Goal: Task Accomplishment & Management: Complete application form

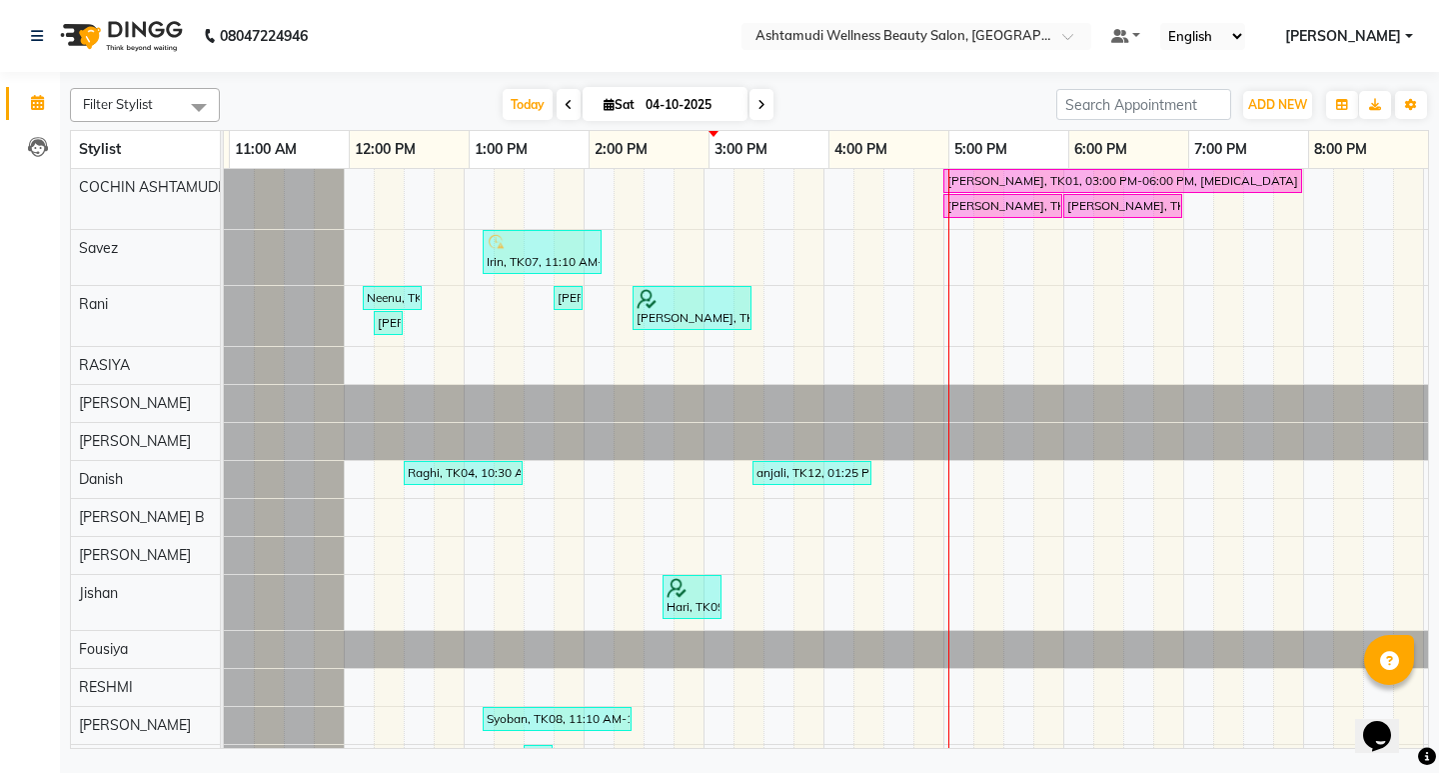
scroll to position [0, 235]
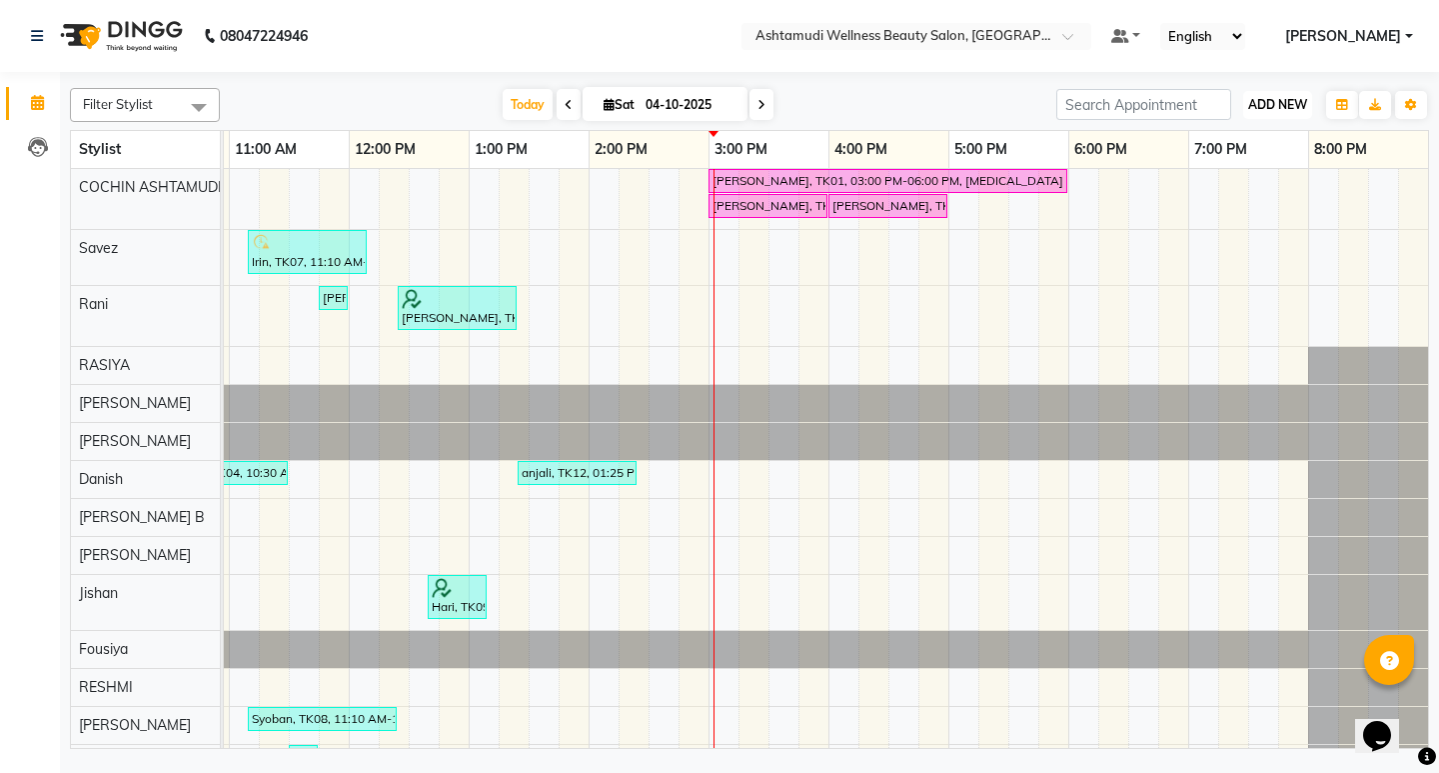
click at [1257, 100] on span "ADD NEW" at bounding box center [1277, 104] width 59 height 15
click at [1235, 147] on button "Add Appointment" at bounding box center [1232, 143] width 158 height 26
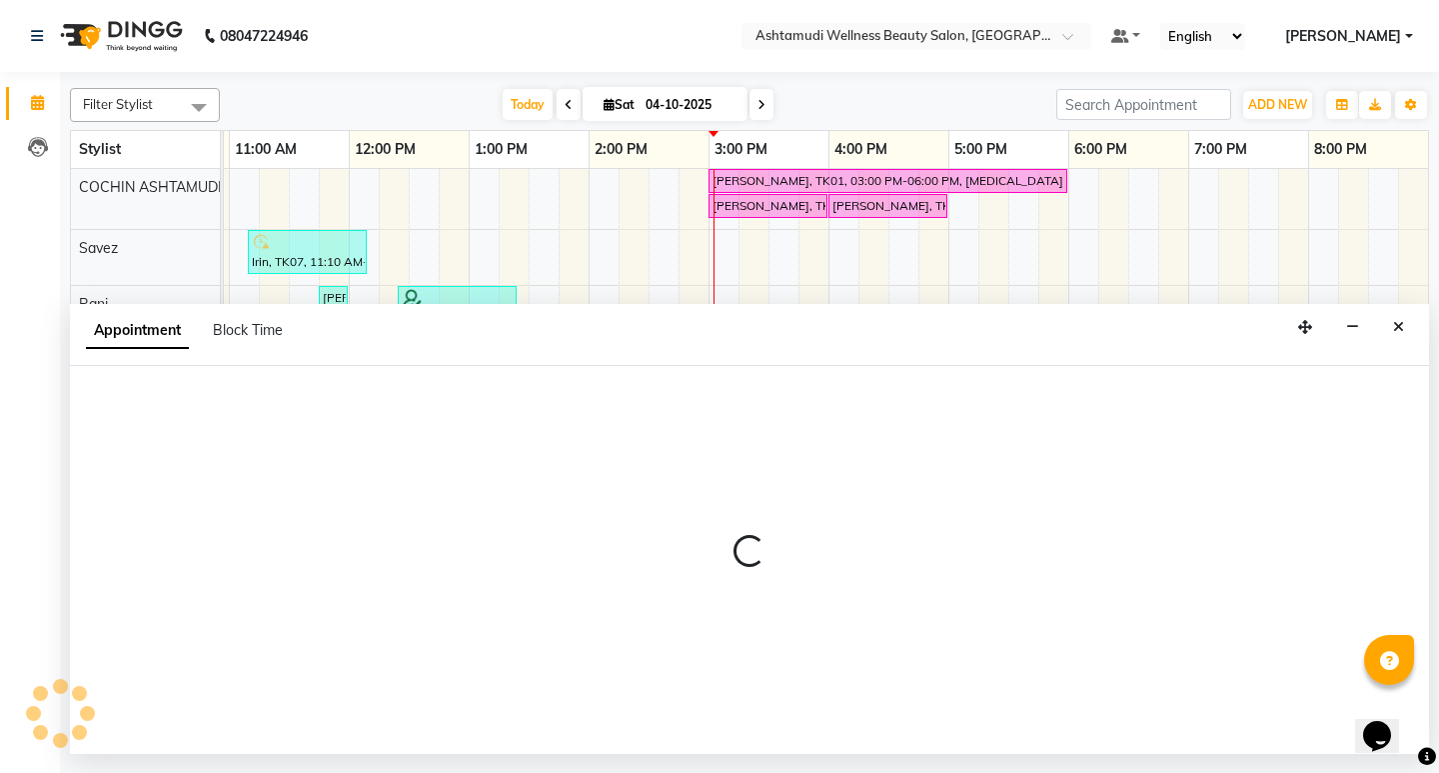
select select "600"
select select "tentative"
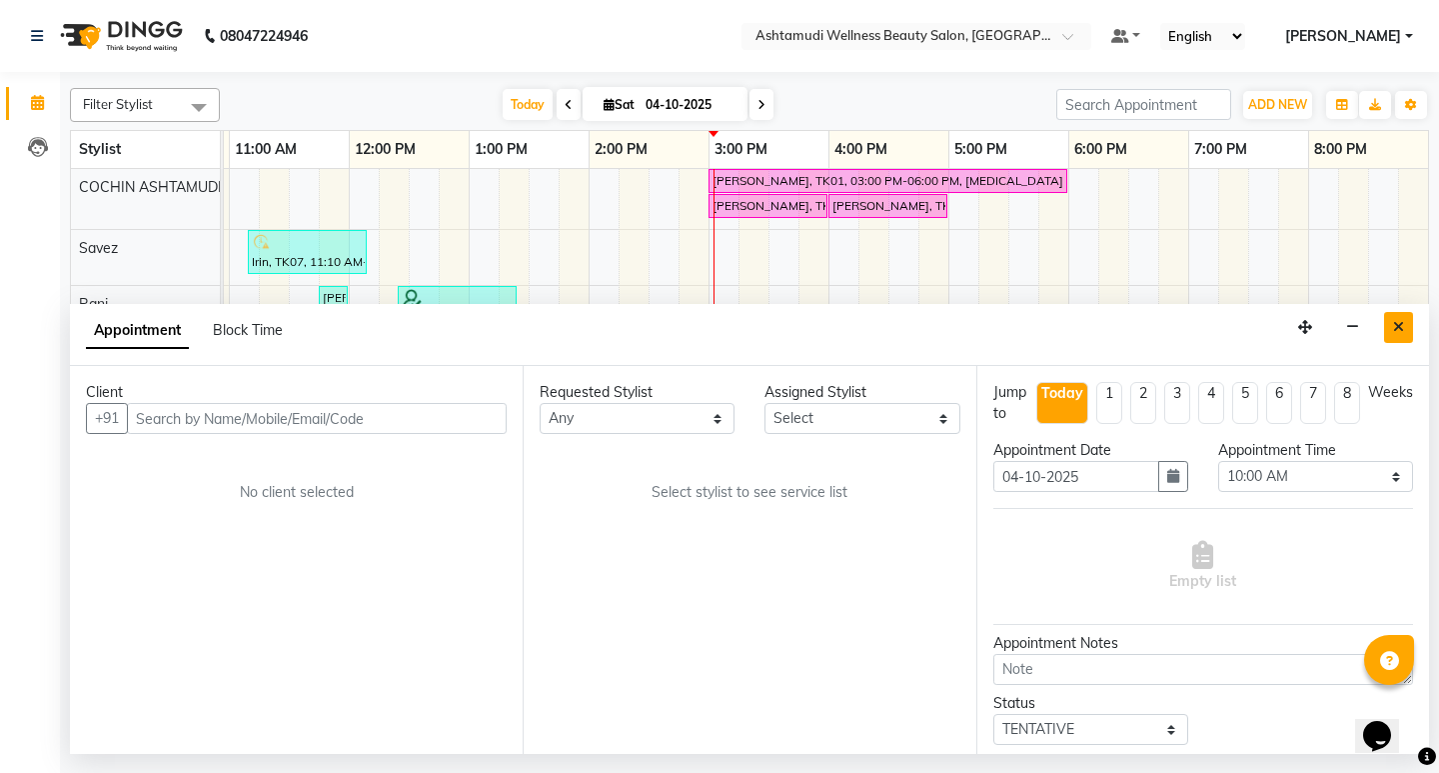
click at [1392, 329] on button "Close" at bounding box center [1398, 327] width 29 height 31
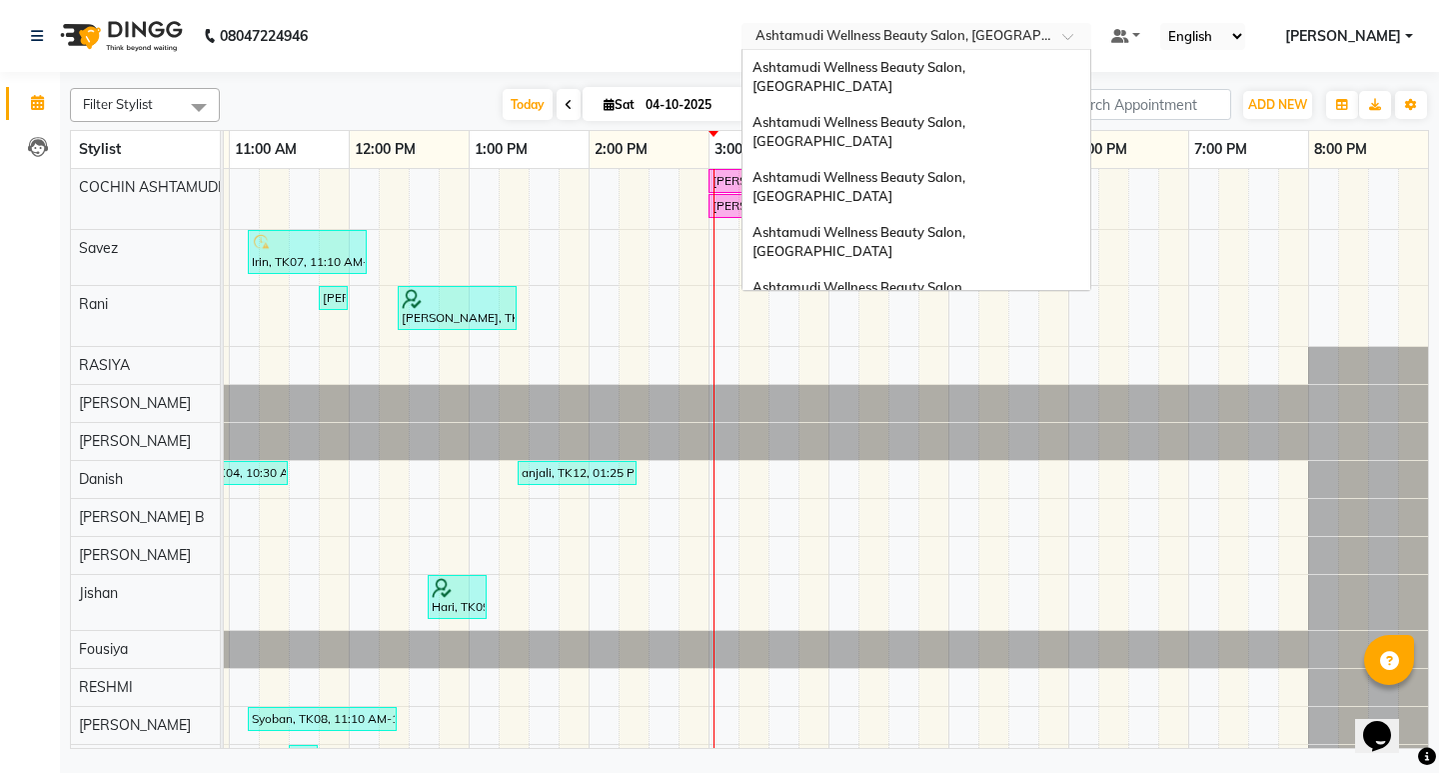
click at [1087, 38] on span at bounding box center [1074, 42] width 25 height 20
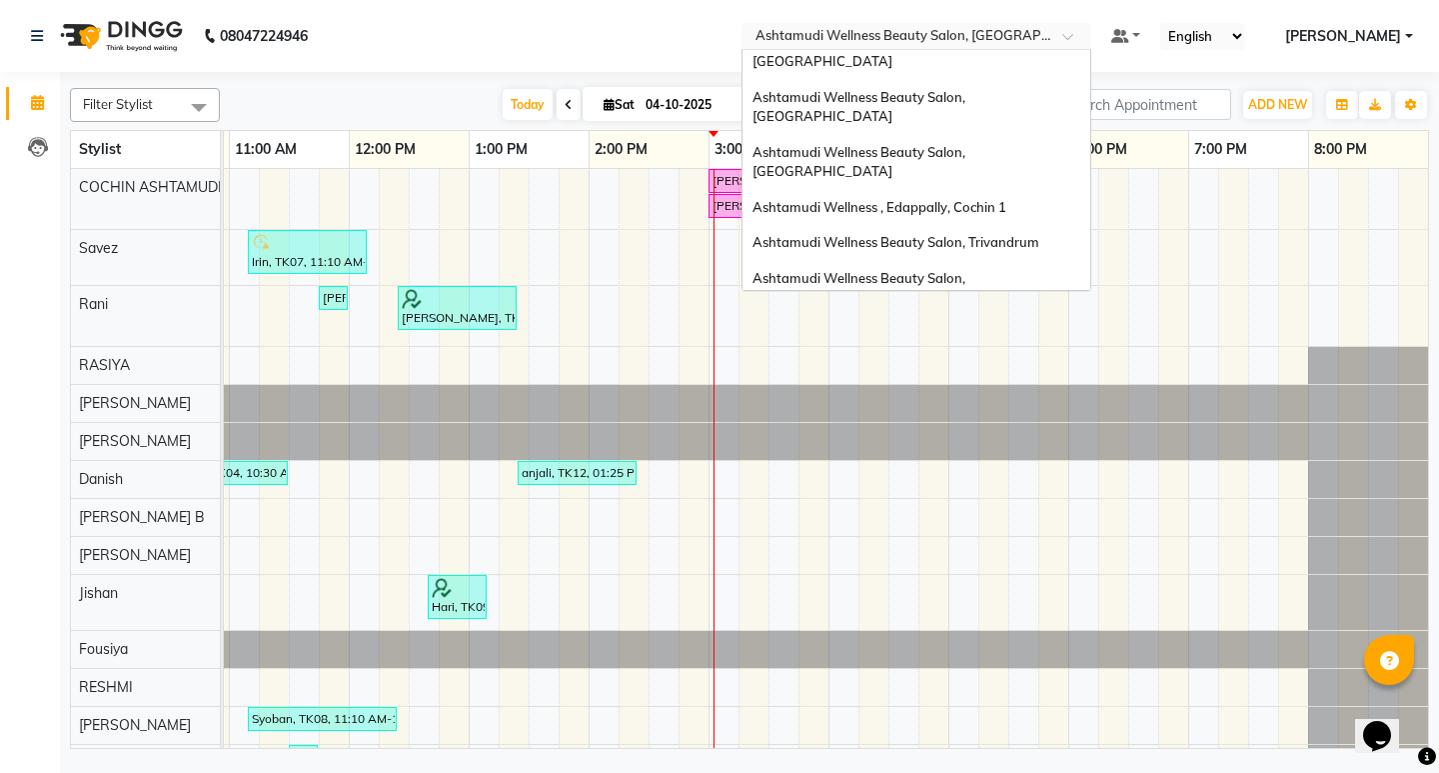
scroll to position [112, 0]
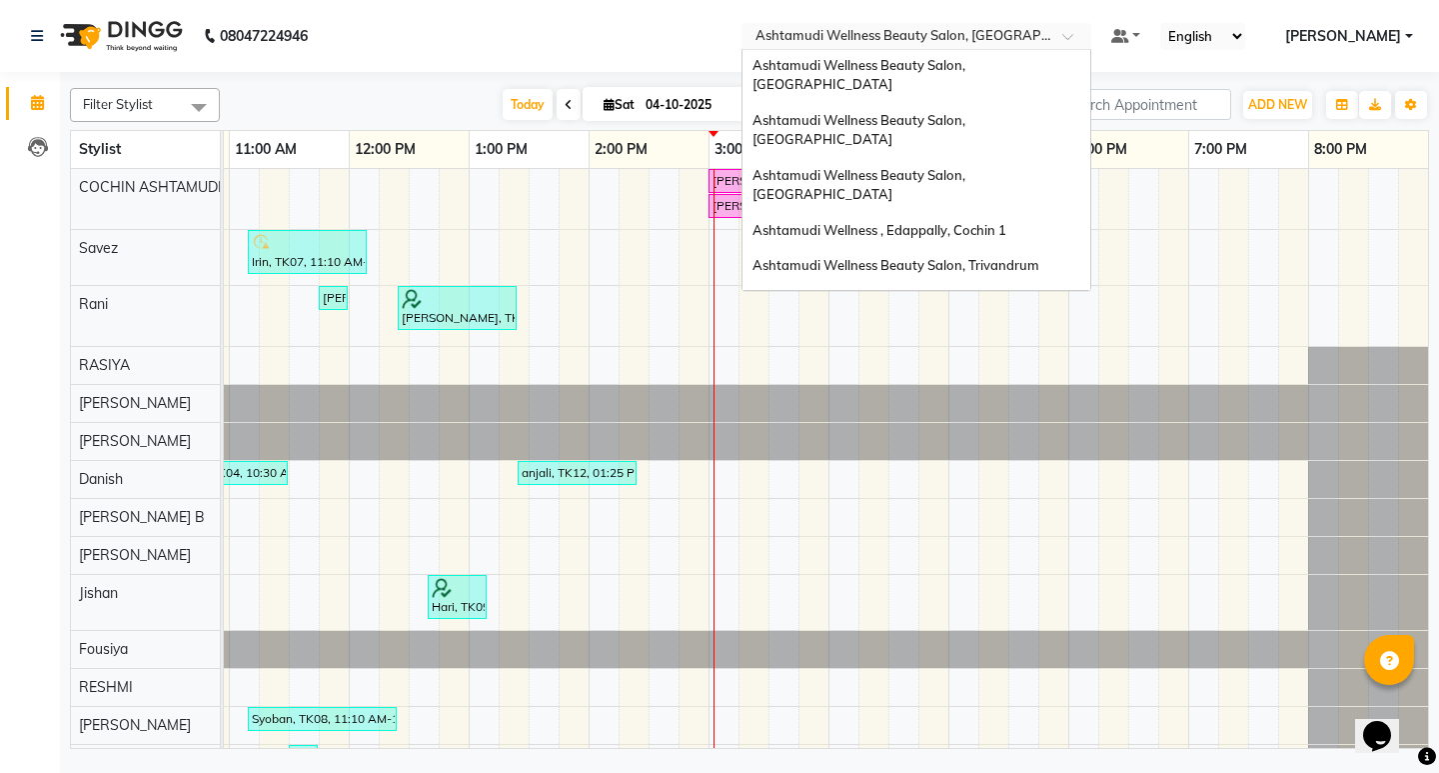
click at [965, 348] on span "Ashtamudi Welness Beauty Salon, [GEOGRAPHIC_DATA]" at bounding box center [859, 366] width 213 height 36
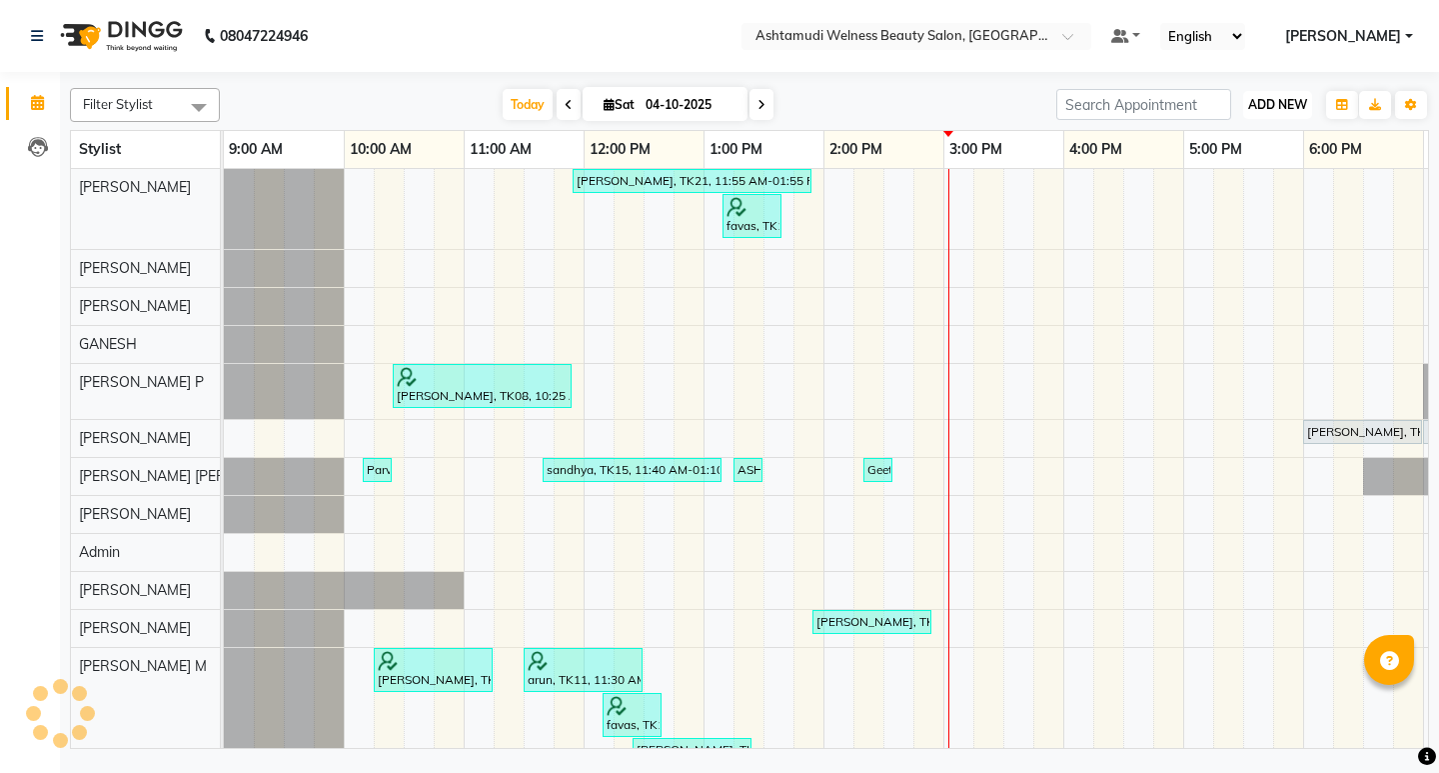
click at [1279, 101] on span "ADD NEW" at bounding box center [1277, 104] width 59 height 15
drag, startPoint x: 1254, startPoint y: 127, endPoint x: 1244, endPoint y: 147, distance: 22.3
click at [1254, 128] on div "Add Appointment" at bounding box center [1232, 143] width 160 height 44
click at [1244, 147] on link "5:00 PM" at bounding box center [1215, 149] width 63 height 29
drag, startPoint x: 1263, startPoint y: 89, endPoint x: 1269, endPoint y: 131, distance: 42.4
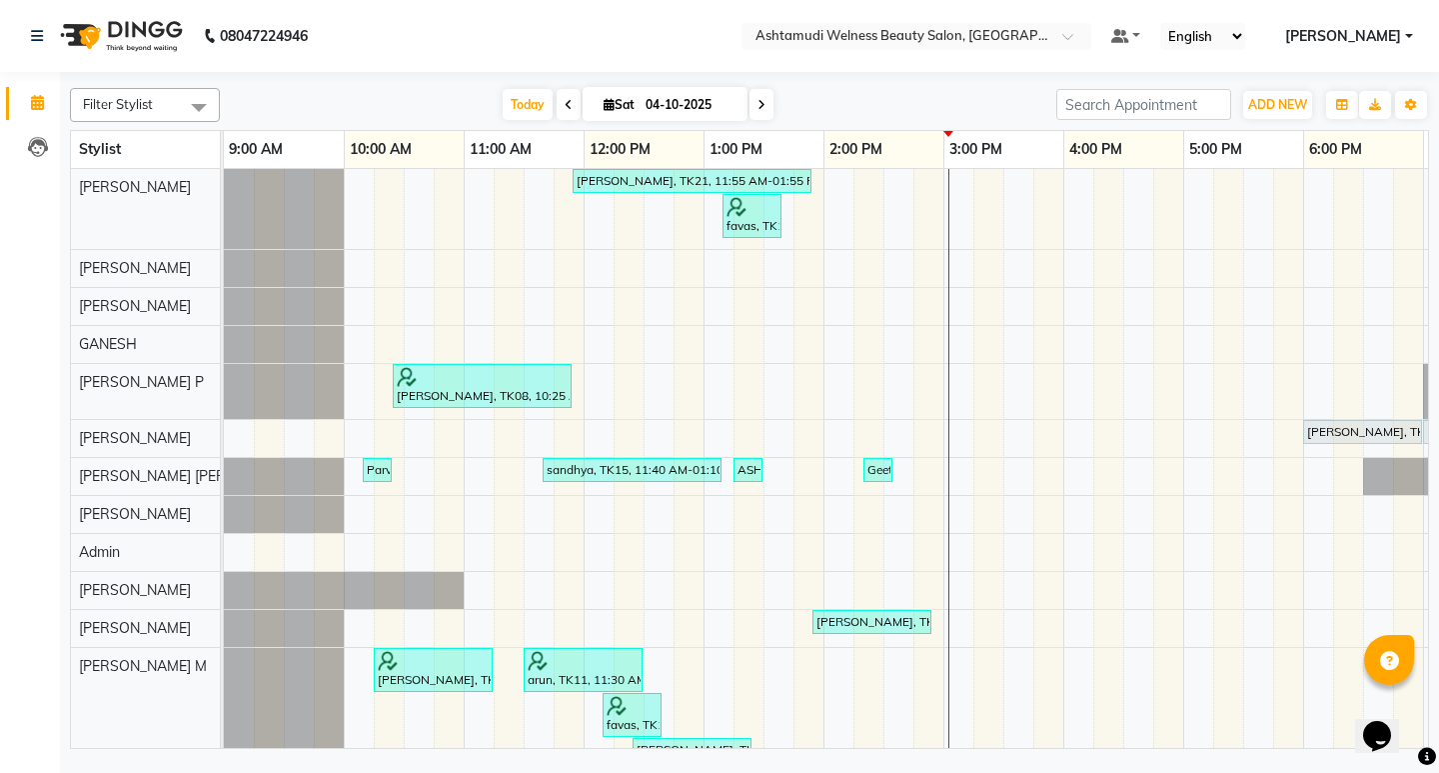
click at [1263, 94] on div "ADD NEW Toggle Dropdown Add Appointment" at bounding box center [1277, 105] width 73 height 32
click at [1269, 99] on span "ADD NEW" at bounding box center [1277, 104] width 59 height 15
click at [1266, 140] on button "Add Appointment" at bounding box center [1232, 143] width 158 height 26
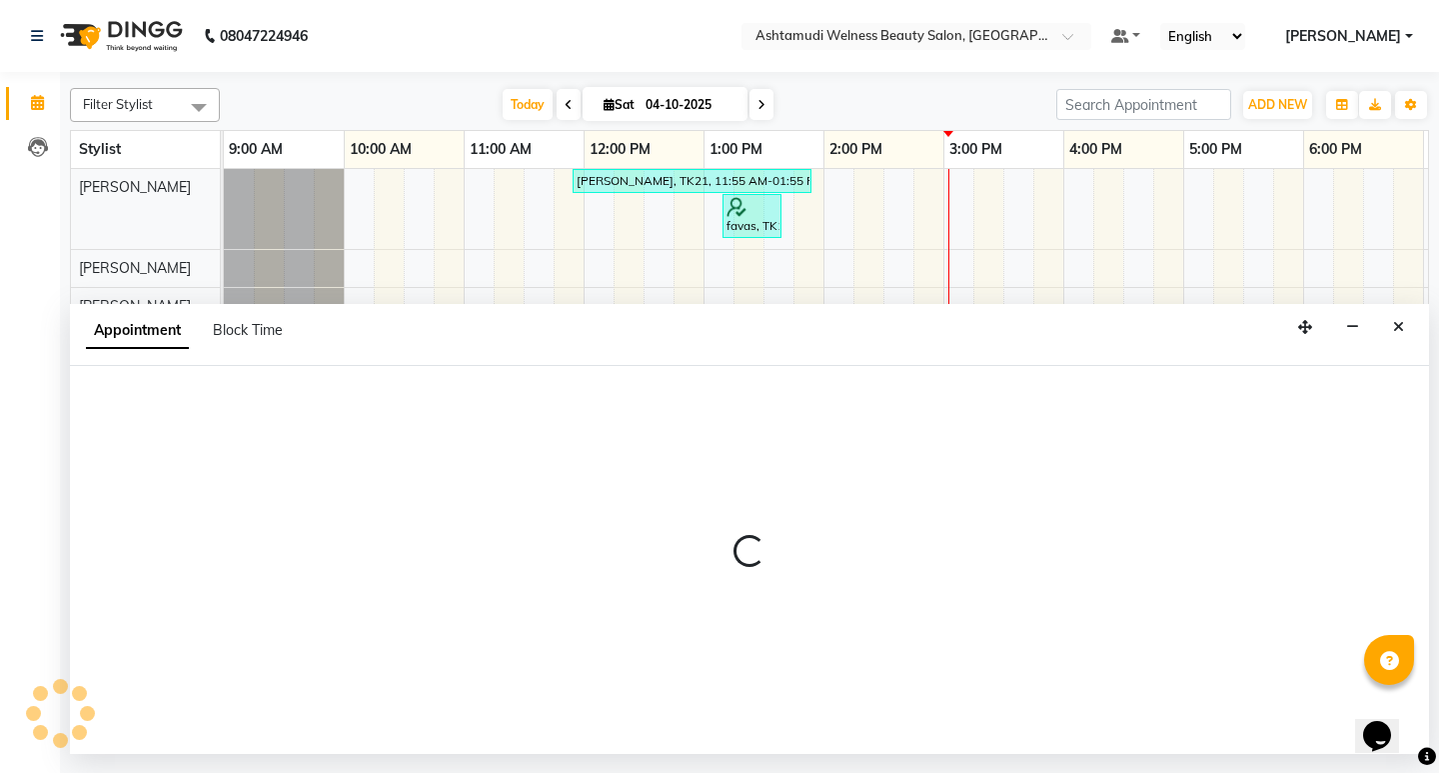
select select "600"
select select "tentative"
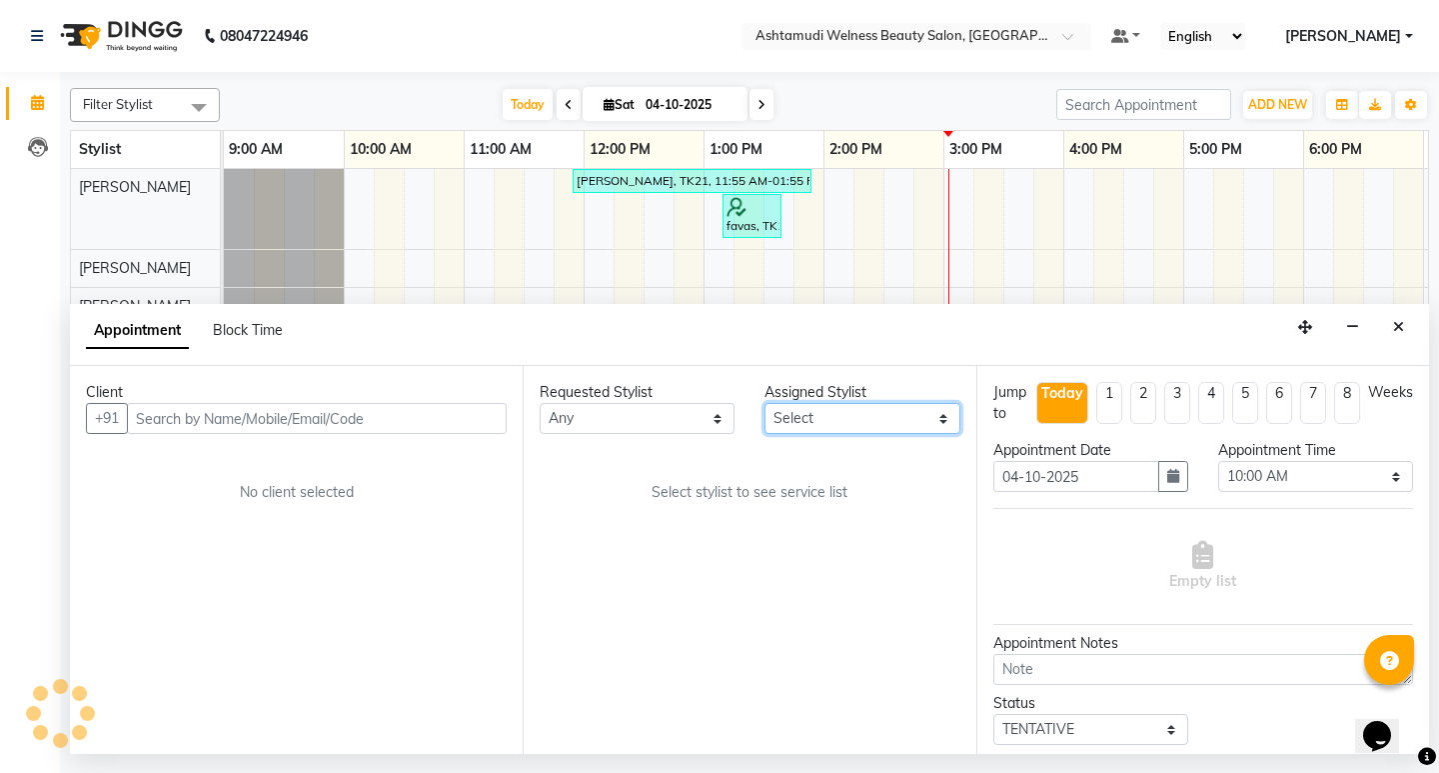
click at [857, 428] on select "Select Abisha ADITHYA TAMANG Admin ALTHAF Anitha ATHIRA SANAL BETZA M BINU DEEP…" at bounding box center [862, 418] width 195 height 31
select select "25976"
click at [765, 403] on select "Select Abisha ADITHYA TAMANG Admin ALTHAF Anitha ATHIRA SANAL BETZA M BINU DEEP…" at bounding box center [862, 418] width 195 height 31
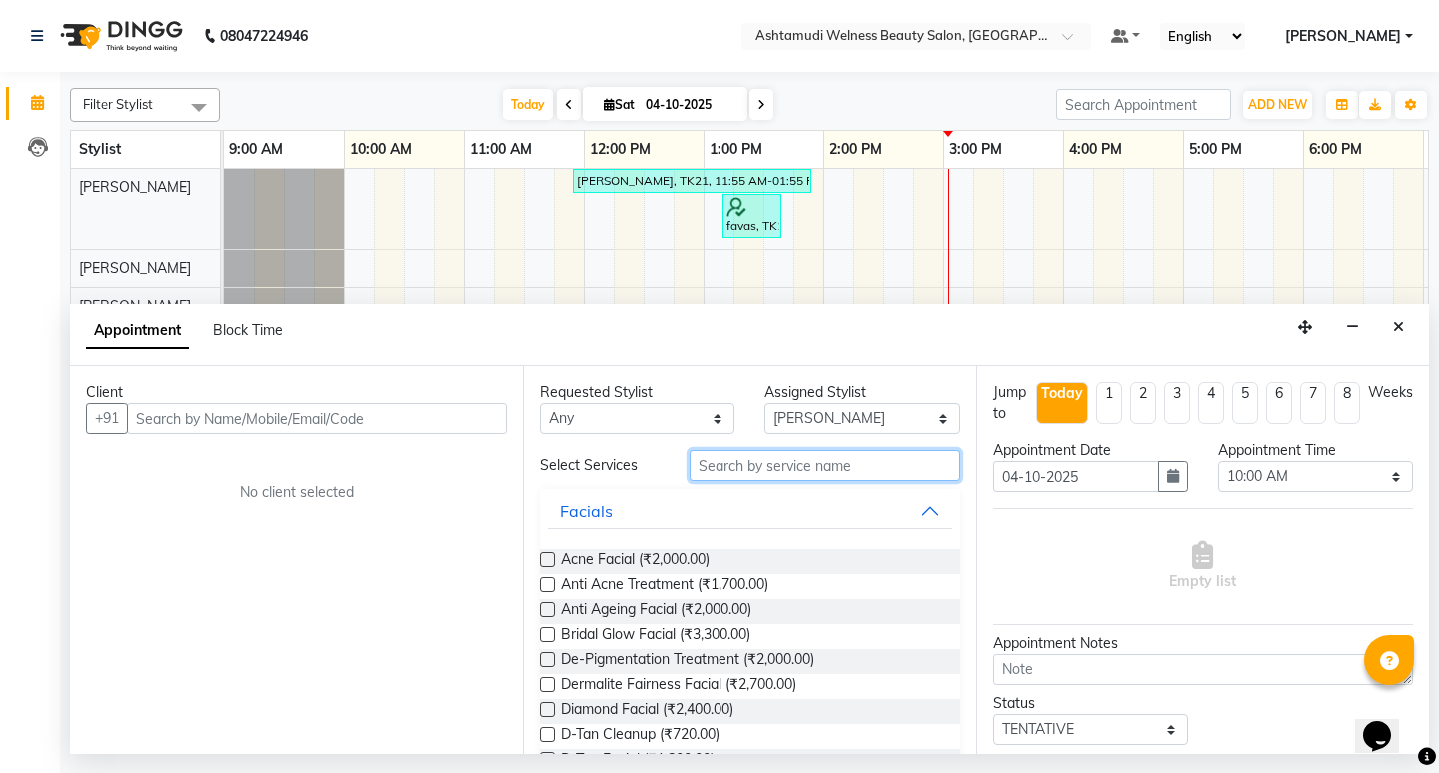
click at [778, 463] on input "text" at bounding box center [825, 465] width 270 height 31
type input "h"
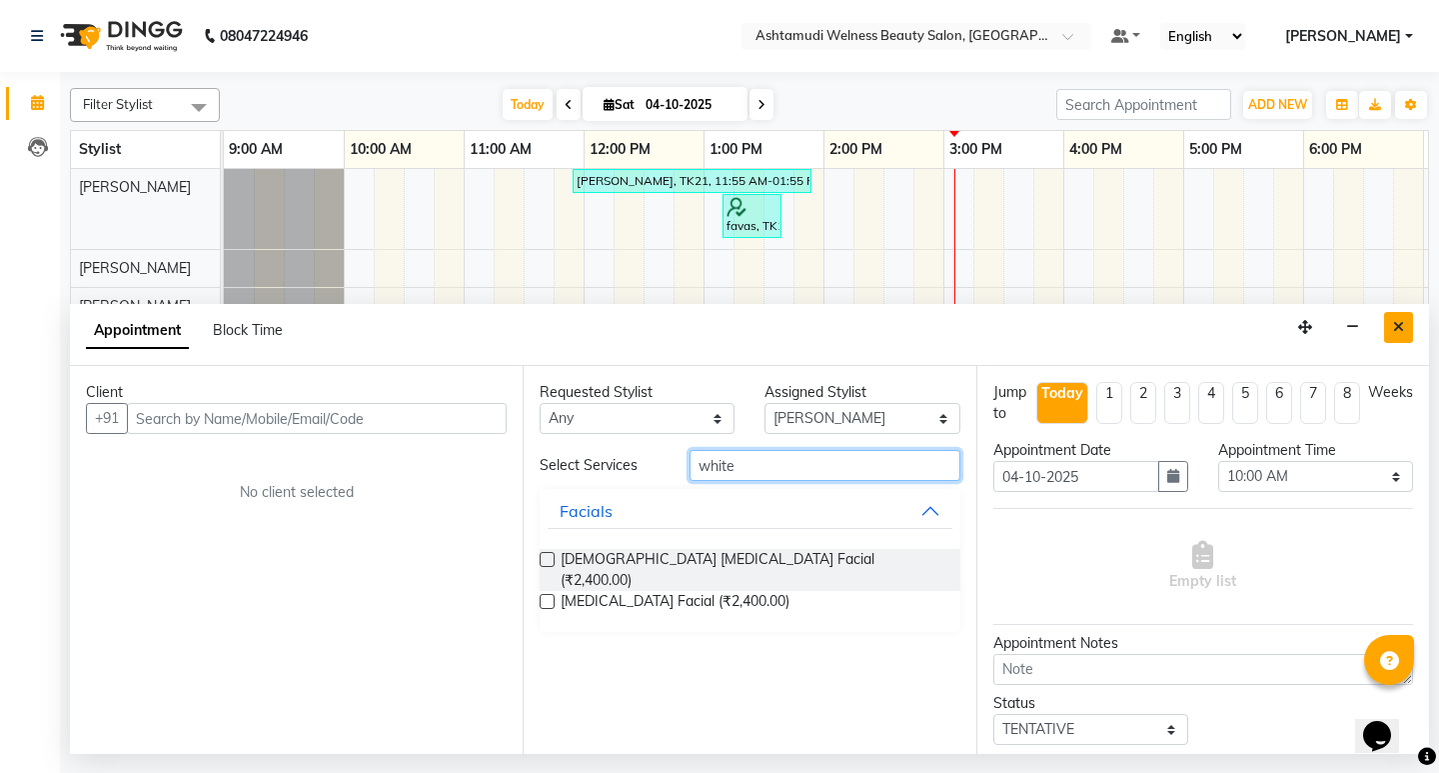
type input "white"
click at [1410, 317] on button "Close" at bounding box center [1398, 327] width 29 height 31
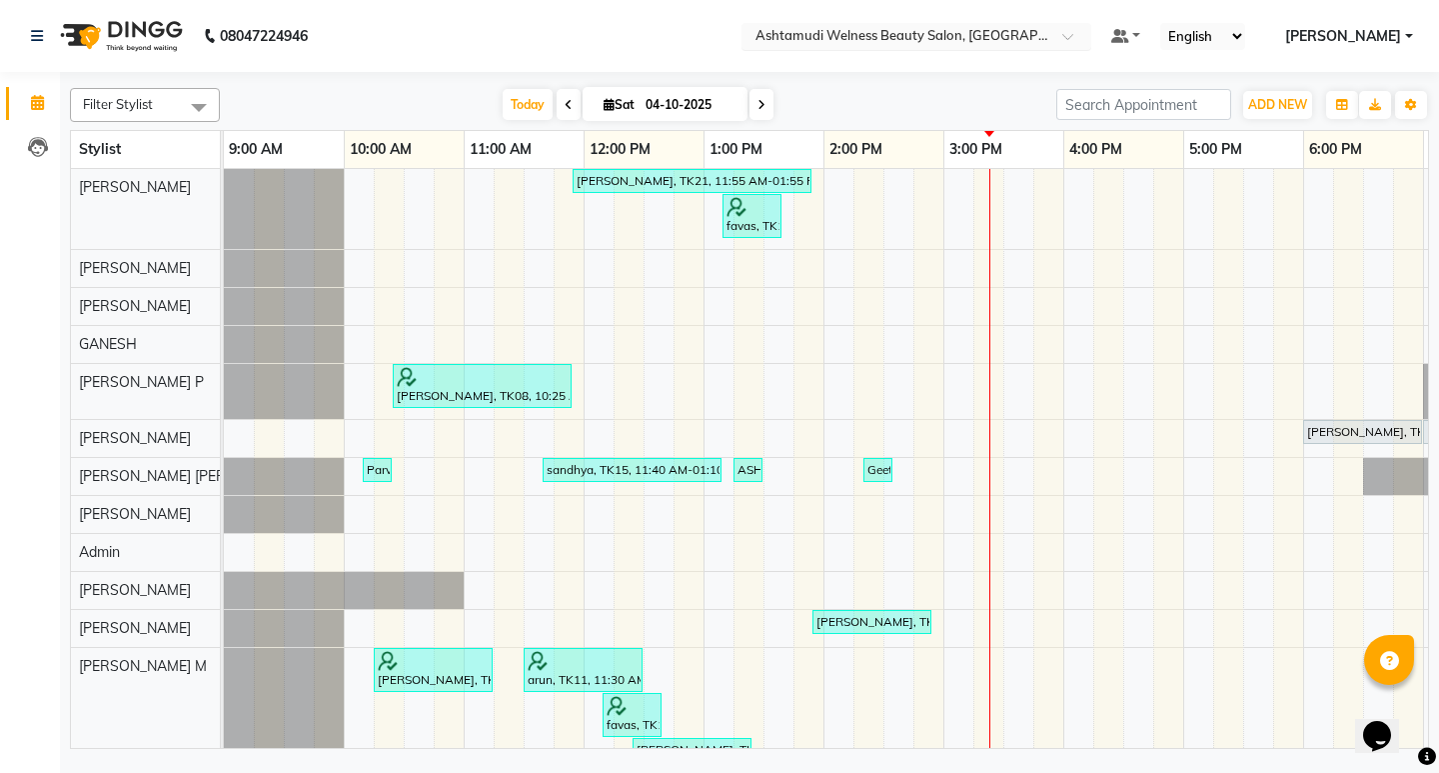
click at [1041, 40] on input "text" at bounding box center [897, 38] width 290 height 20
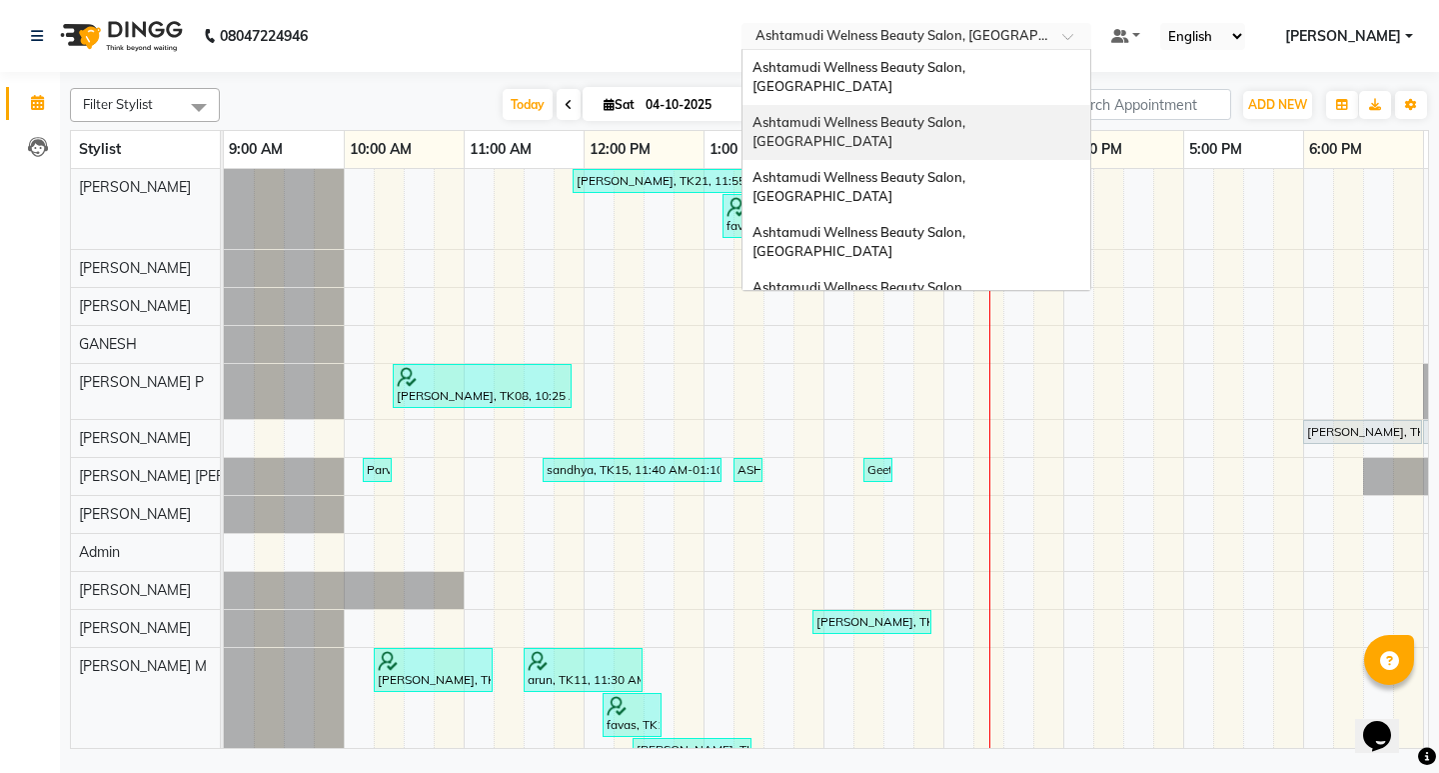
click at [968, 114] on span "Ashtamudi Wellness Beauty Salon, Guruvayur" at bounding box center [861, 132] width 216 height 36
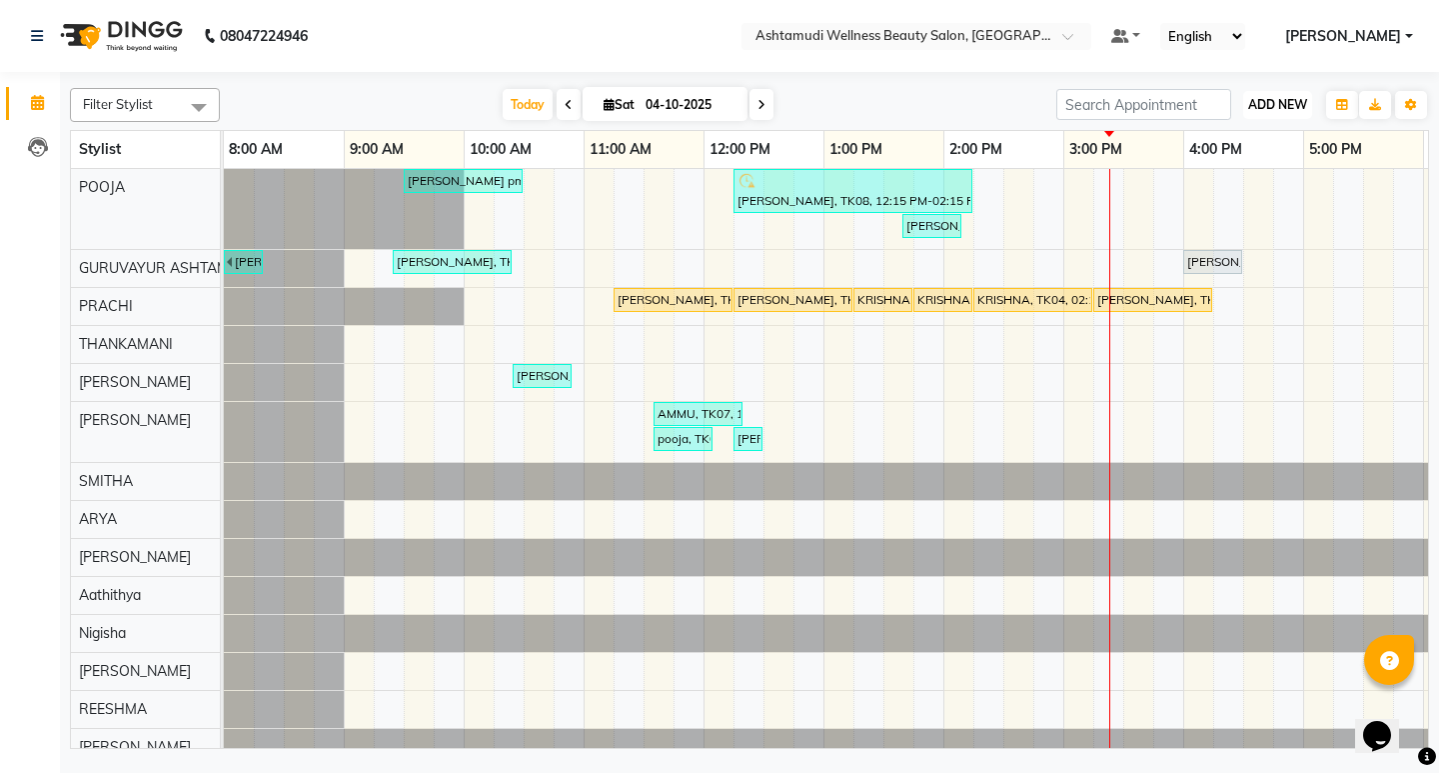
click at [1277, 105] on span "ADD NEW" at bounding box center [1277, 104] width 59 height 15
click at [1244, 140] on button "Add Appointment" at bounding box center [1232, 143] width 158 height 26
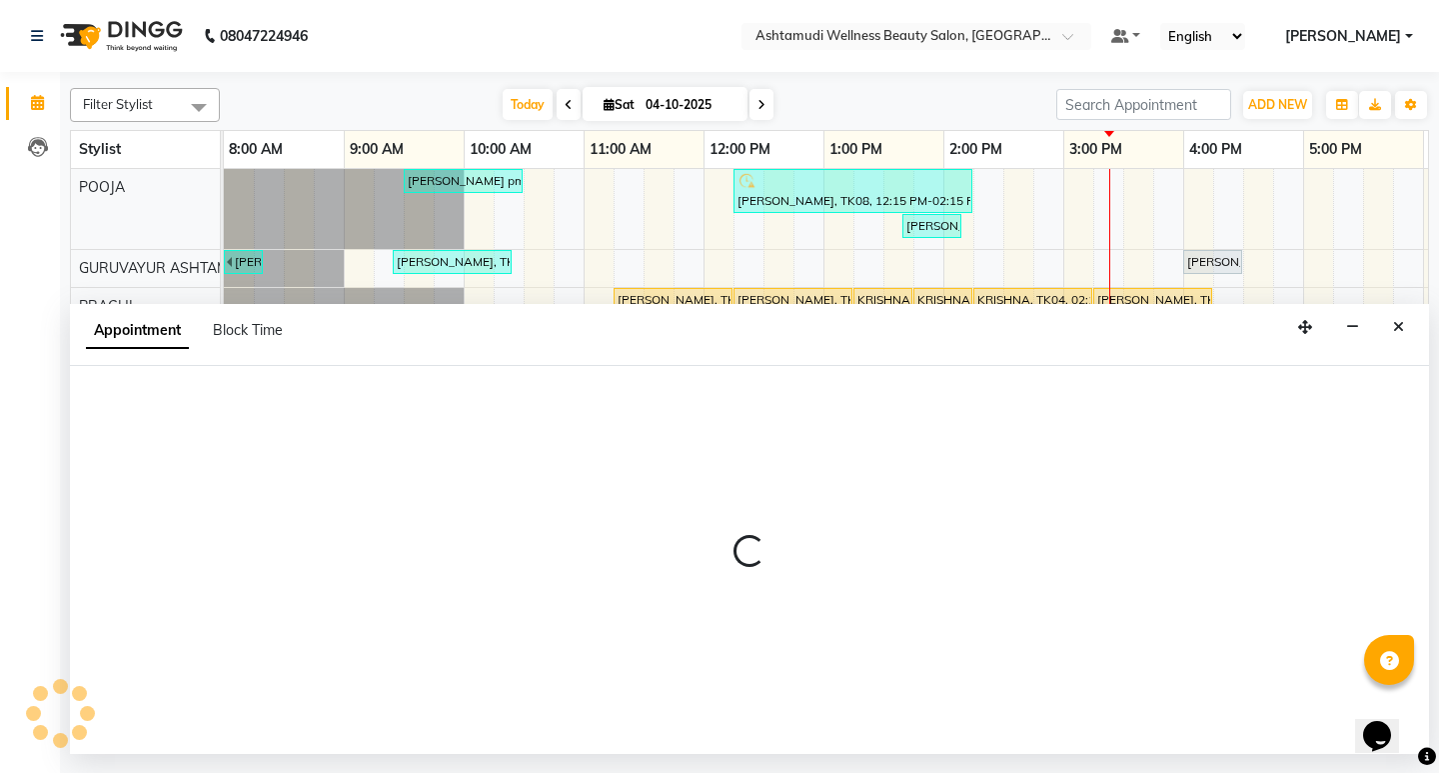
select select "tentative"
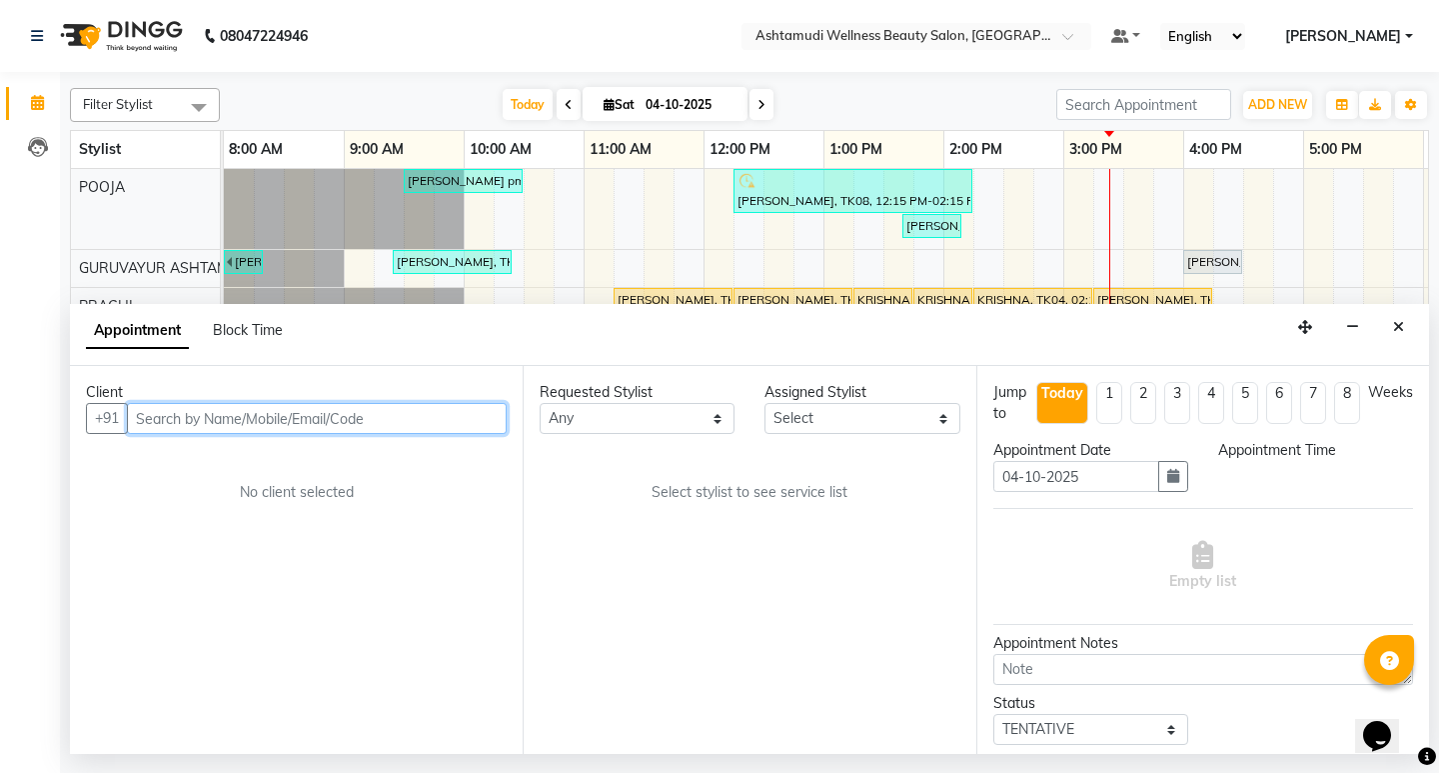
select select "540"
click at [355, 421] on input "text" at bounding box center [317, 418] width 380 height 31
paste input "918921836256"
click at [152, 422] on input "918921836256" at bounding box center [275, 418] width 297 height 31
type input "8921836256"
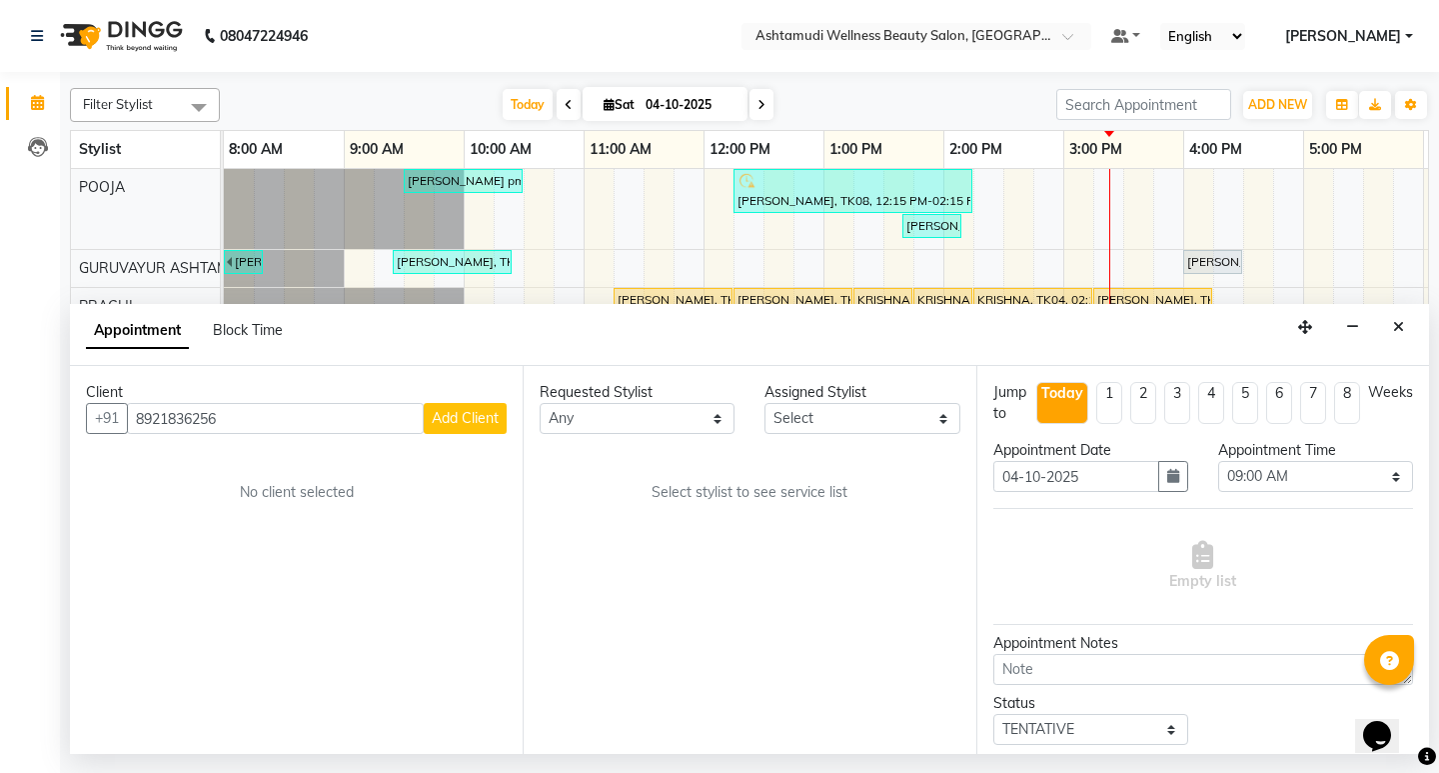
click at [510, 430] on div "Client +91 8921836256 Add Client No client selected" at bounding box center [296, 560] width 453 height 388
click at [459, 423] on span "Add Client" at bounding box center [465, 418] width 67 height 18
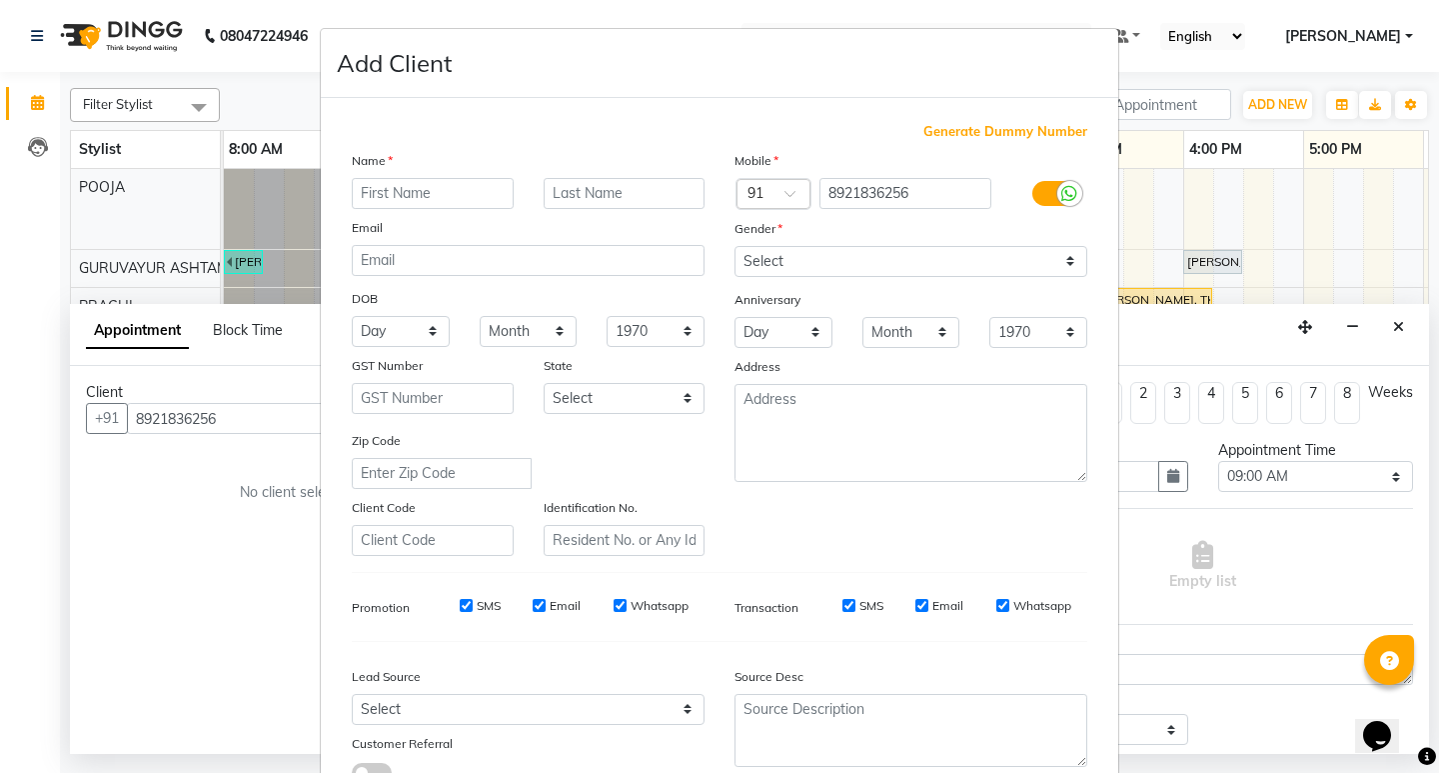
click at [415, 190] on input "text" at bounding box center [433, 193] width 162 height 31
type input "b"
type input "BINITHA"
click at [791, 255] on select "Select Male Female Other Prefer Not To Say" at bounding box center [911, 261] width 353 height 31
select select "female"
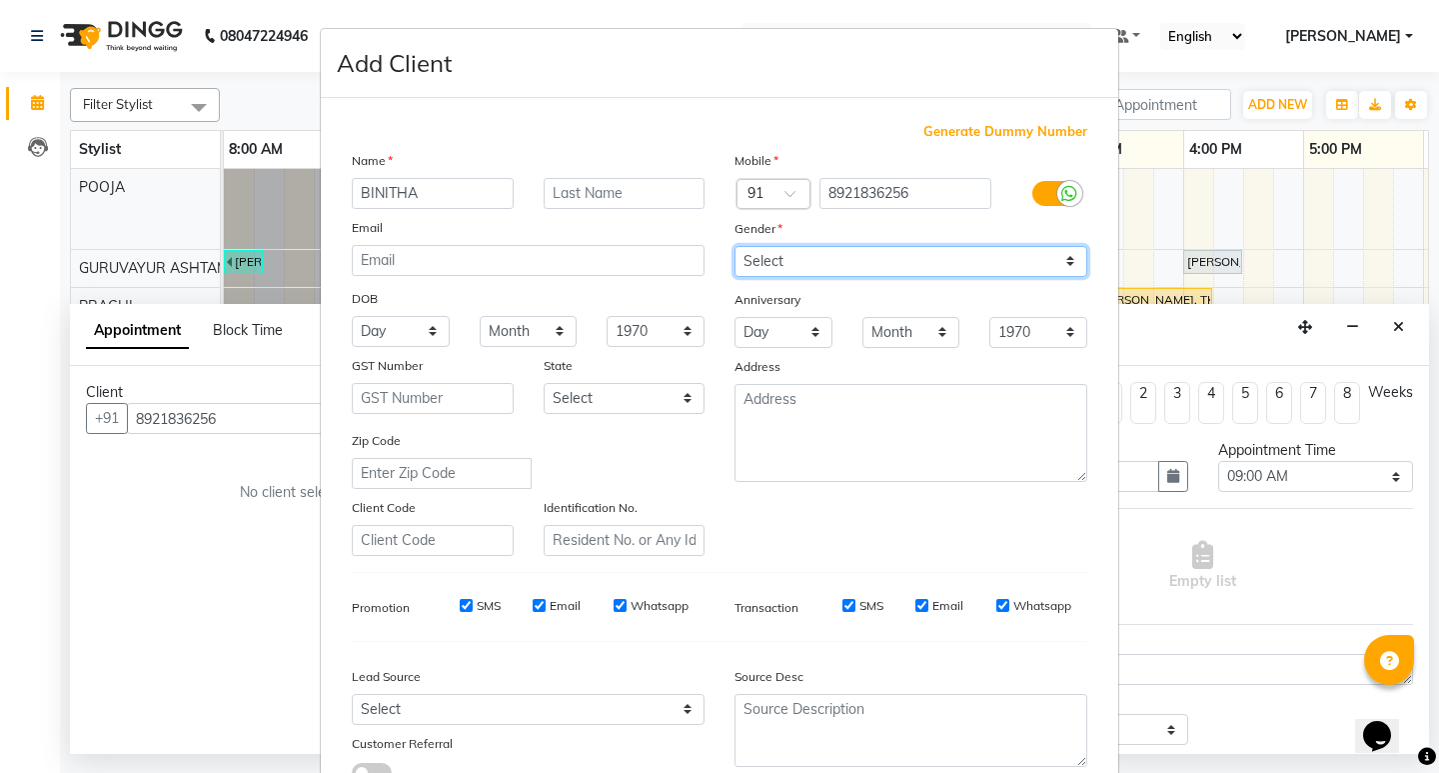
click at [735, 246] on select "Select Male Female Other Prefer Not To Say" at bounding box center [911, 261] width 353 height 31
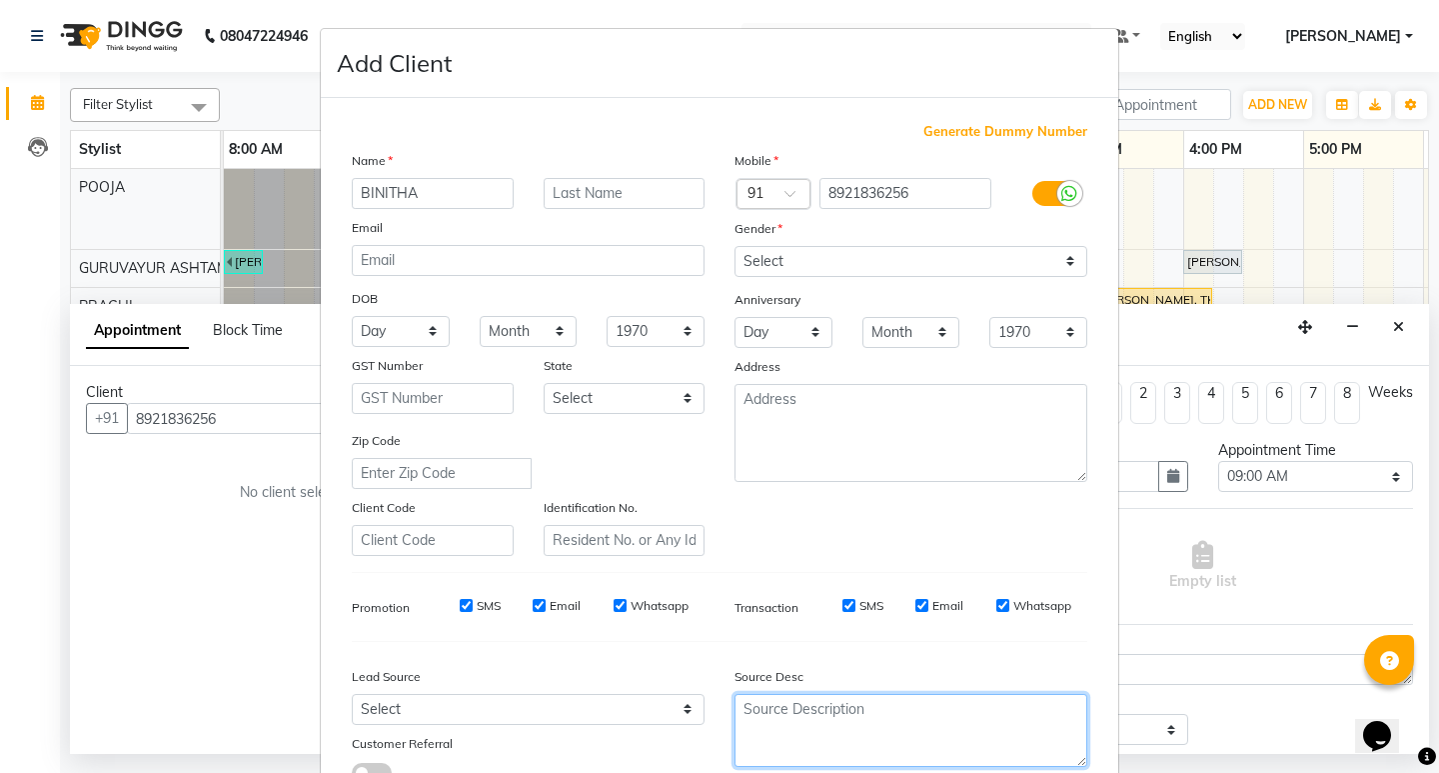
click at [820, 746] on textarea at bounding box center [911, 730] width 353 height 73
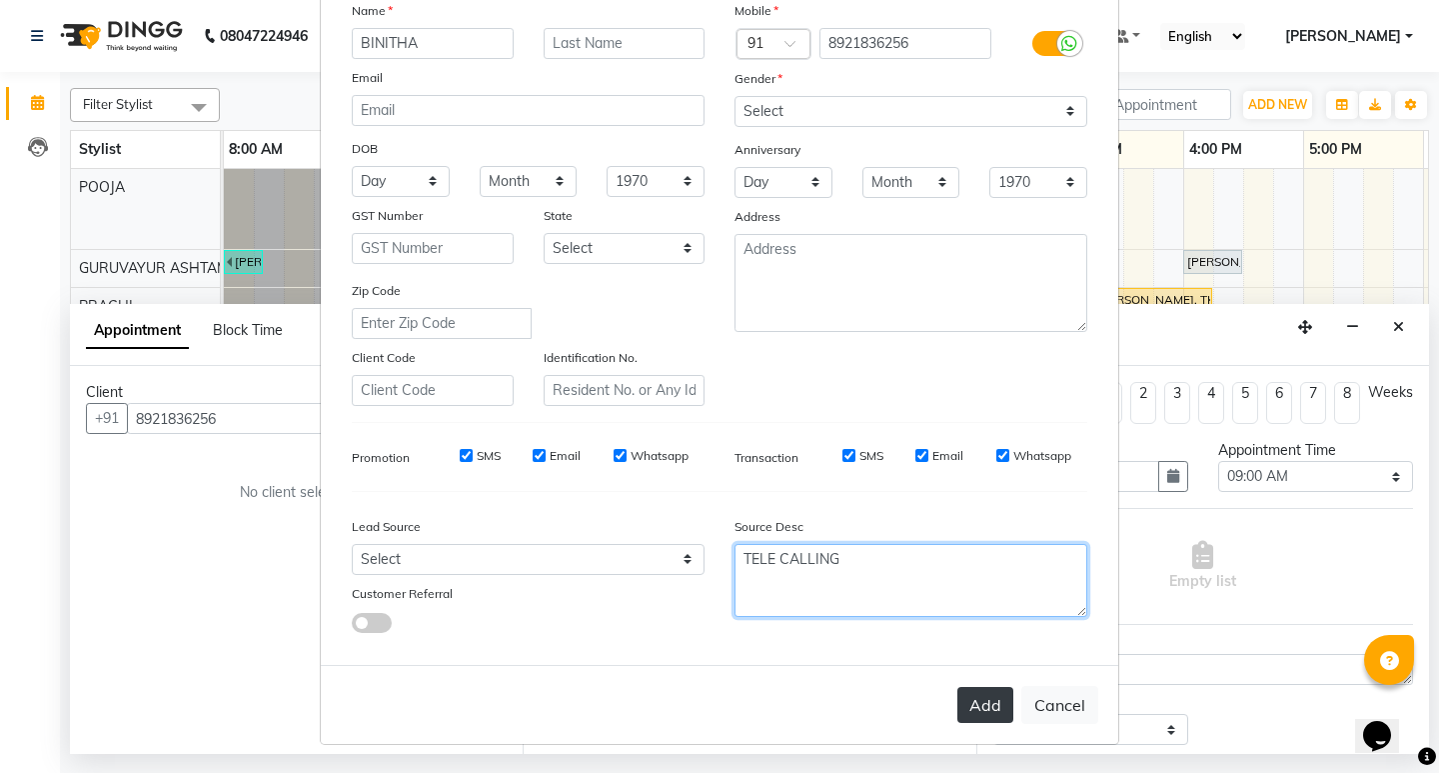
type textarea "TELE CALLING"
click at [992, 706] on button "Add" at bounding box center [985, 705] width 56 height 36
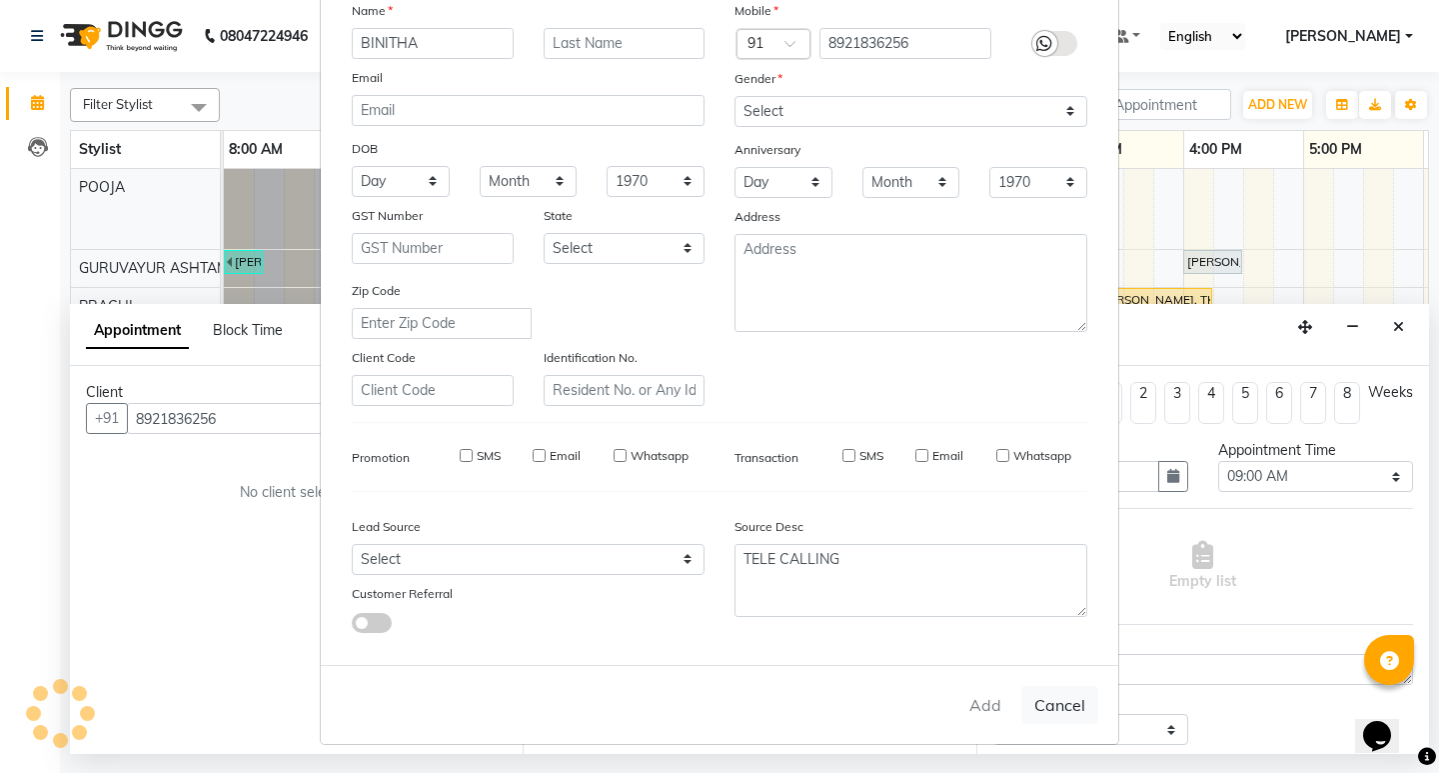
type input "89******56"
select select
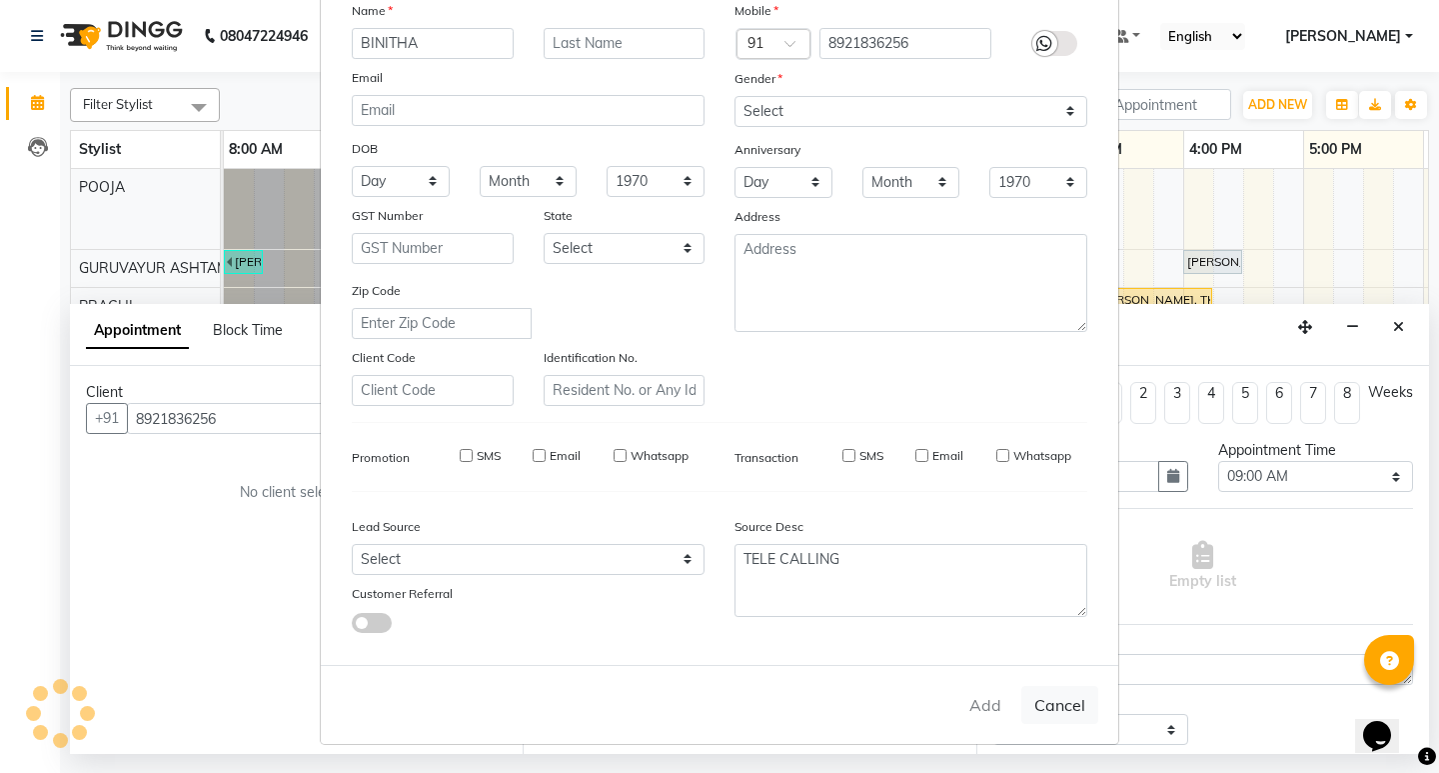
select select
checkbox input "false"
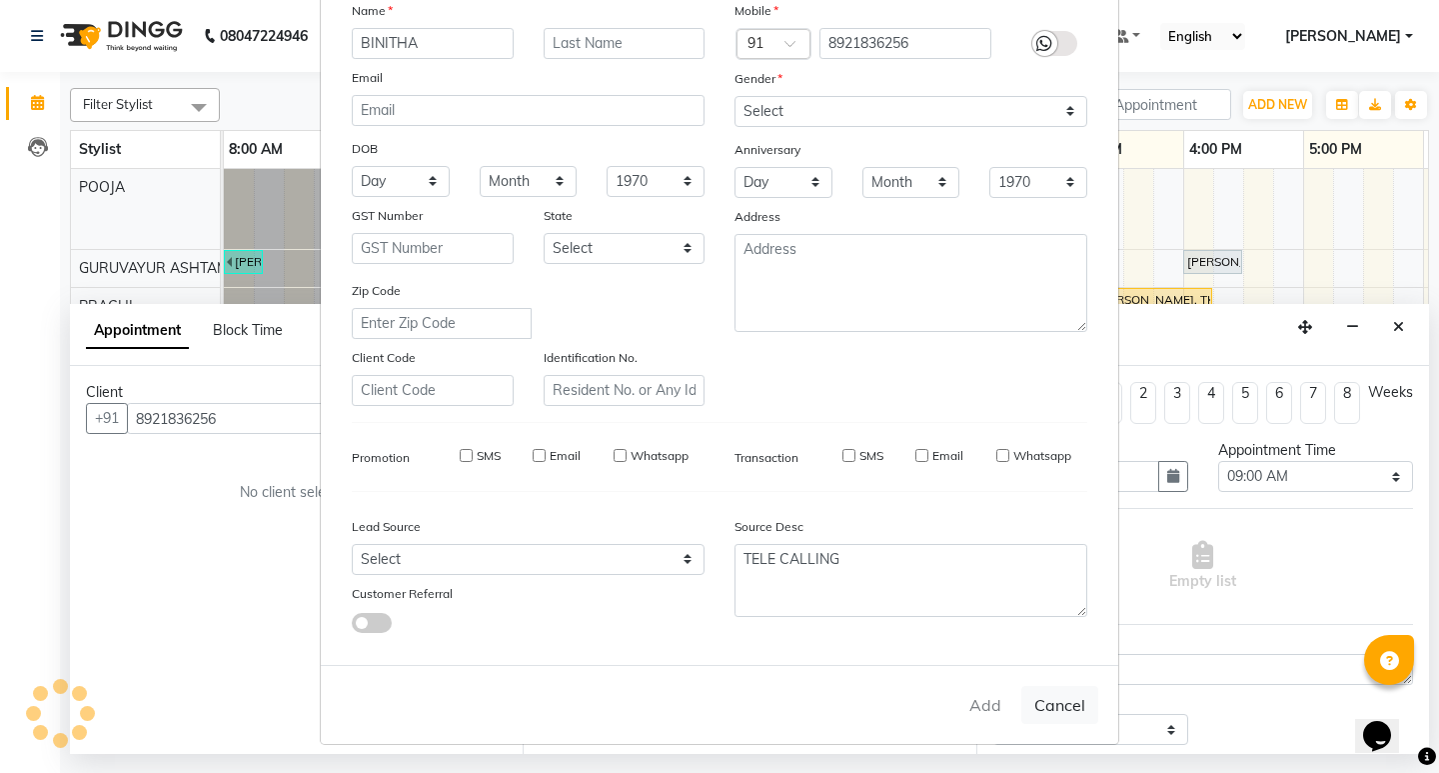
checkbox input "false"
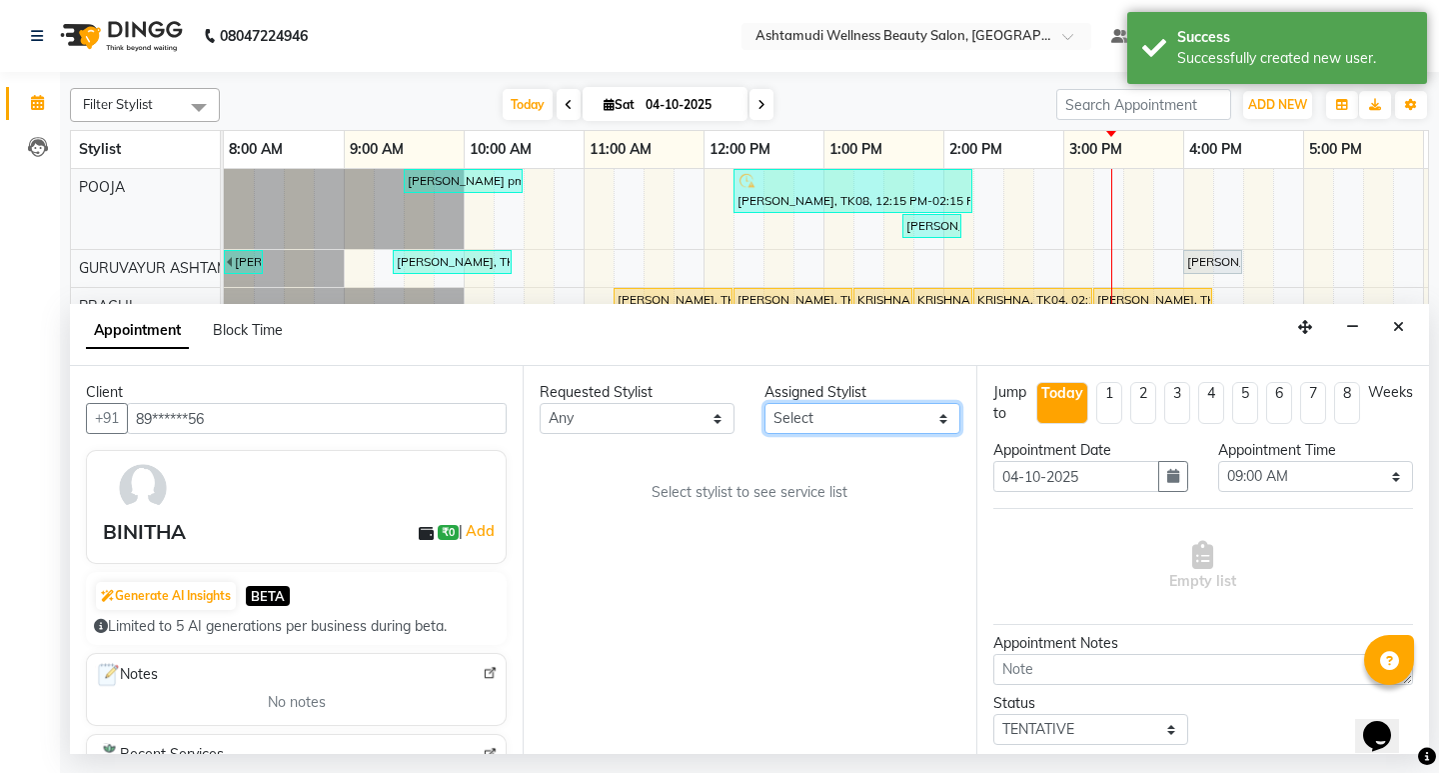
click at [894, 412] on select "Select Aathithya ANILA Anjana Das ARYA GURUVAYUR ASHTAMUDI NEETHU Nigisha POOJA…" at bounding box center [862, 418] width 195 height 31
select select "27526"
click at [765, 403] on select "Select Aathithya ANILA Anjana Das ARYA GURUVAYUR ASHTAMUDI NEETHU Nigisha POOJA…" at bounding box center [862, 418] width 195 height 31
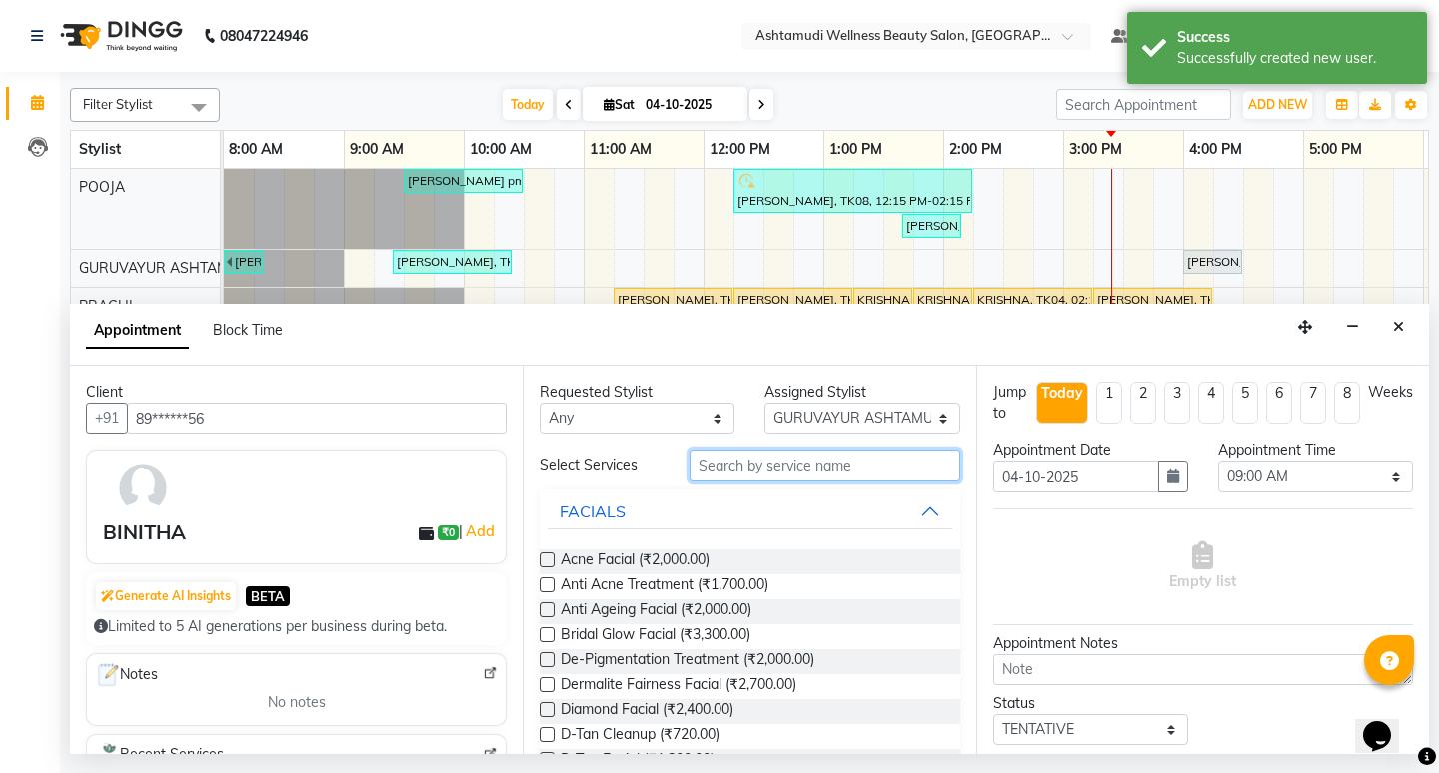
click at [728, 472] on input "text" at bounding box center [825, 465] width 270 height 31
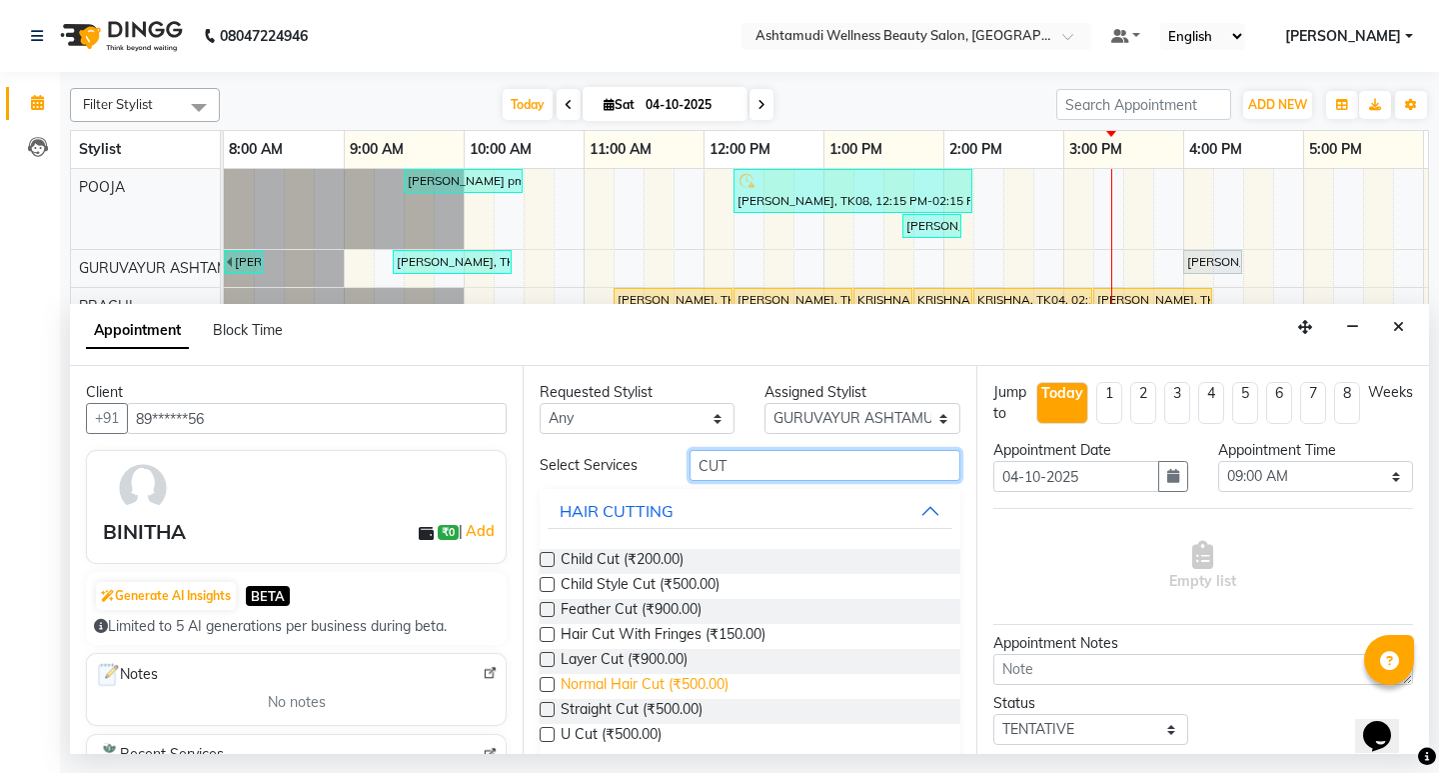
type input "CUT"
click at [672, 685] on span "Normal Hair Cut (₹500.00)" at bounding box center [645, 686] width 168 height 25
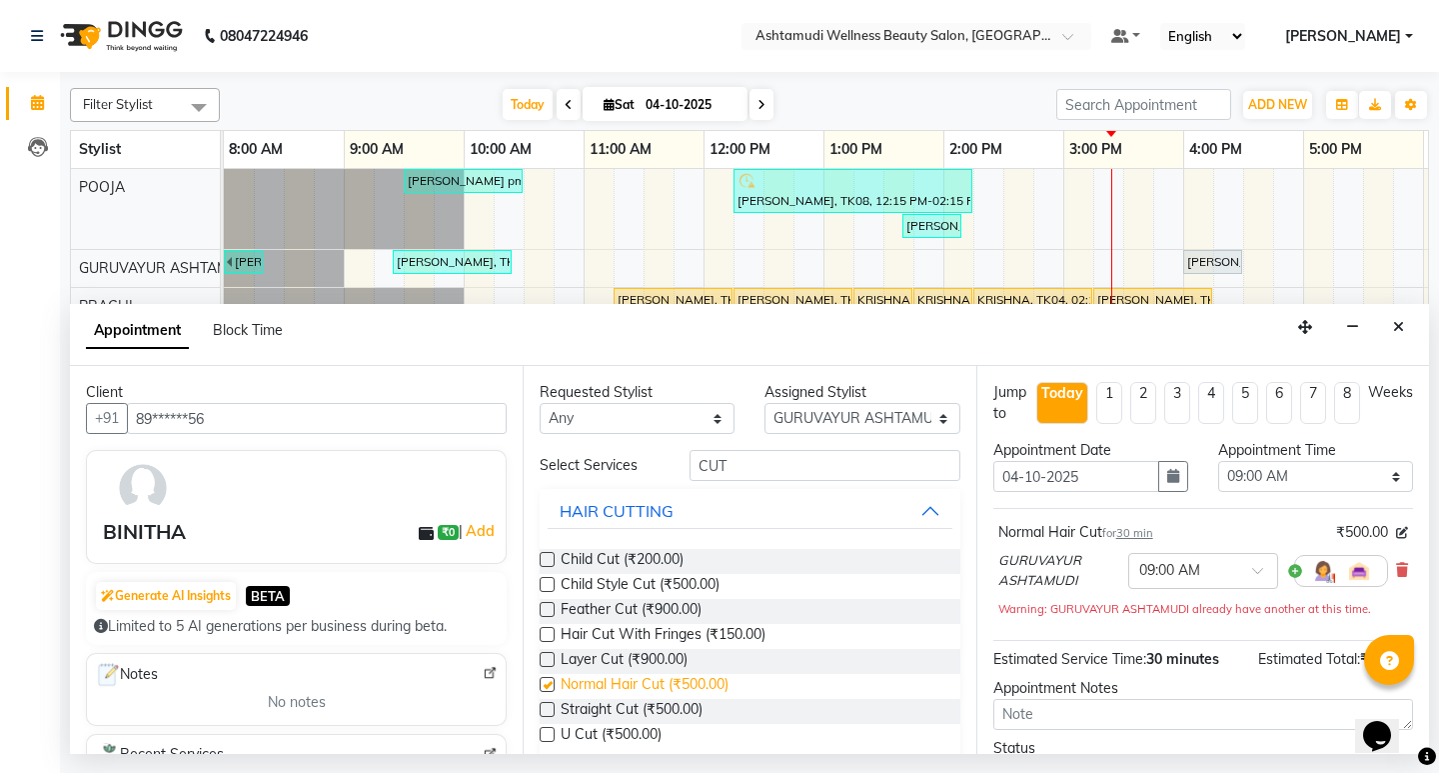
checkbox input "false"
click at [1294, 471] on select "Select 09:00 AM 09:15 AM 09:30 AM 09:45 AM 10:00 AM 10:15 AM 10:30 AM 10:45 AM …" at bounding box center [1315, 476] width 195 height 31
select select "960"
click at [1218, 461] on select "Select 09:00 AM 09:15 AM 09:30 AM 09:45 AM 10:00 AM 10:15 AM 10:30 AM 10:45 AM …" at bounding box center [1315, 476] width 195 height 31
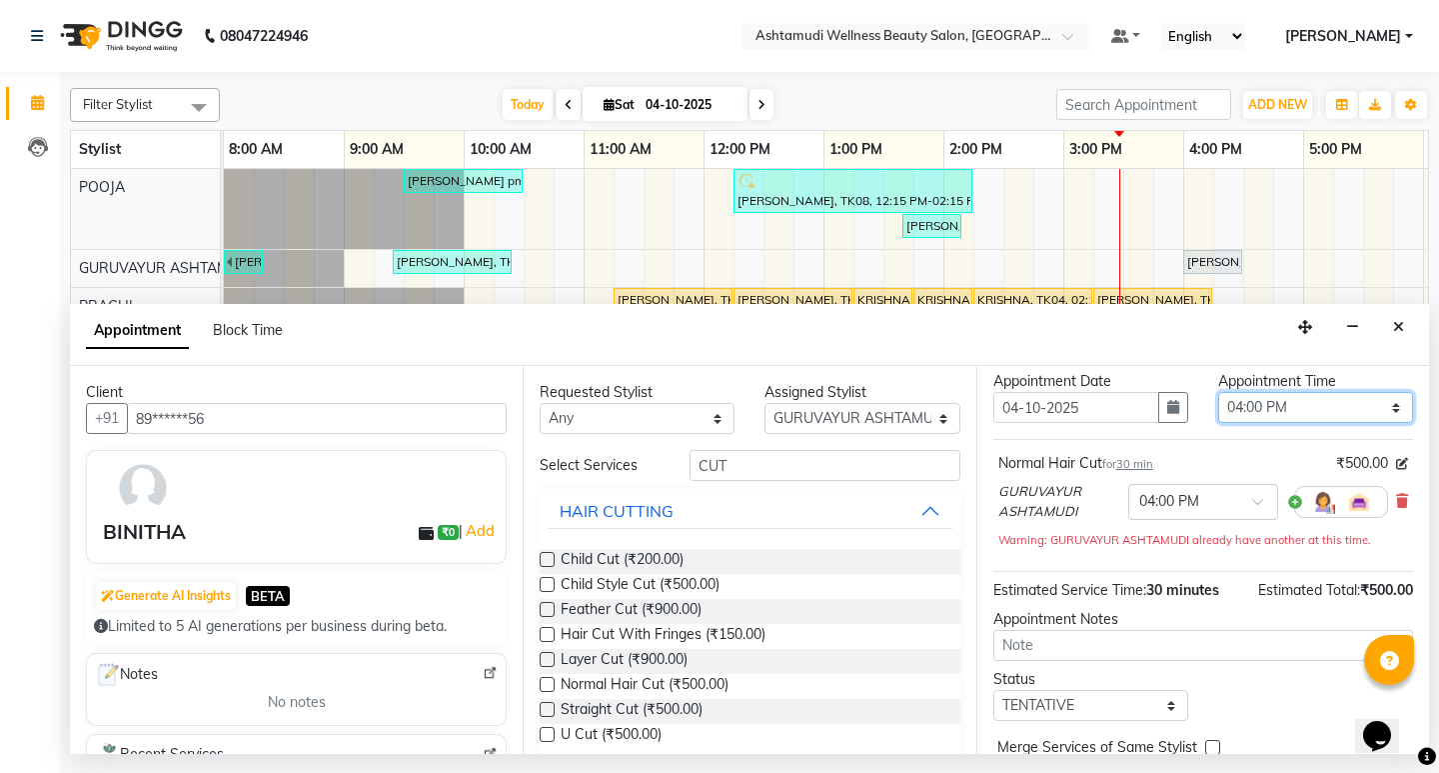
scroll to position [129, 0]
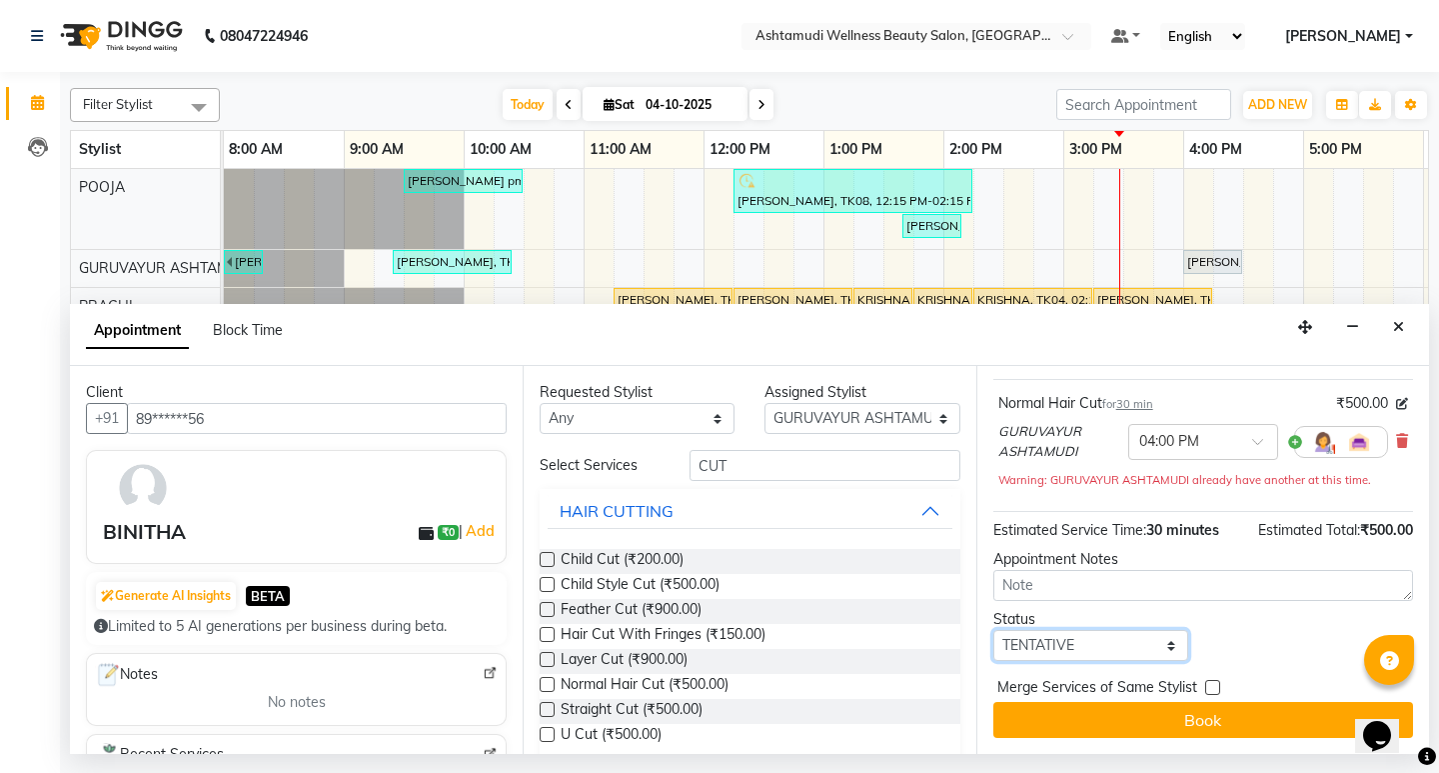
click at [1144, 656] on select "Select TENTATIVE CONFIRM CHECK-IN UPCOMING" at bounding box center [1090, 645] width 195 height 31
select select "confirm booking"
click at [993, 630] on select "Select TENTATIVE CONFIRM CHECK-IN UPCOMING" at bounding box center [1090, 645] width 195 height 31
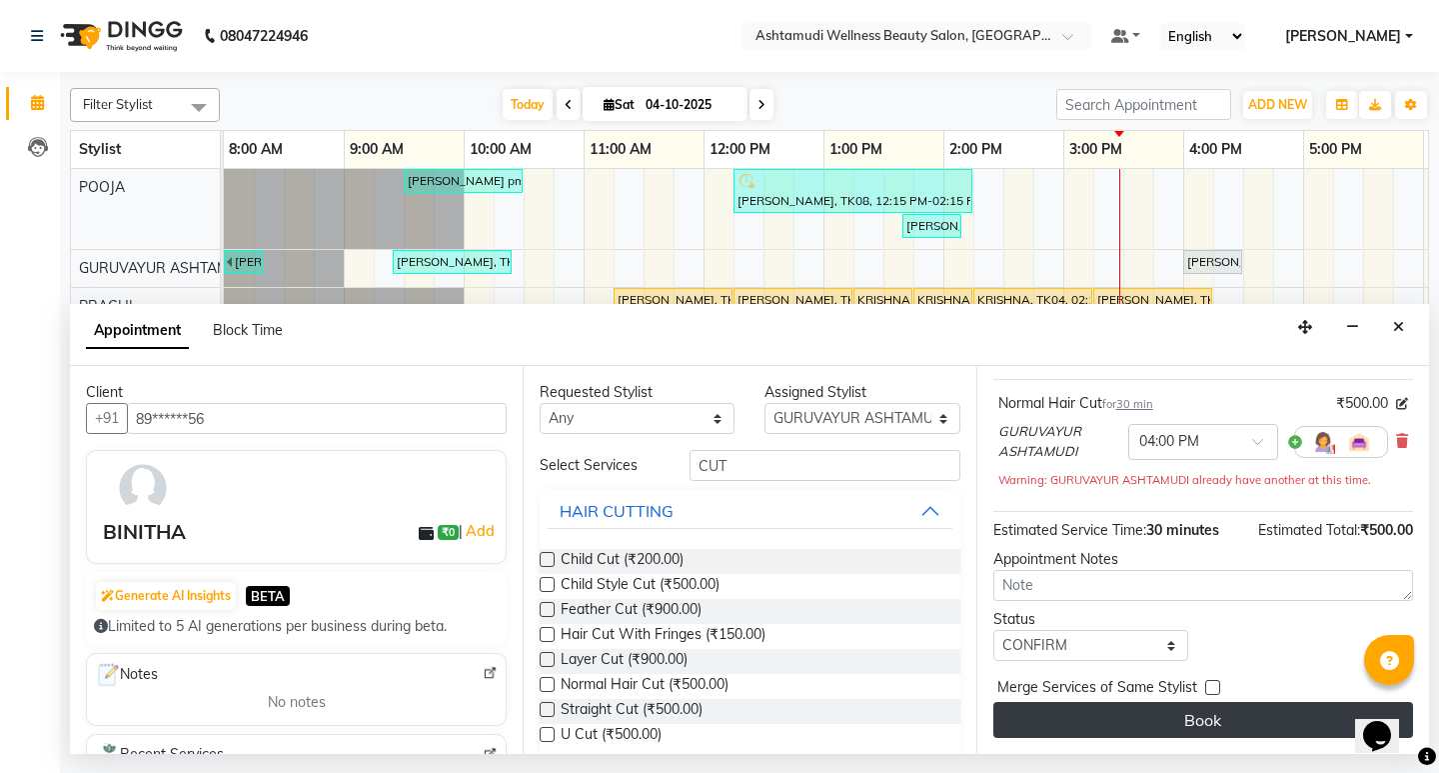
click at [1210, 714] on button "Book" at bounding box center [1203, 720] width 420 height 36
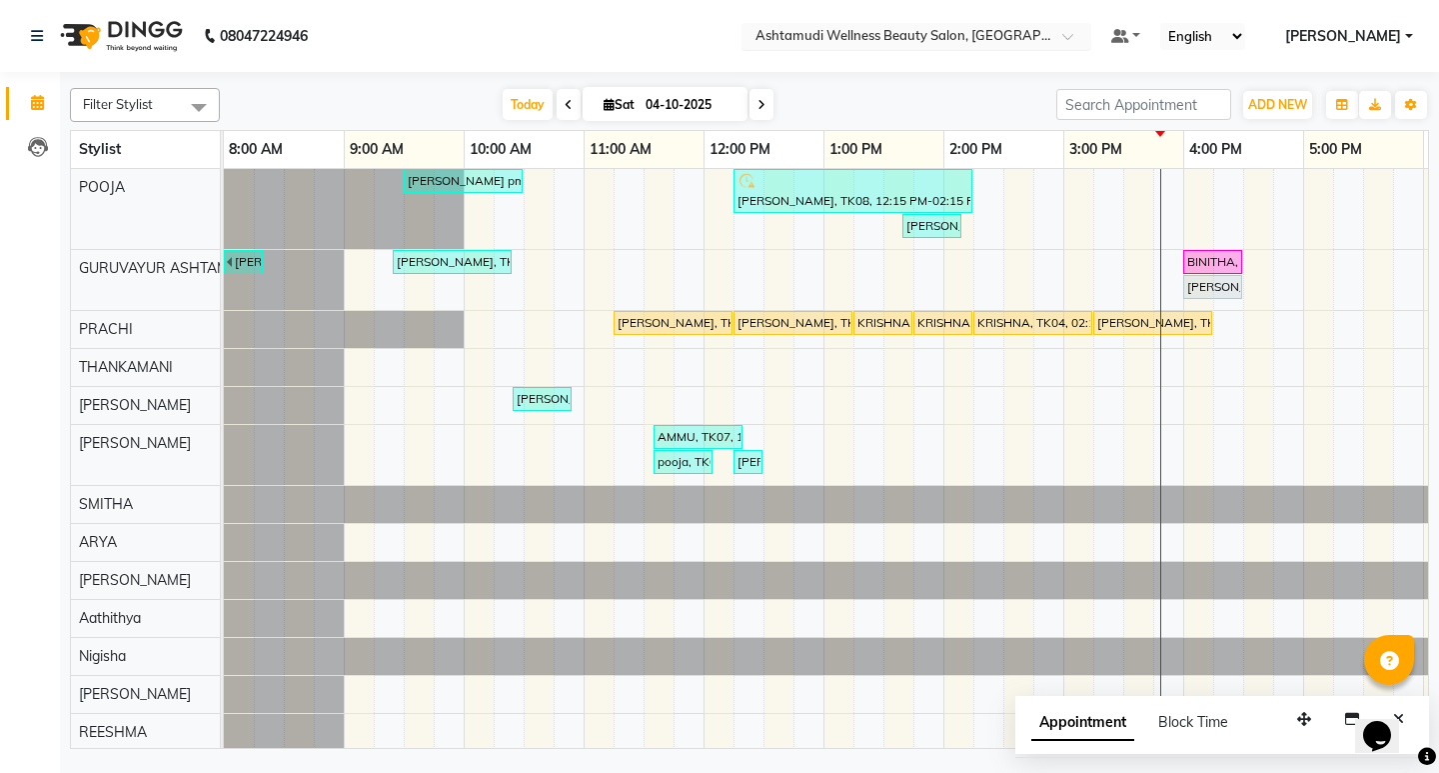
click at [1091, 42] on div at bounding box center [917, 38] width 350 height 20
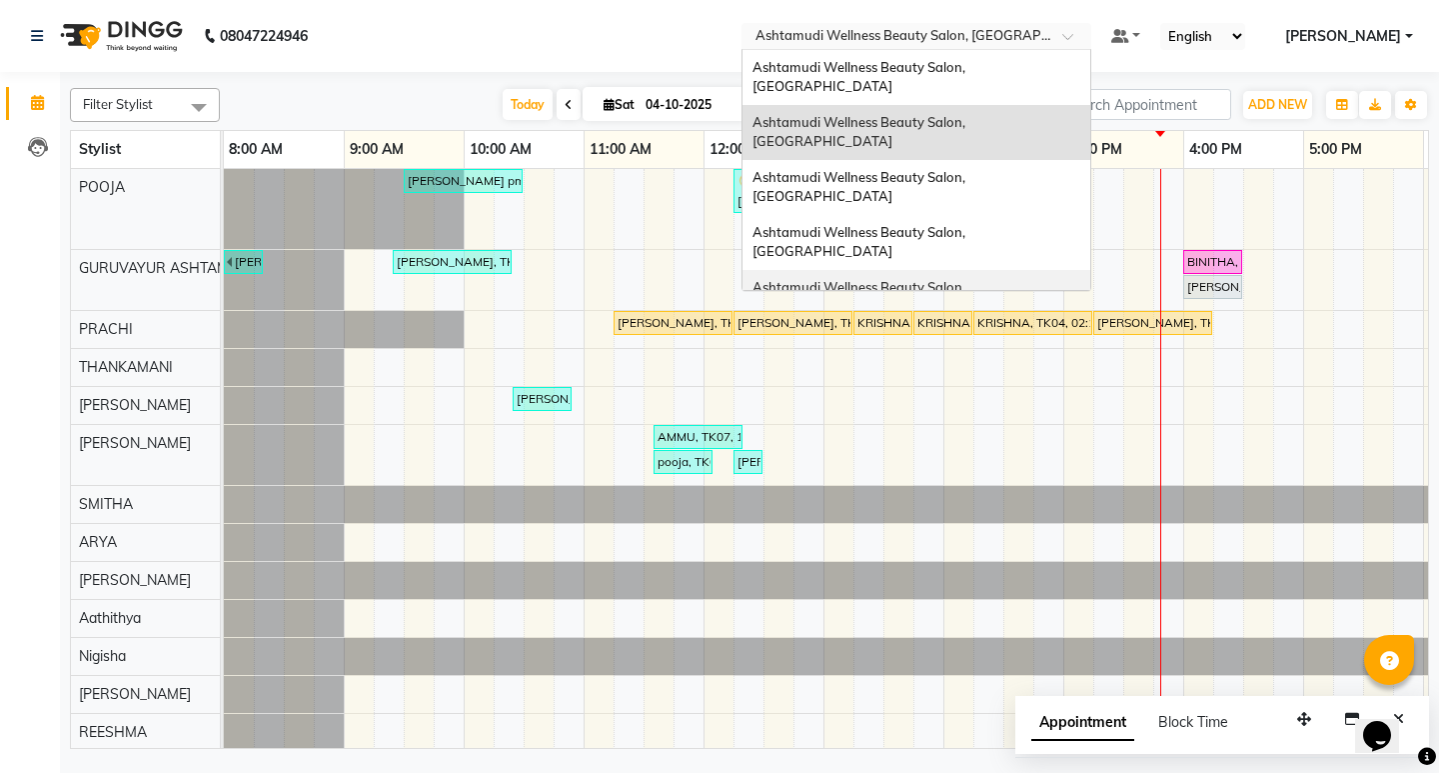
click at [1044, 270] on div "Ashtamudi Wellness Beauty Salon, Kottarakkara" at bounding box center [917, 297] width 348 height 55
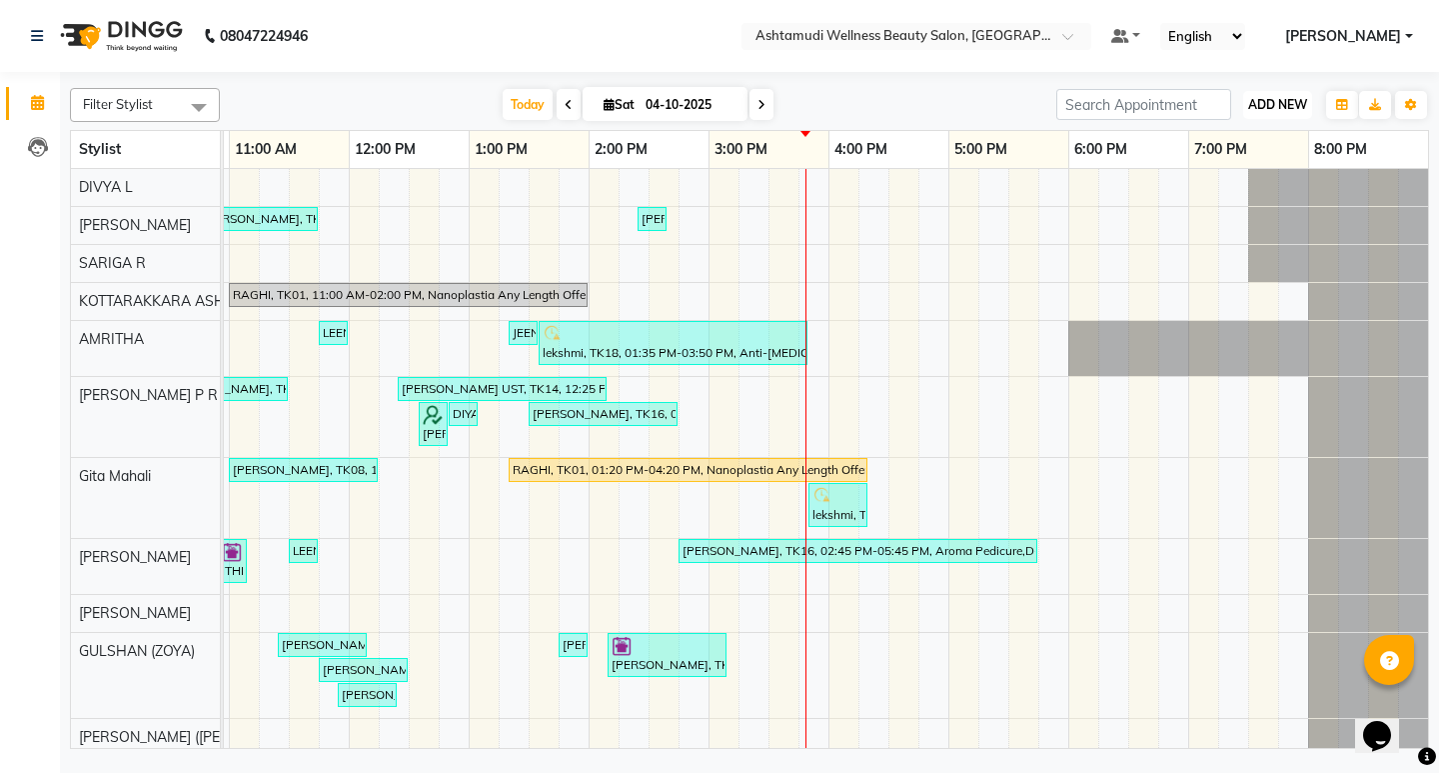
click at [1275, 104] on span "ADD NEW" at bounding box center [1277, 104] width 59 height 15
click at [1236, 152] on button "Add Appointment" at bounding box center [1232, 143] width 158 height 26
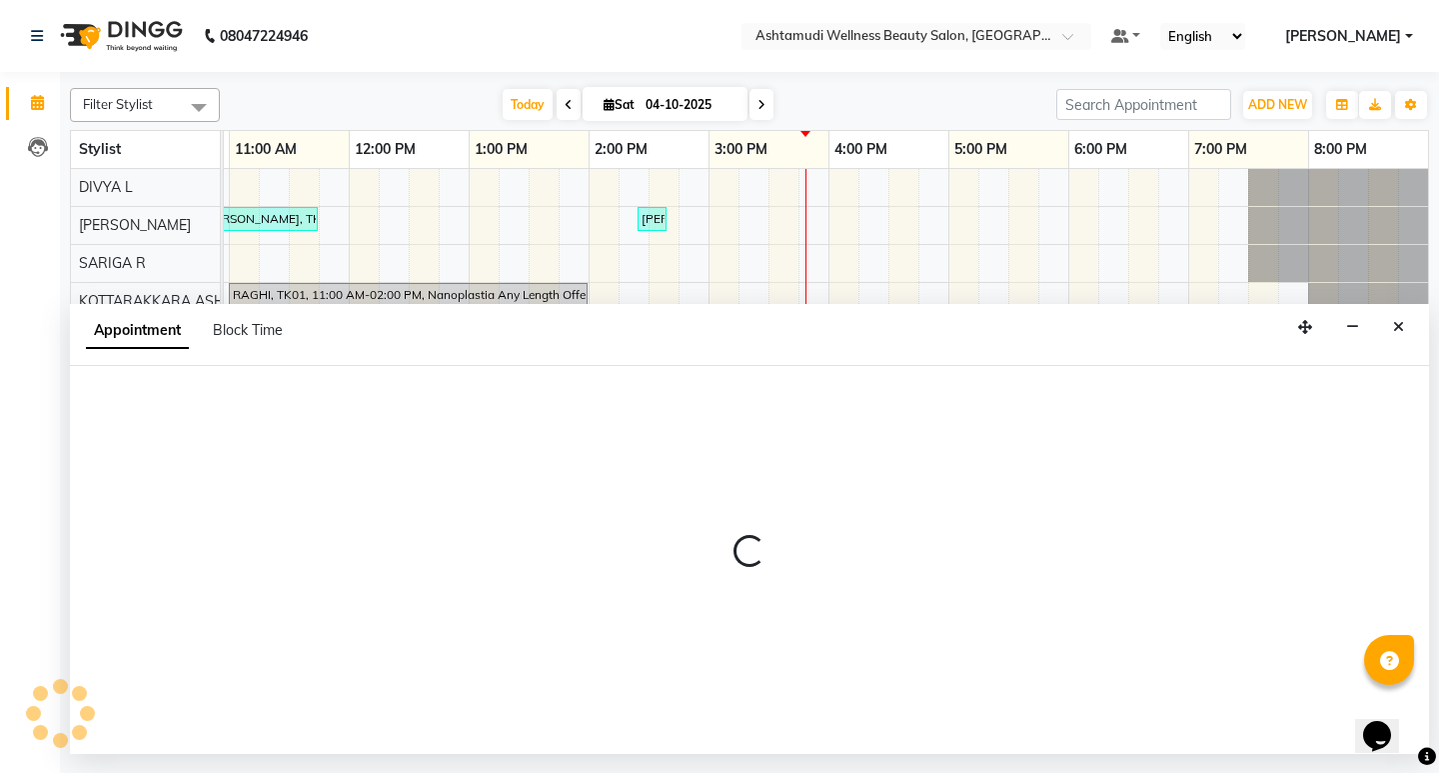
select select "tentative"
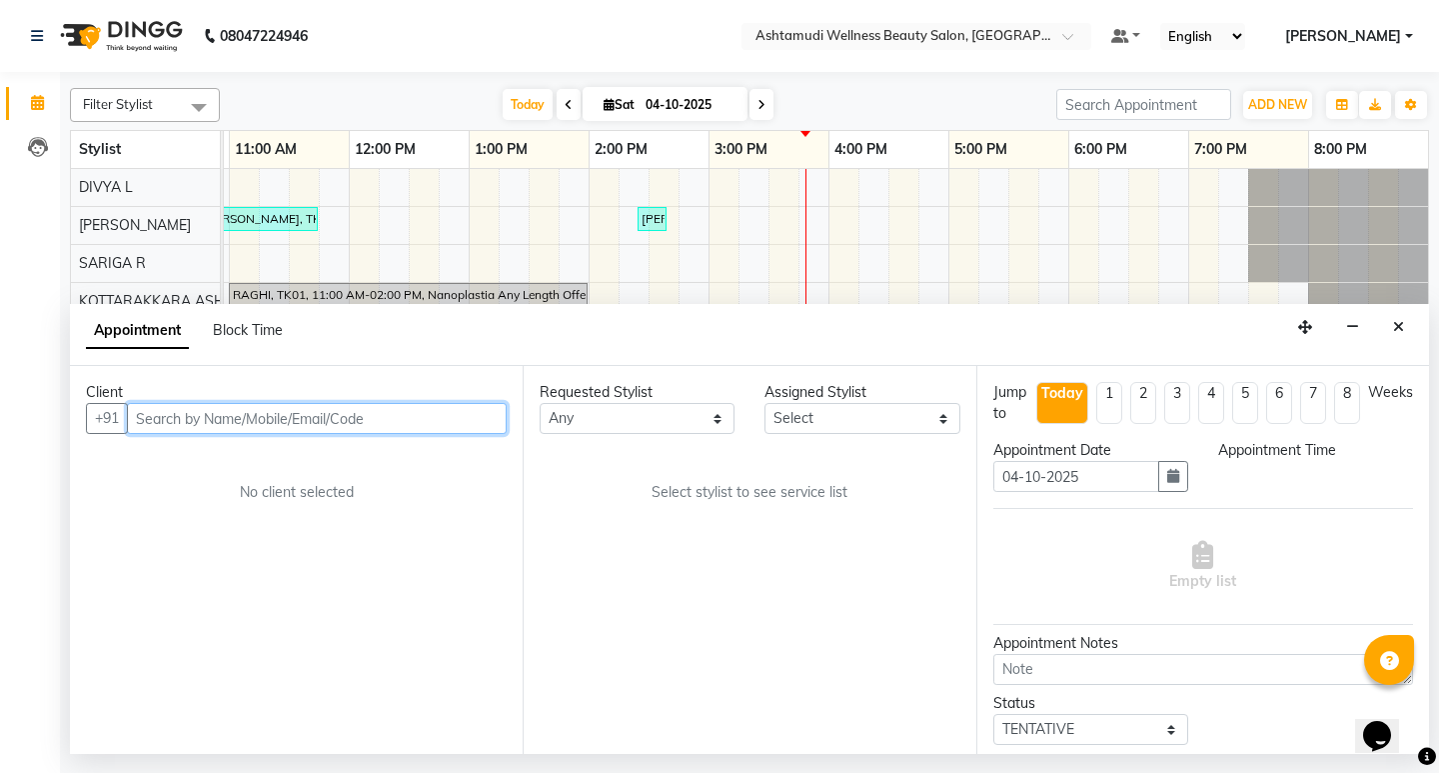
select select "540"
click at [248, 422] on input "text" at bounding box center [317, 418] width 380 height 31
paste input "916282816368"
click at [154, 417] on input "916282816368" at bounding box center [275, 418] width 297 height 31
type input "6282816368"
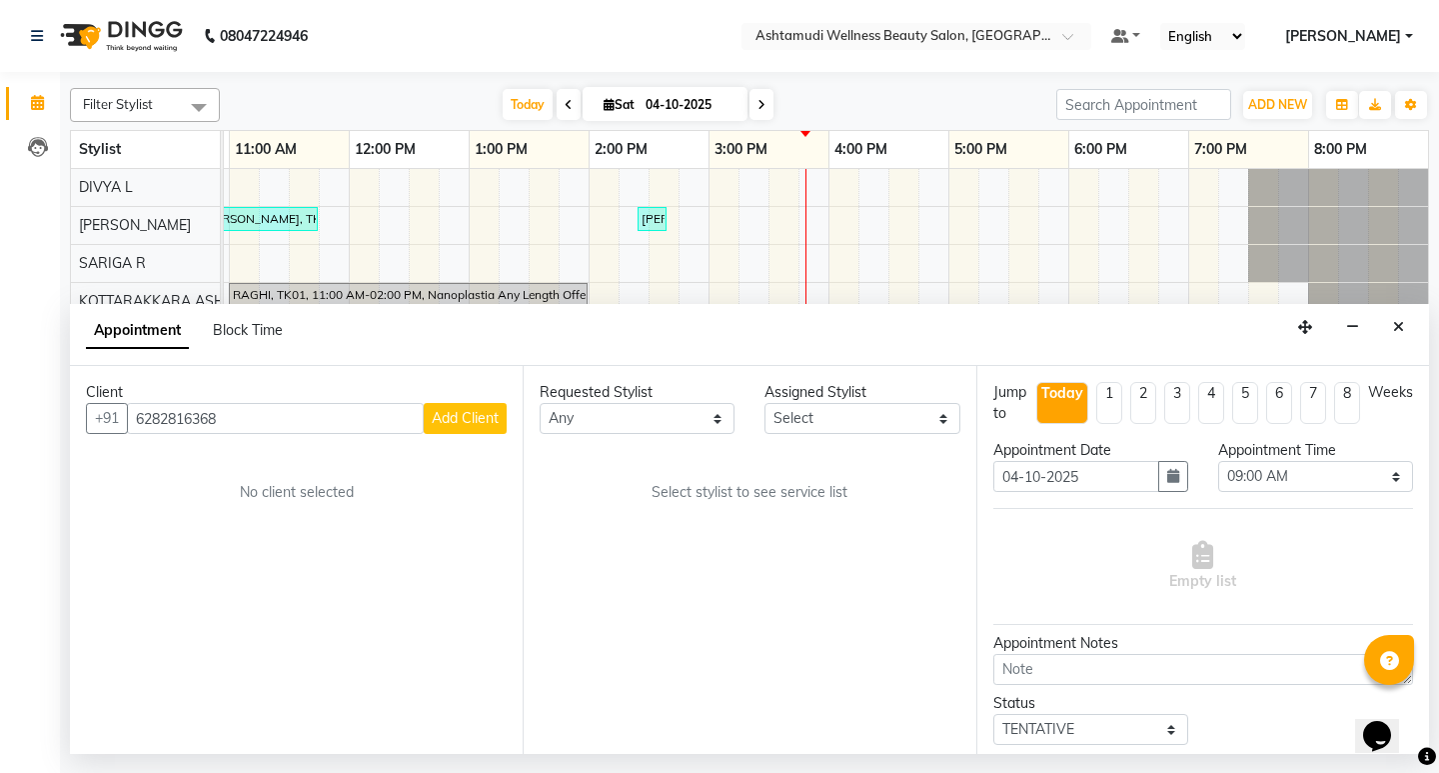
click at [432, 417] on span "Add Client" at bounding box center [465, 418] width 67 height 18
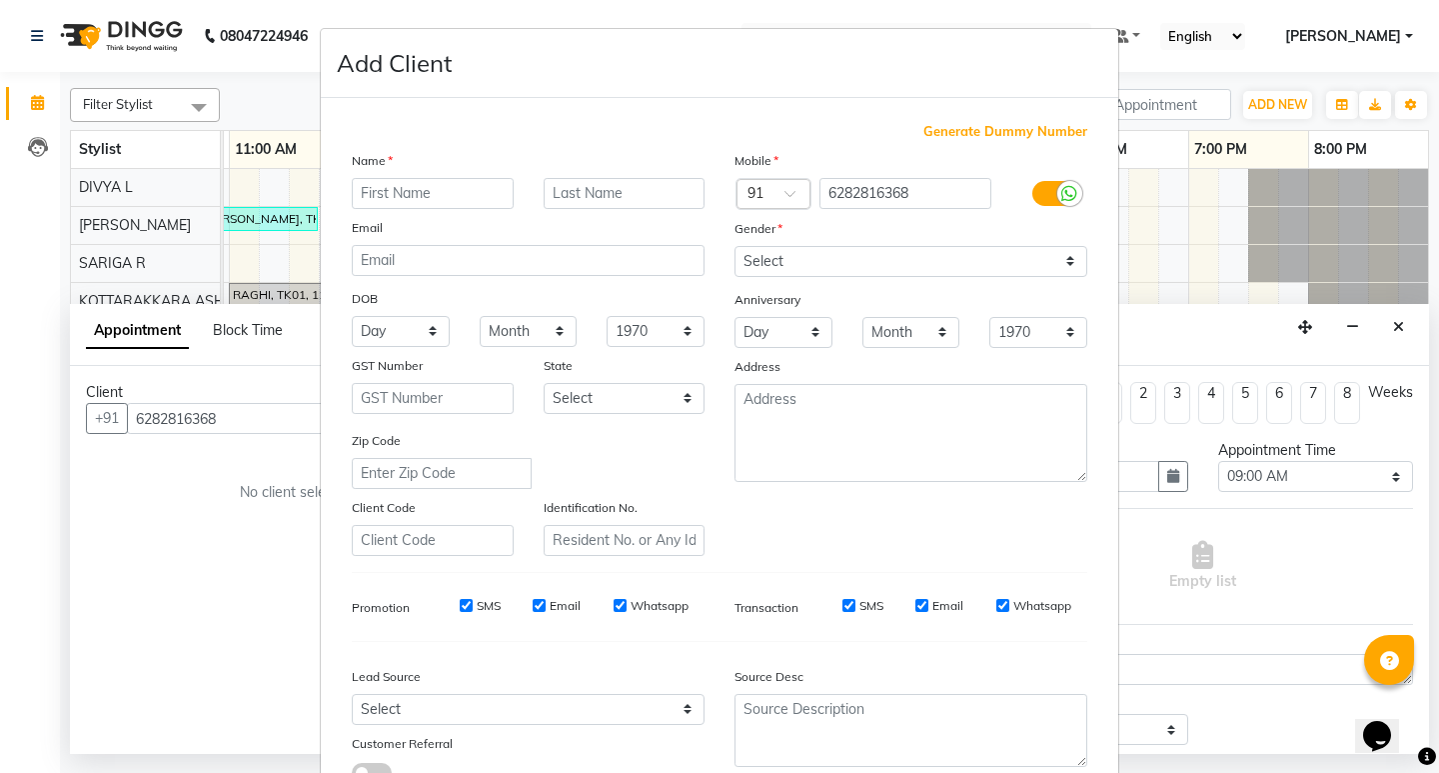
click at [405, 189] on input "text" at bounding box center [433, 193] width 162 height 31
type input "a"
type input "ANNA"
click at [837, 270] on select "Select Male Female Other Prefer Not To Say" at bounding box center [911, 261] width 353 height 31
select select "female"
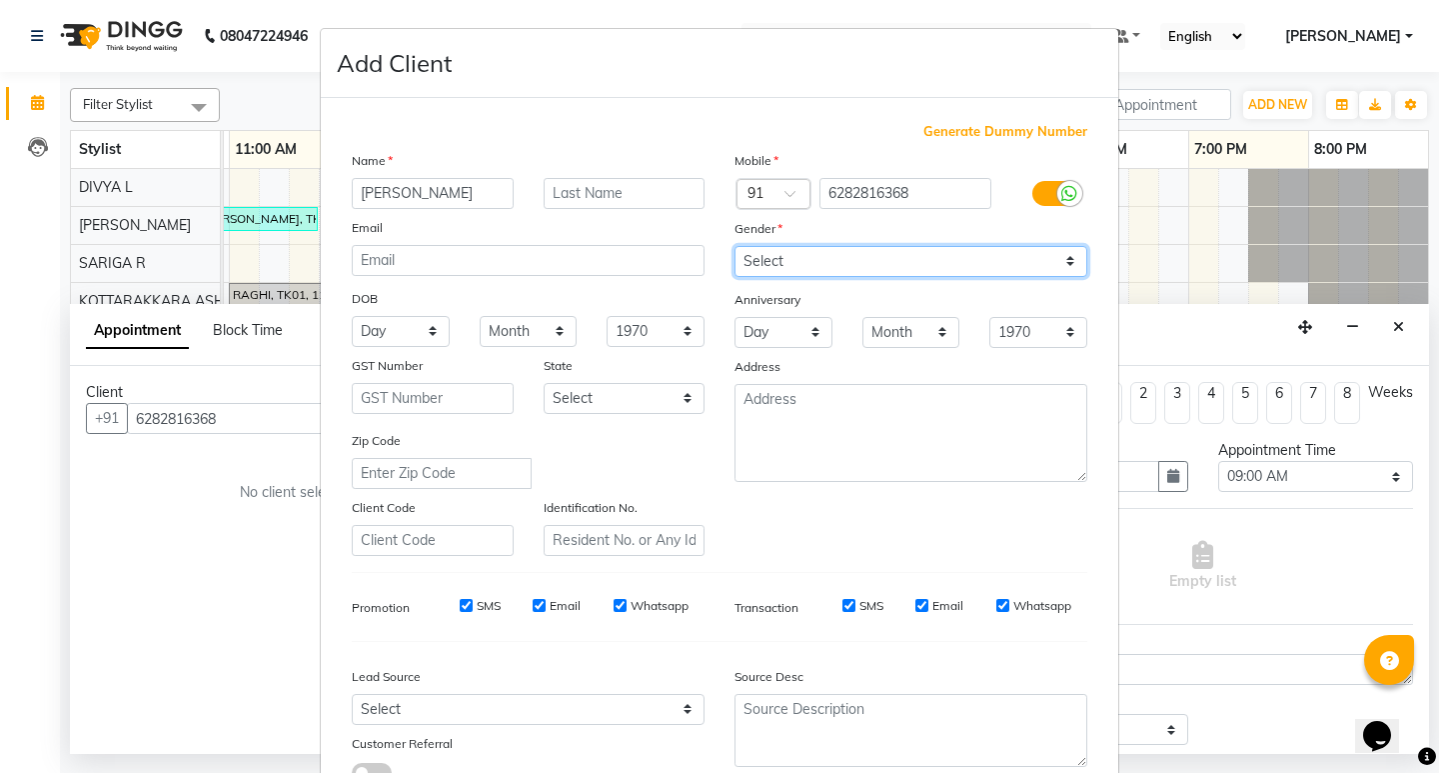
click at [735, 246] on select "Select Male Female Other Prefer Not To Say" at bounding box center [911, 261] width 353 height 31
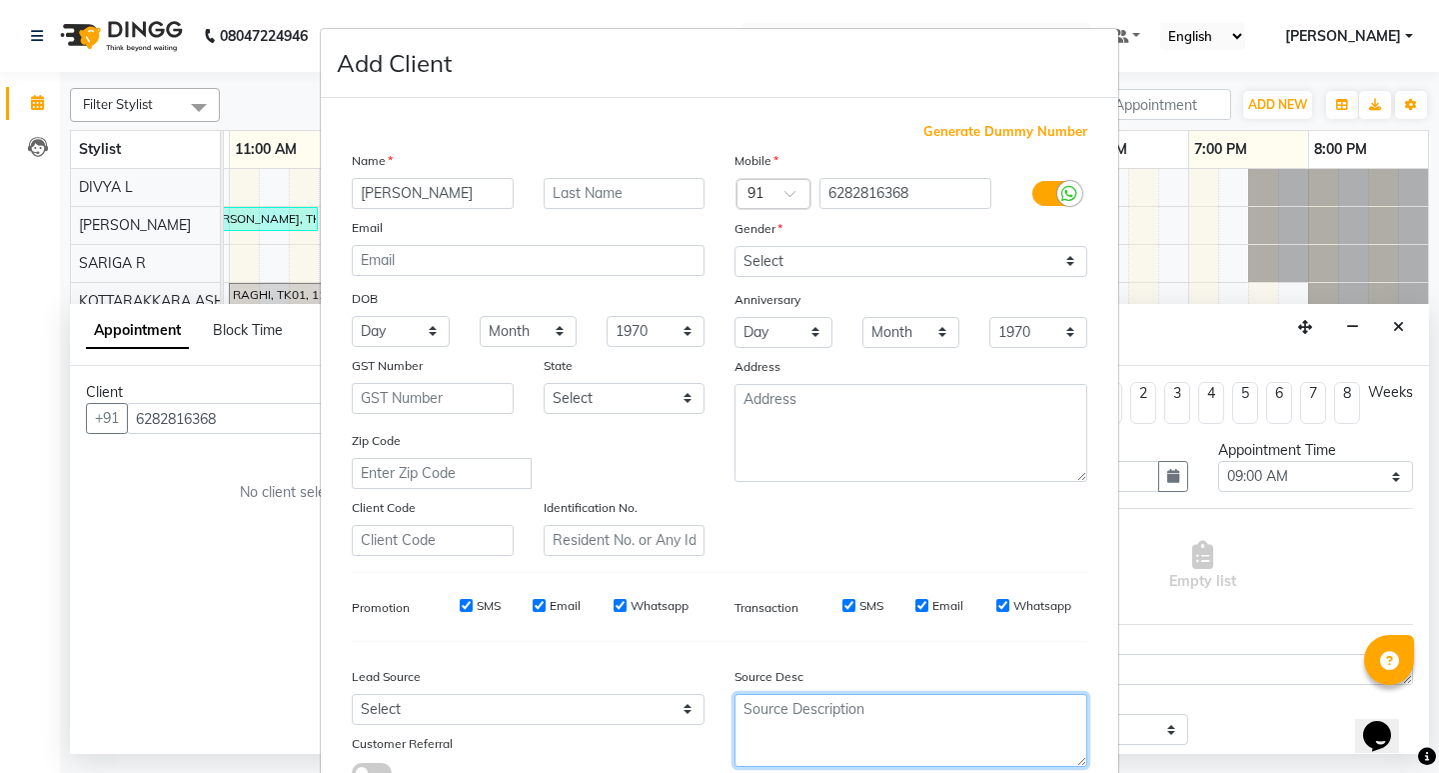
click at [864, 743] on textarea at bounding box center [911, 730] width 353 height 73
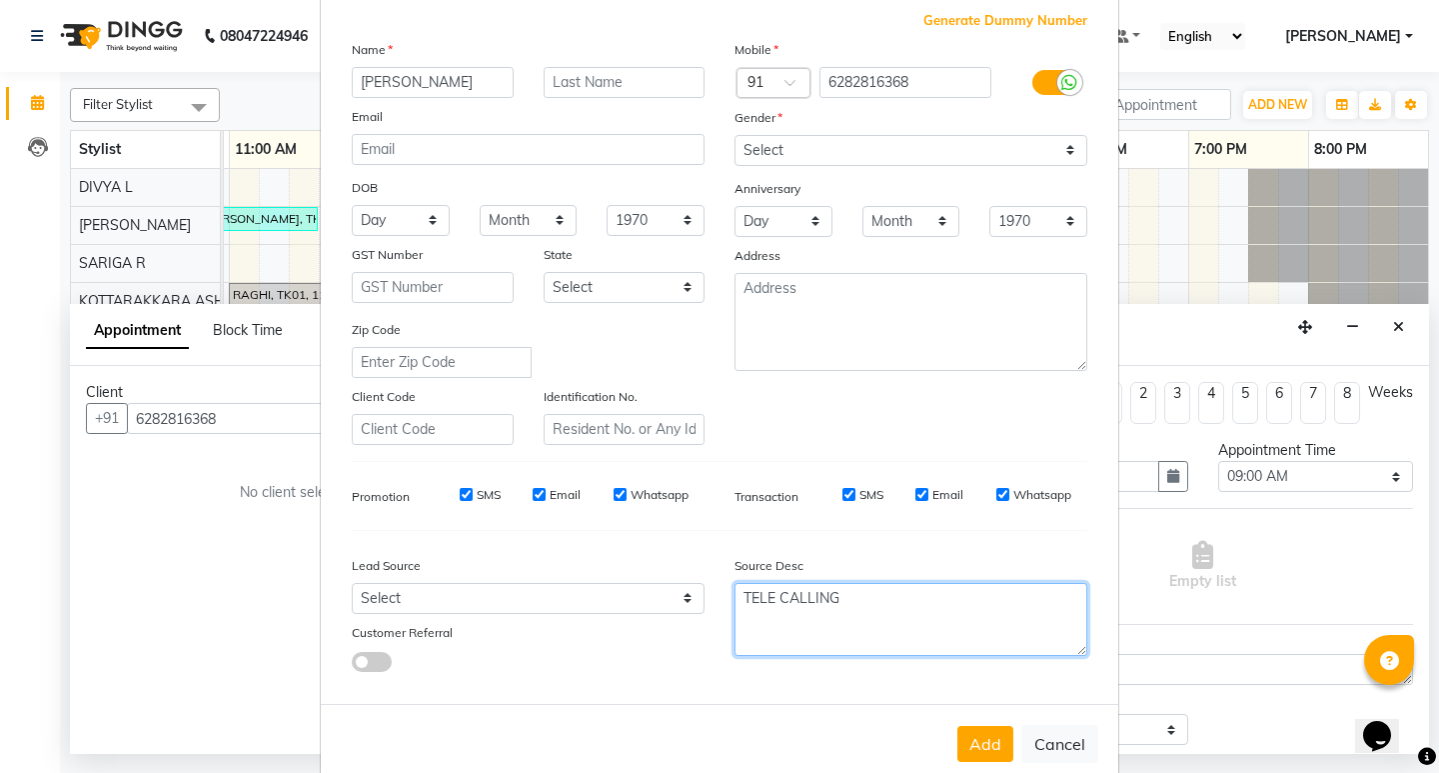
scroll to position [150, 0]
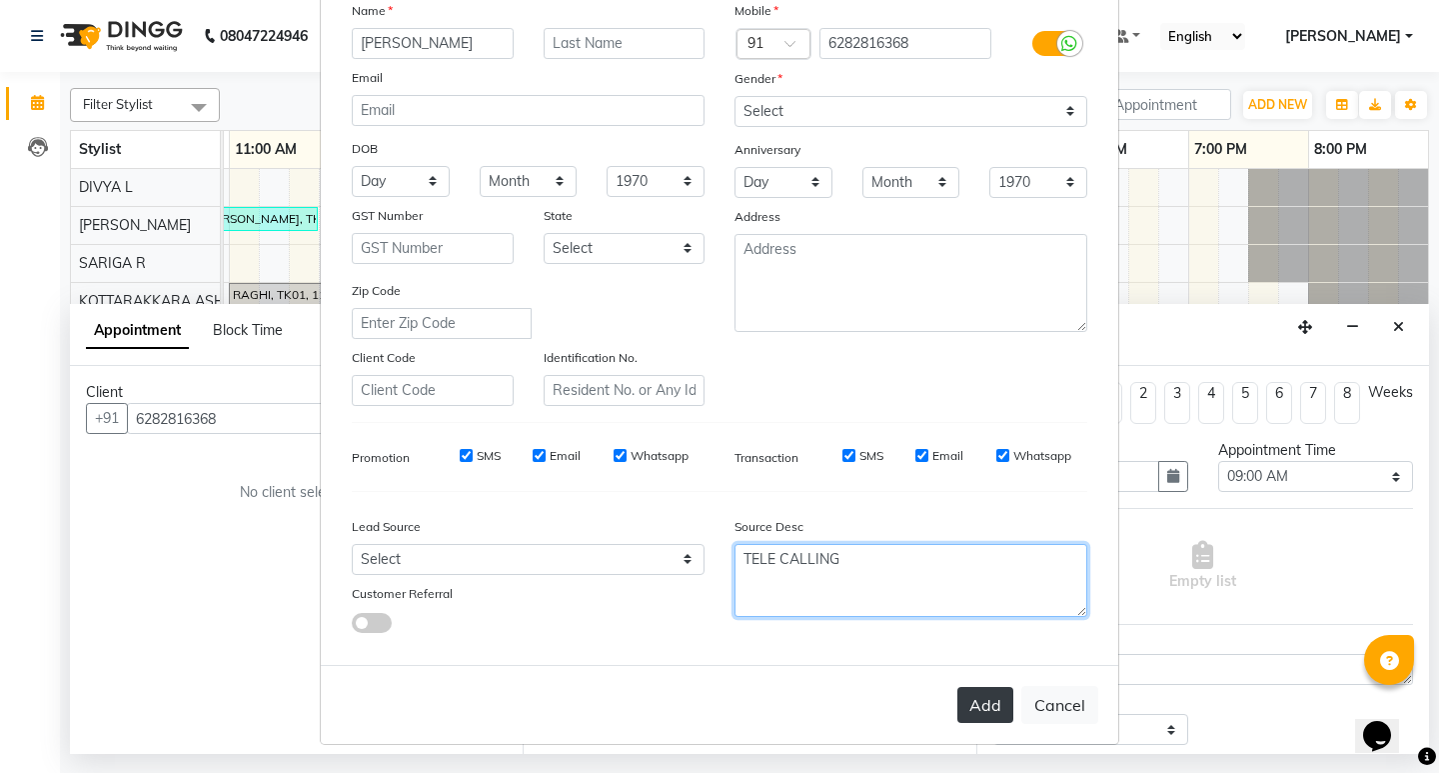
type textarea "TELE CALLING"
click at [990, 702] on button "Add" at bounding box center [985, 705] width 56 height 36
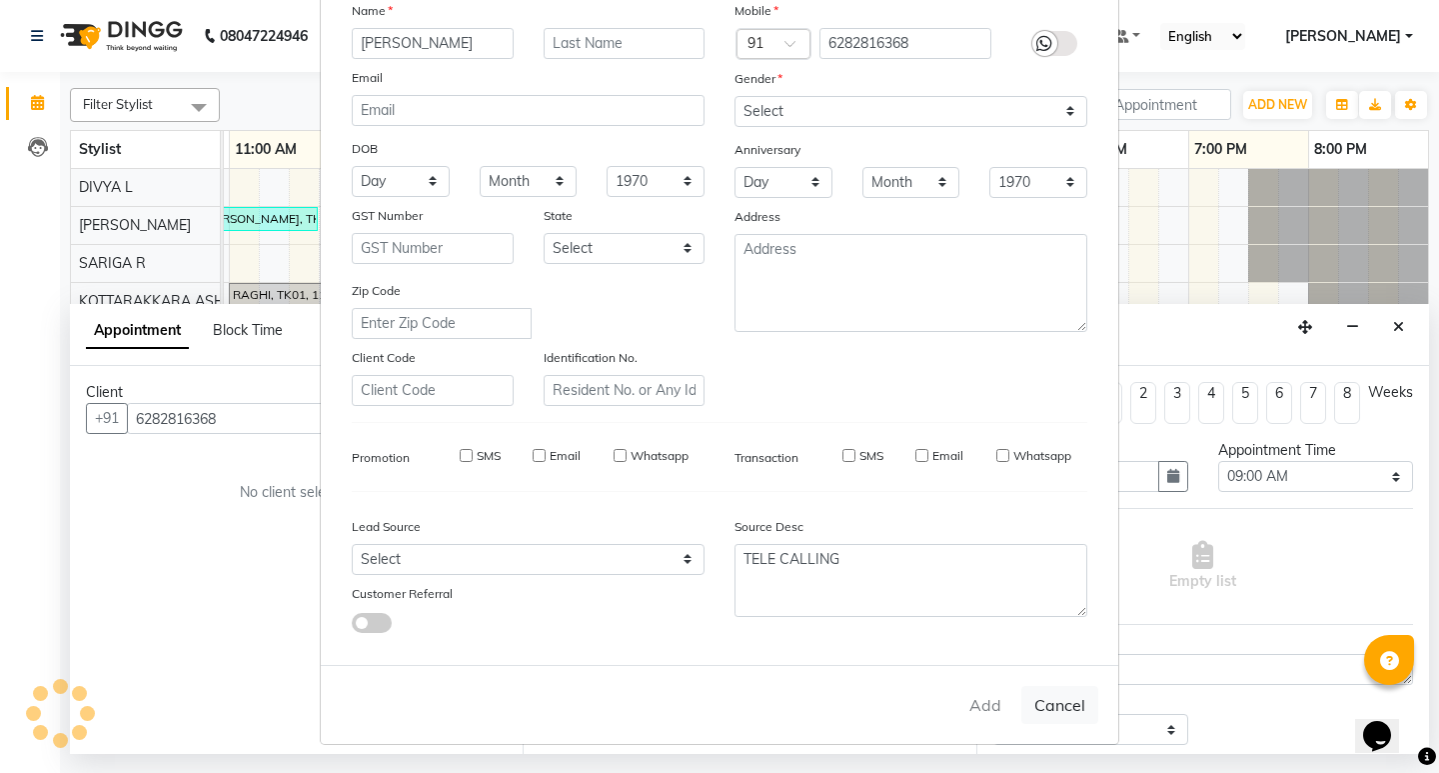
type input "62******68"
select select
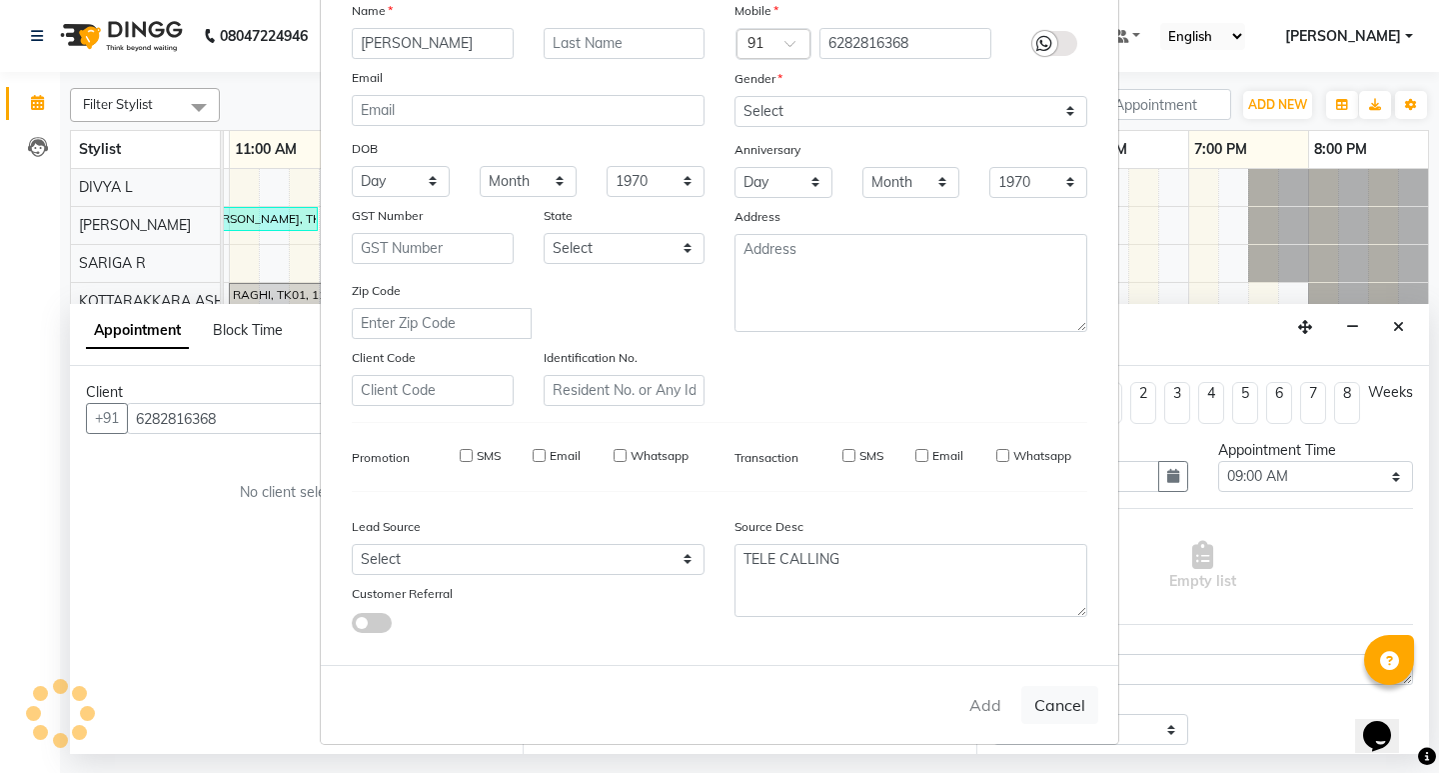
select select
checkbox input "false"
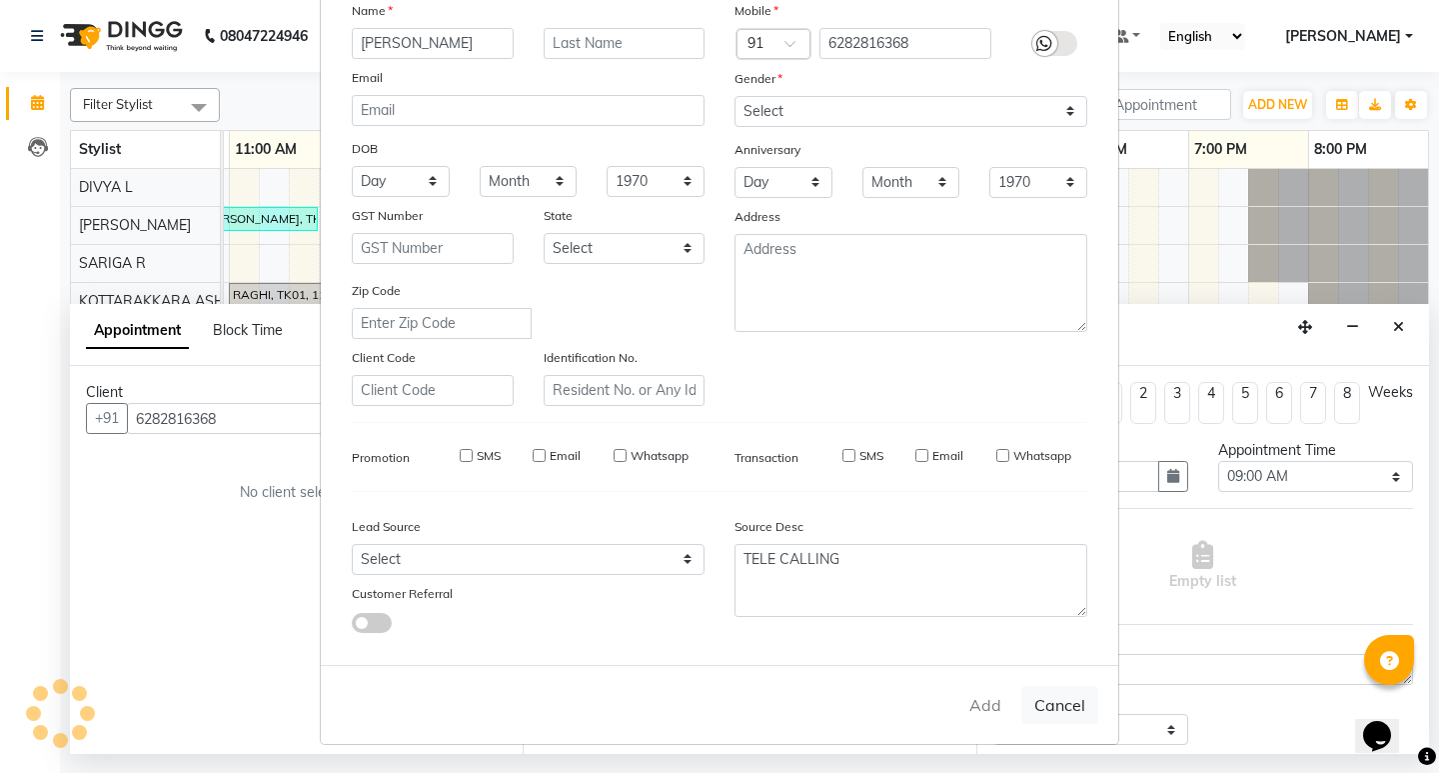
checkbox input "false"
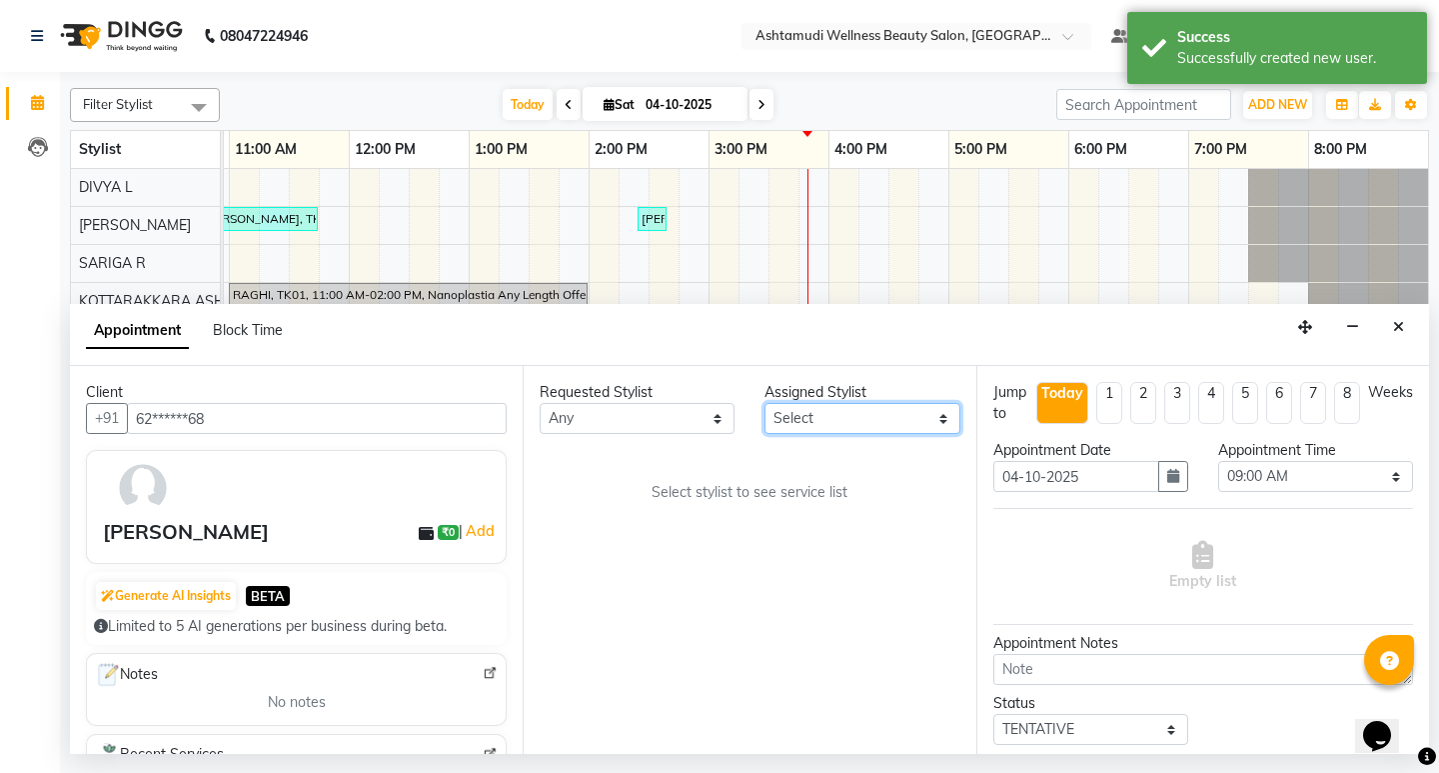
click at [895, 410] on select "Select AMRITHA DIVYA L Gita Mahali GULSHAN (ZOYA) Karina Darjee KOTTARAKKARA AS…" at bounding box center [862, 418] width 195 height 31
select select "27462"
click at [765, 403] on select "Select AMRITHA DIVYA L Gita Mahali GULSHAN (ZOYA) Karina Darjee KOTTARAKKARA AS…" at bounding box center [862, 418] width 195 height 31
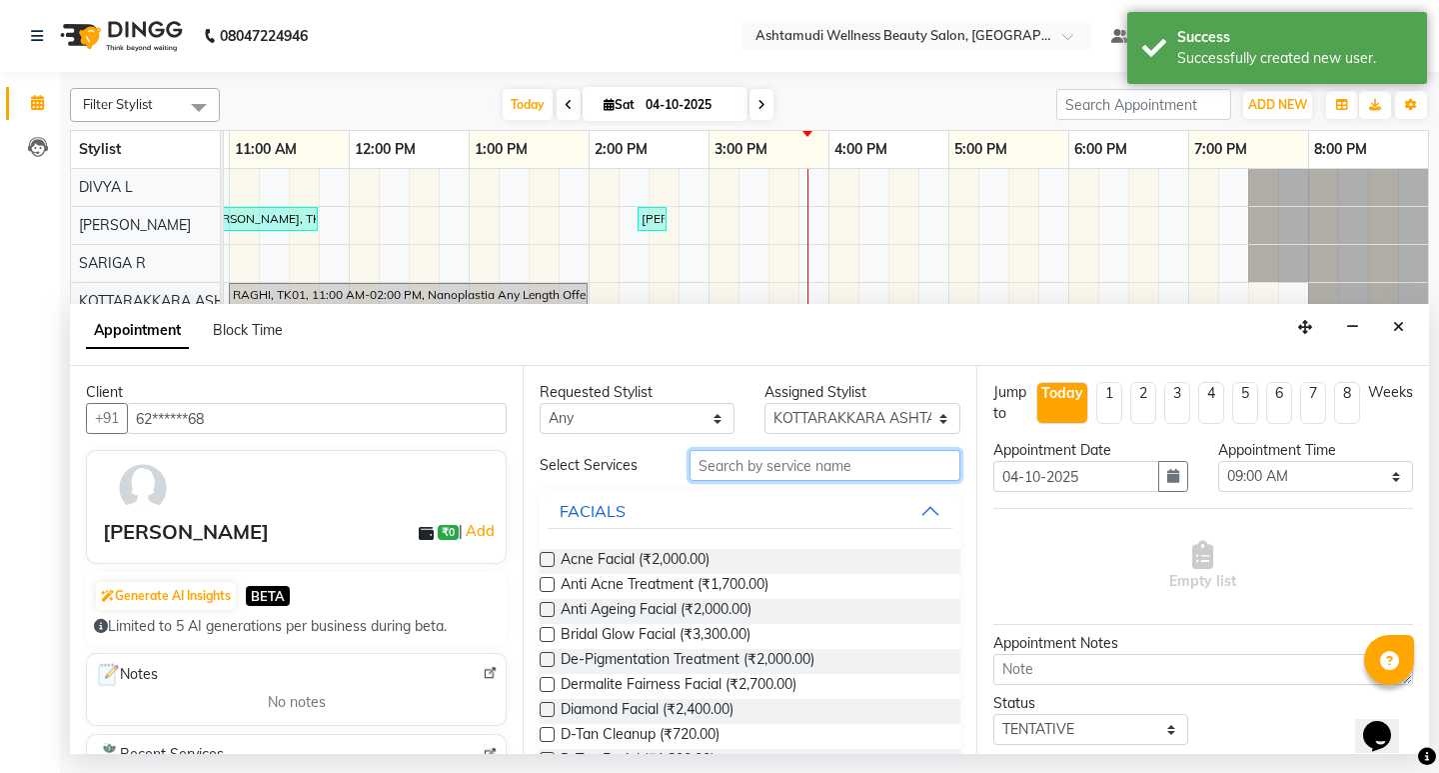
click at [742, 474] on input "text" at bounding box center [825, 465] width 270 height 31
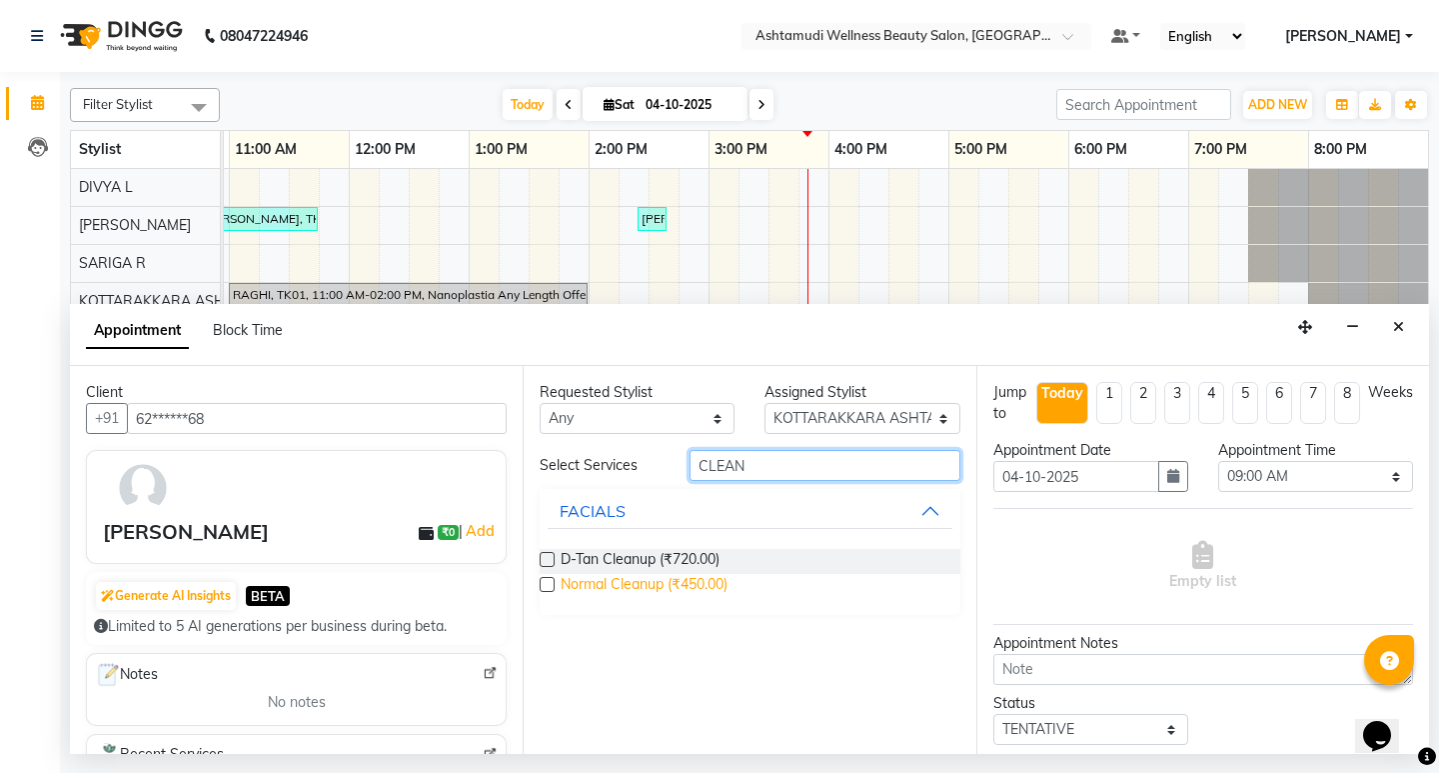
type input "CLEAN"
click at [648, 583] on span "Normal Cleanup (₹450.00)" at bounding box center [644, 586] width 167 height 25
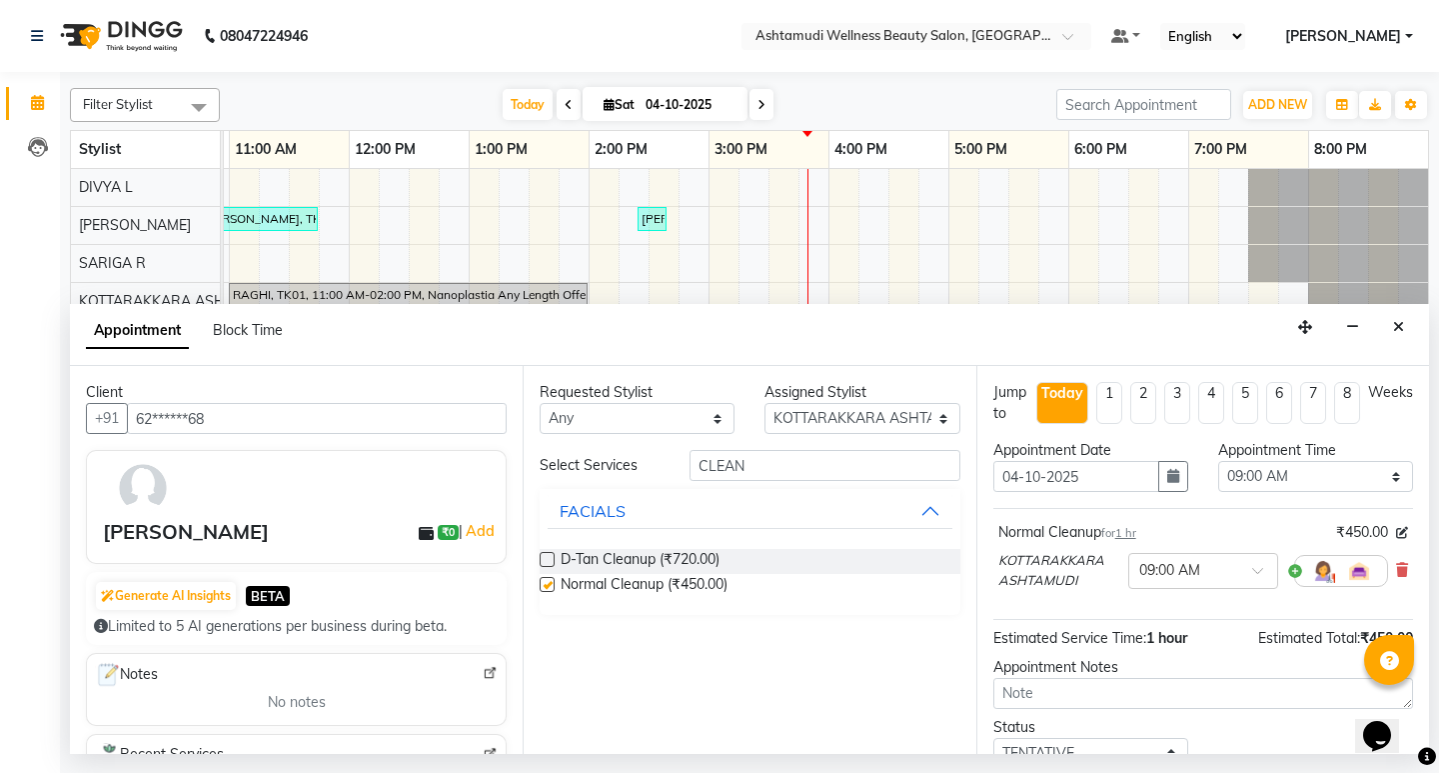
checkbox input "false"
drag, startPoint x: 1323, startPoint y: 479, endPoint x: 1321, endPoint y: 469, distance: 10.2
click at [1323, 479] on select "Select 09:00 AM 09:15 AM 09:30 AM 09:45 AM 10:00 AM 10:15 AM 10:30 AM 10:45 AM …" at bounding box center [1315, 476] width 195 height 31
select select "1020"
click at [1218, 461] on select "Select 09:00 AM 09:15 AM 09:30 AM 09:45 AM 10:00 AM 10:15 AM 10:30 AM 10:45 AM …" at bounding box center [1315, 476] width 195 height 31
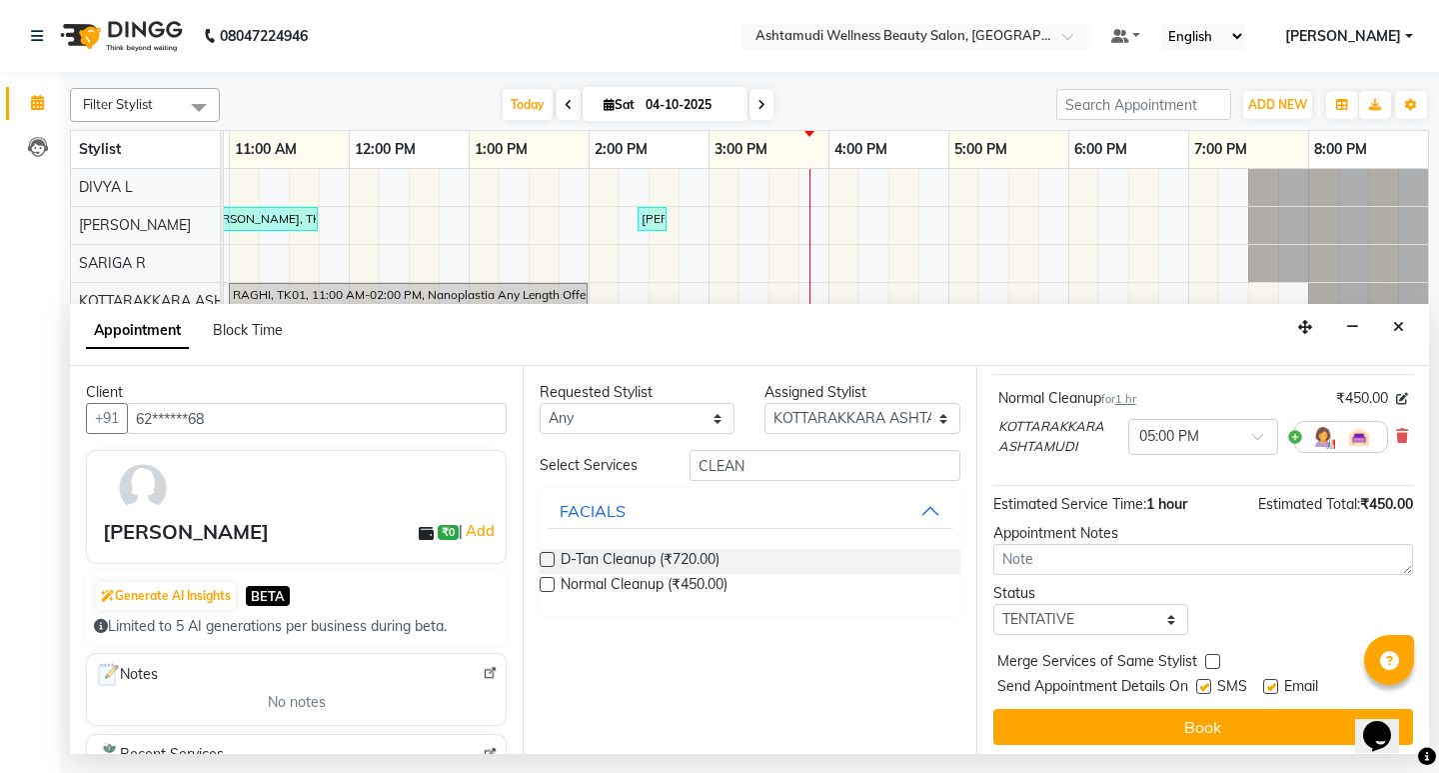
scroll to position [141, 0]
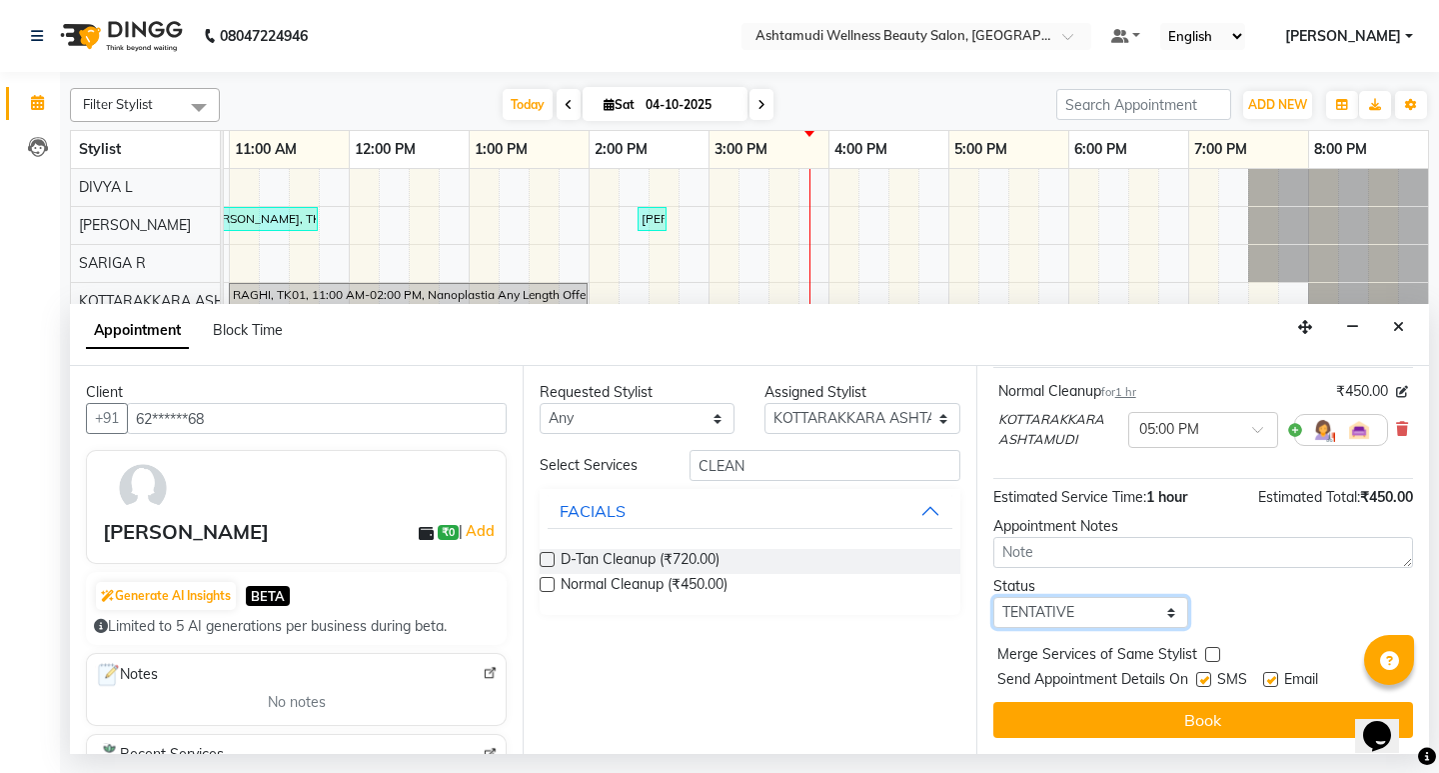
click at [1134, 615] on select "Select TENTATIVE CONFIRM CHECK-IN UPCOMING" at bounding box center [1090, 612] width 195 height 31
select select "confirm booking"
click at [993, 597] on select "Select TENTATIVE CONFIRM CHECK-IN UPCOMING" at bounding box center [1090, 612] width 195 height 31
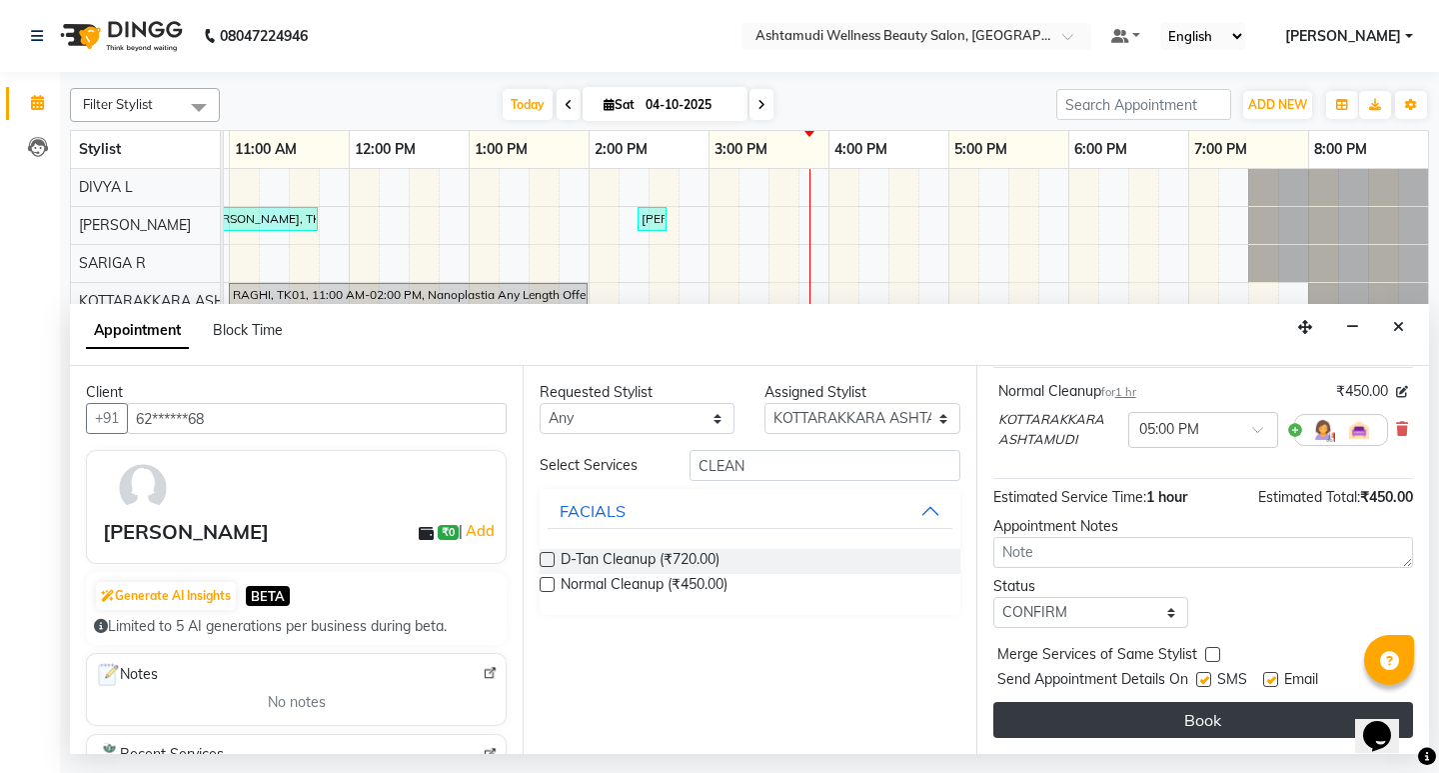
click at [1186, 716] on button "Book" at bounding box center [1203, 720] width 420 height 36
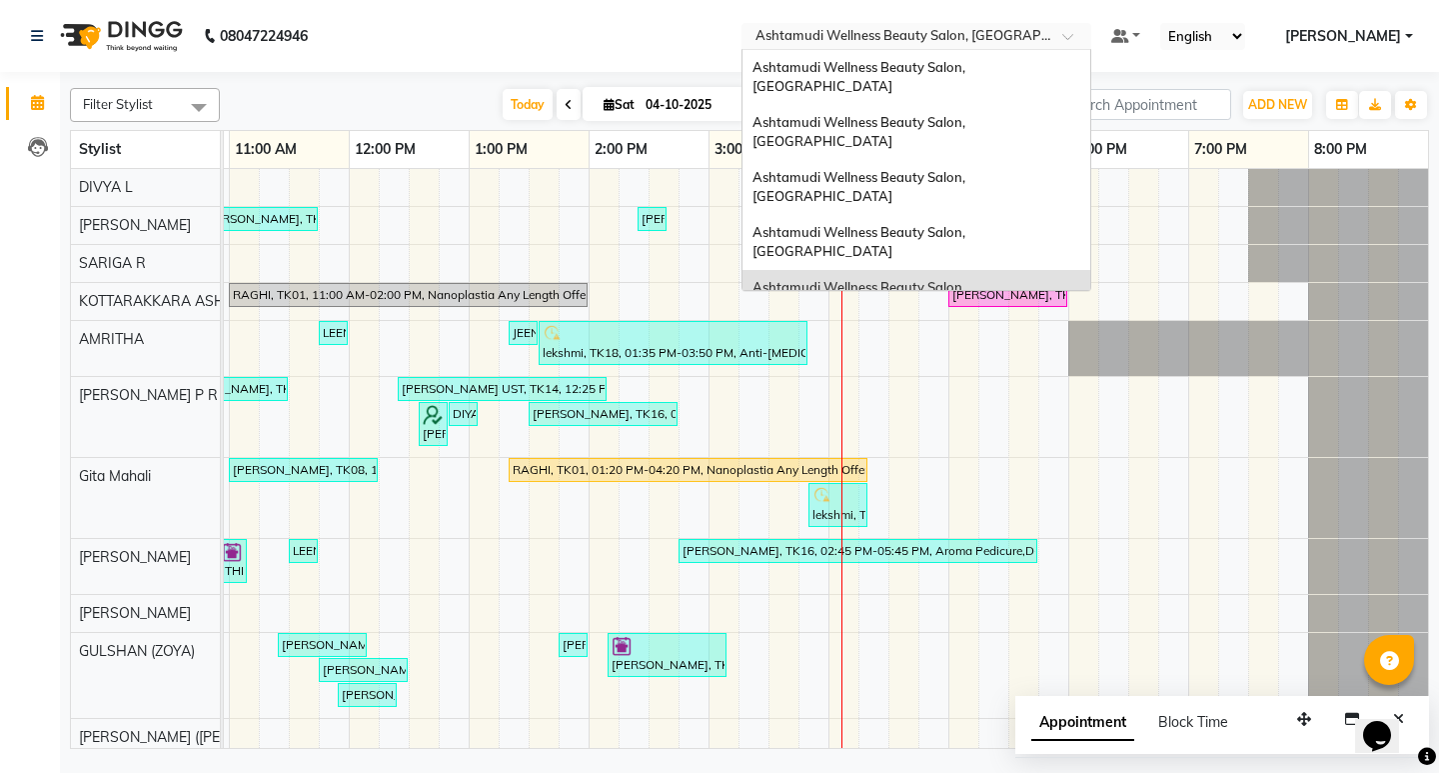
click at [1041, 36] on input "text" at bounding box center [897, 38] width 290 height 20
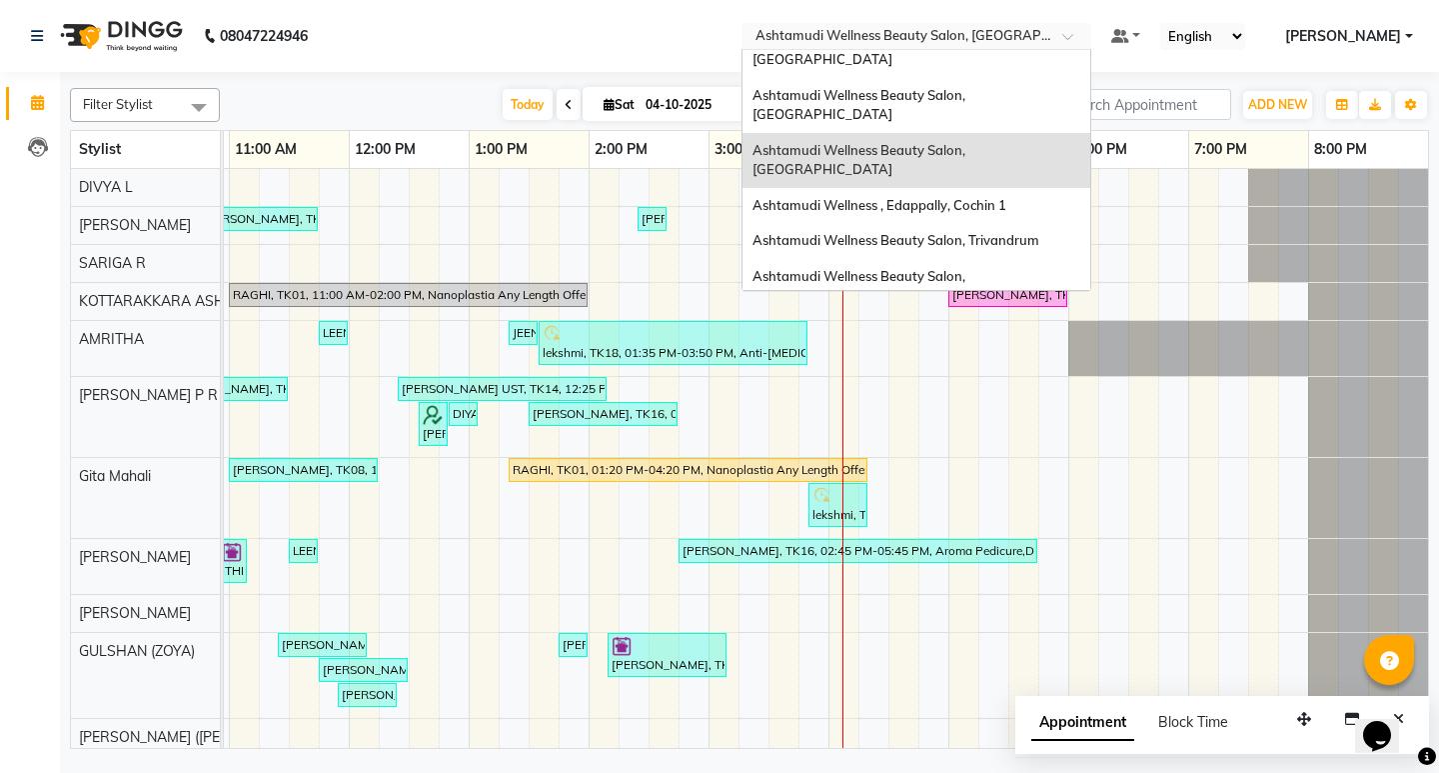
scroll to position [200, 0]
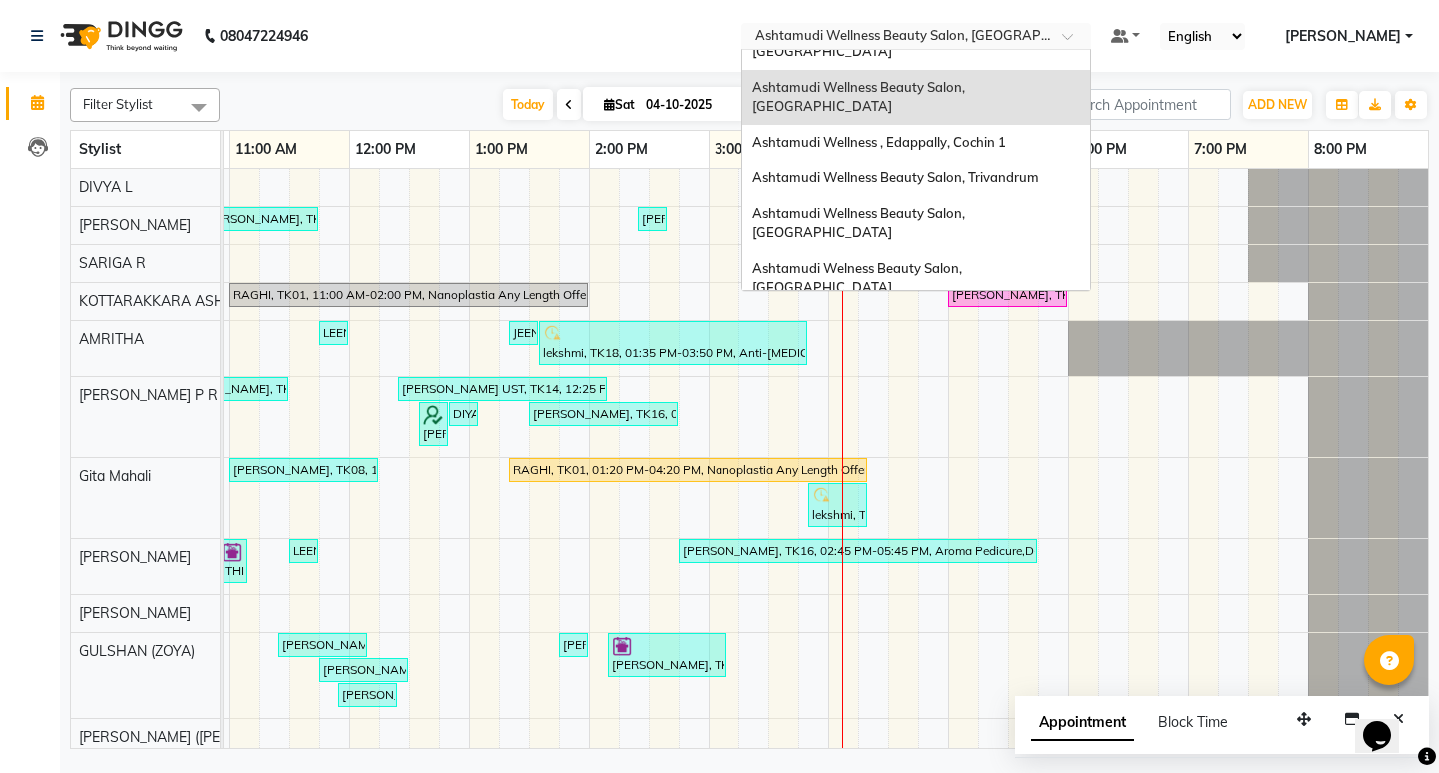
click at [1061, 361] on div "Ashtamudi Wellness Beauty Salon, [GEOGRAPHIC_DATA]" at bounding box center [917, 388] width 348 height 55
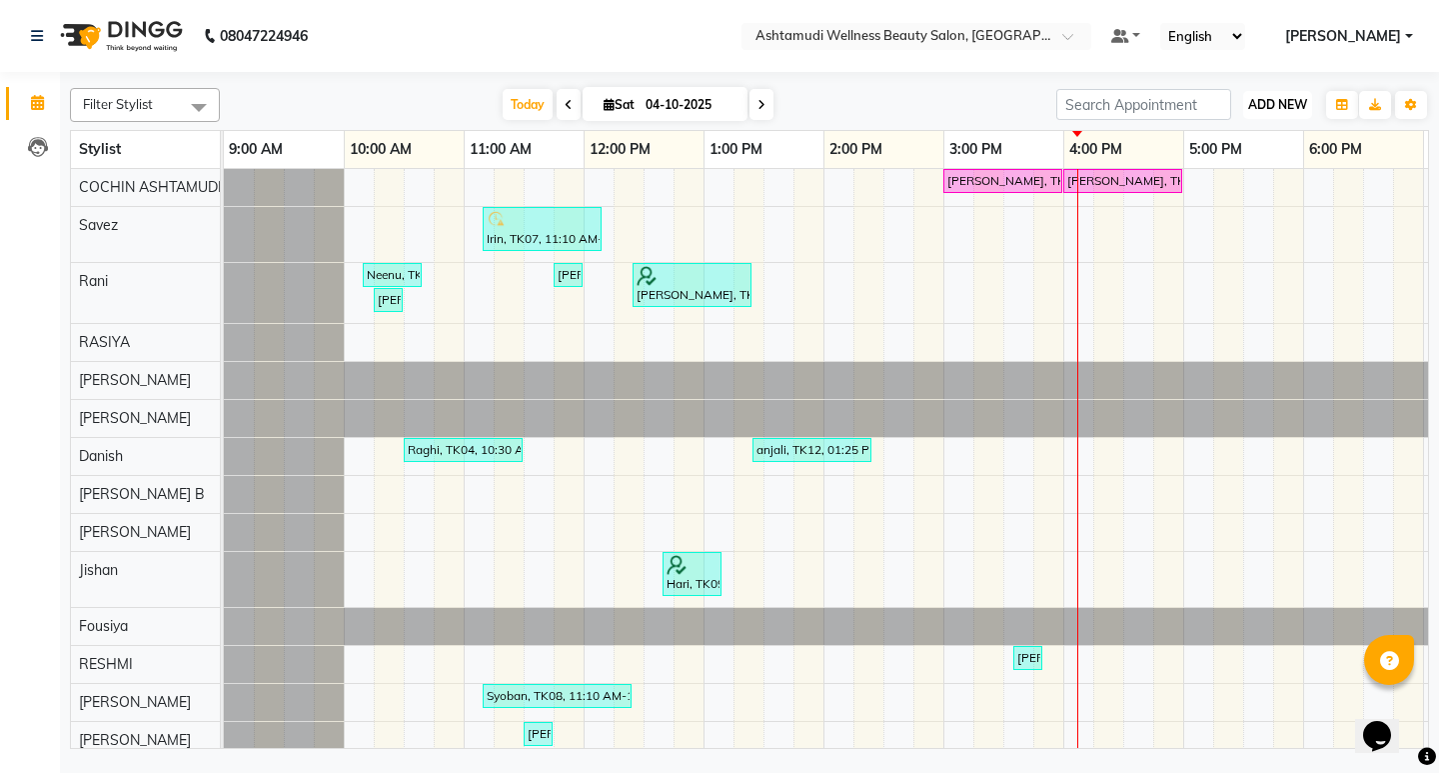
click at [1282, 103] on span "ADD NEW" at bounding box center [1277, 104] width 59 height 15
click at [1234, 142] on button "Add Appointment" at bounding box center [1232, 143] width 158 height 26
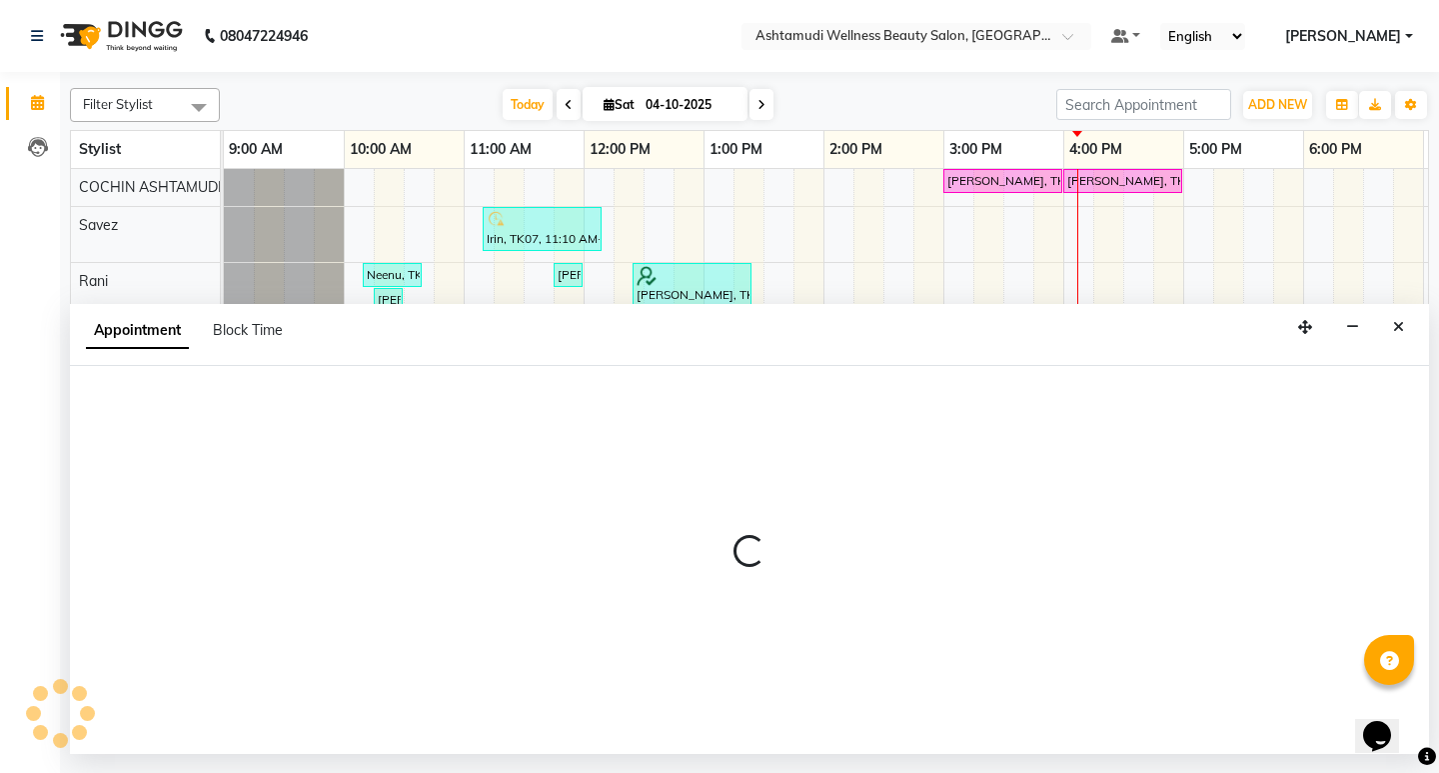
select select "600"
select select "tentative"
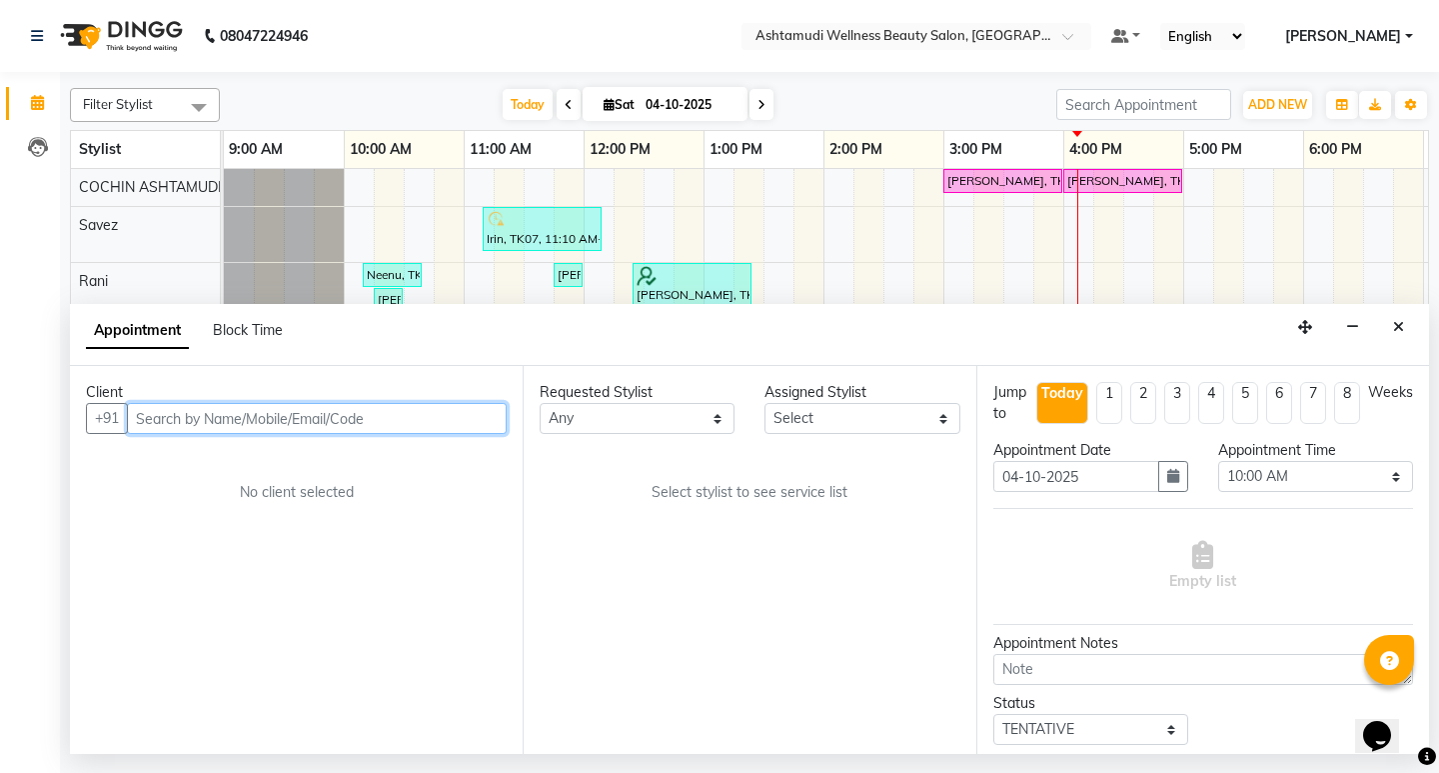
drag, startPoint x: 227, startPoint y: 410, endPoint x: 227, endPoint y: 460, distance: 50.0
click at [227, 416] on input "text" at bounding box center [317, 418] width 380 height 31
paste input "918138084640"
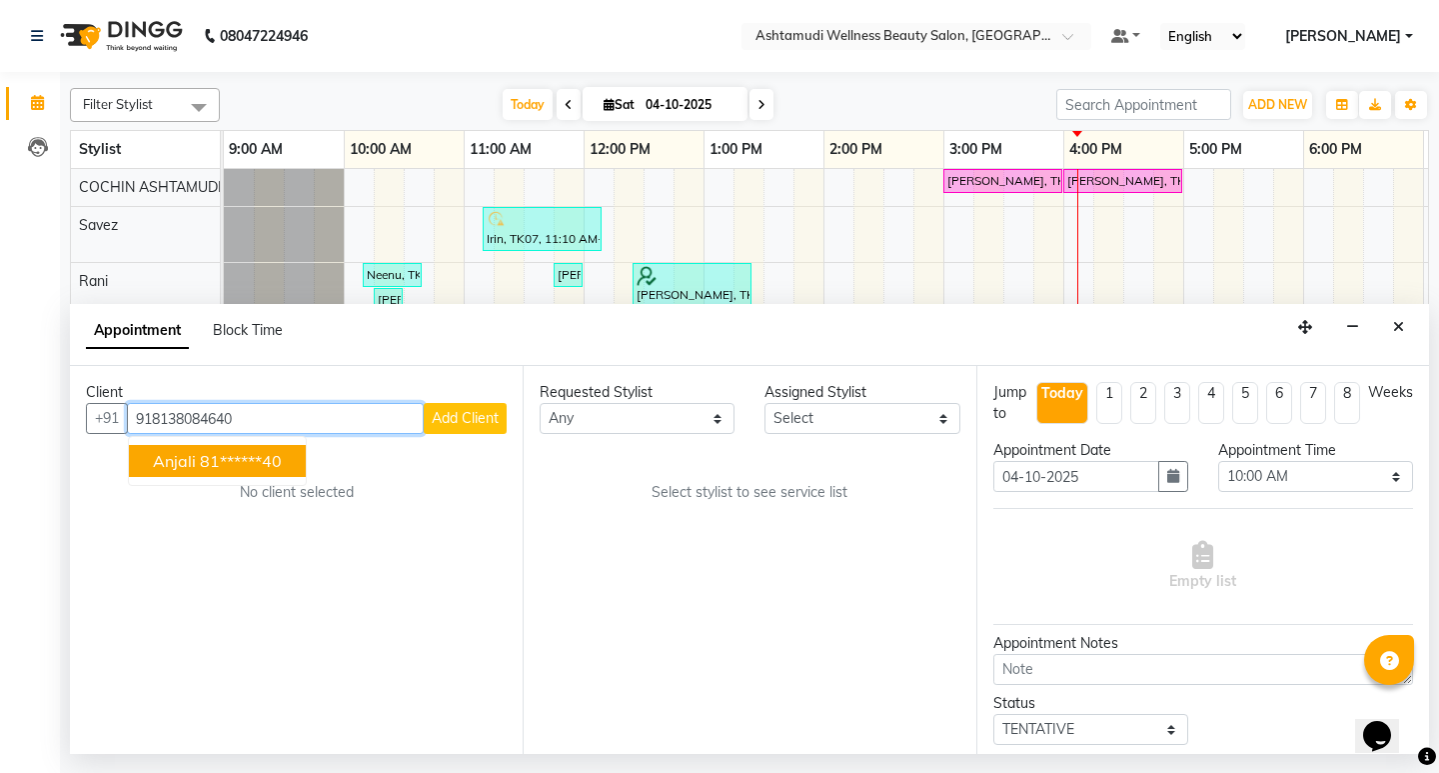
click at [176, 470] on span "Anjali" at bounding box center [174, 461] width 43 height 20
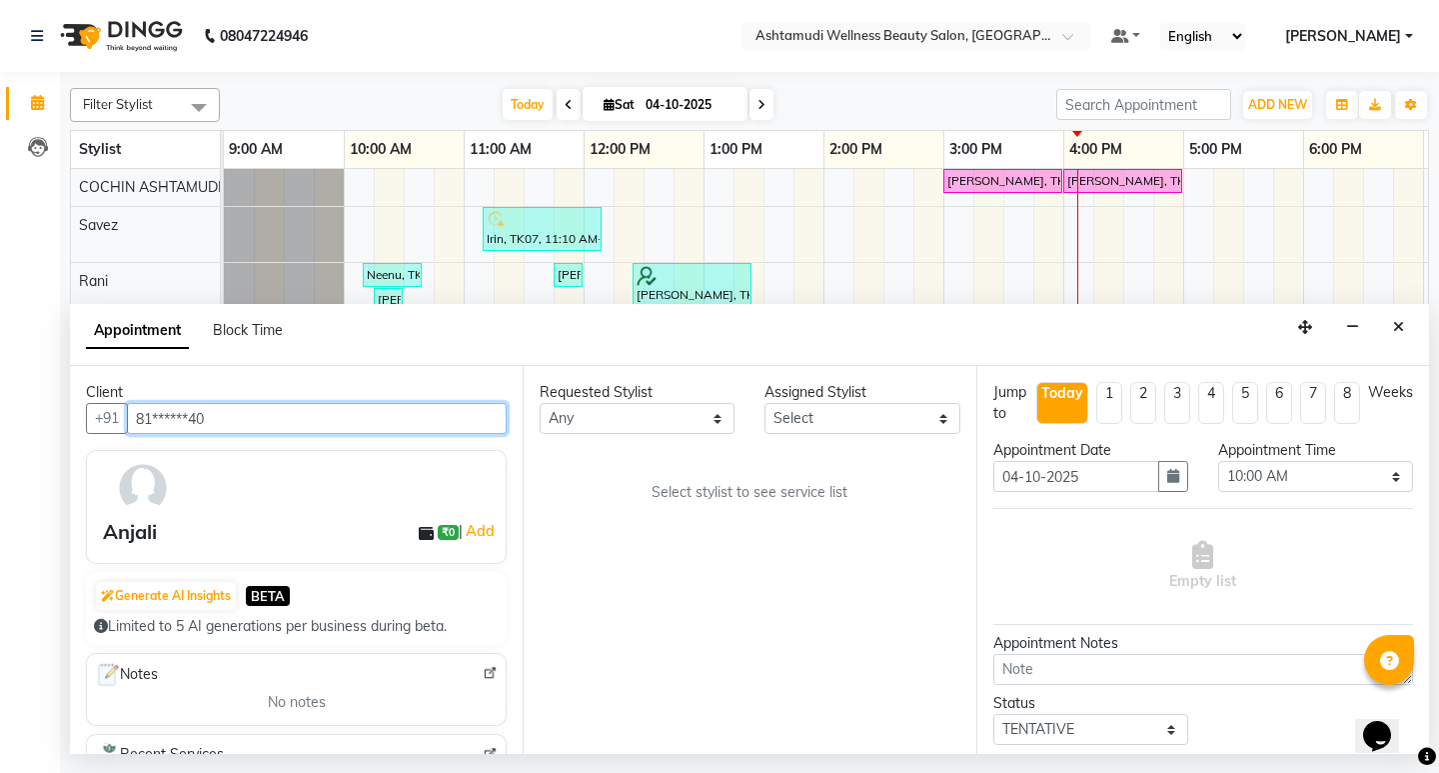
type input "81******40"
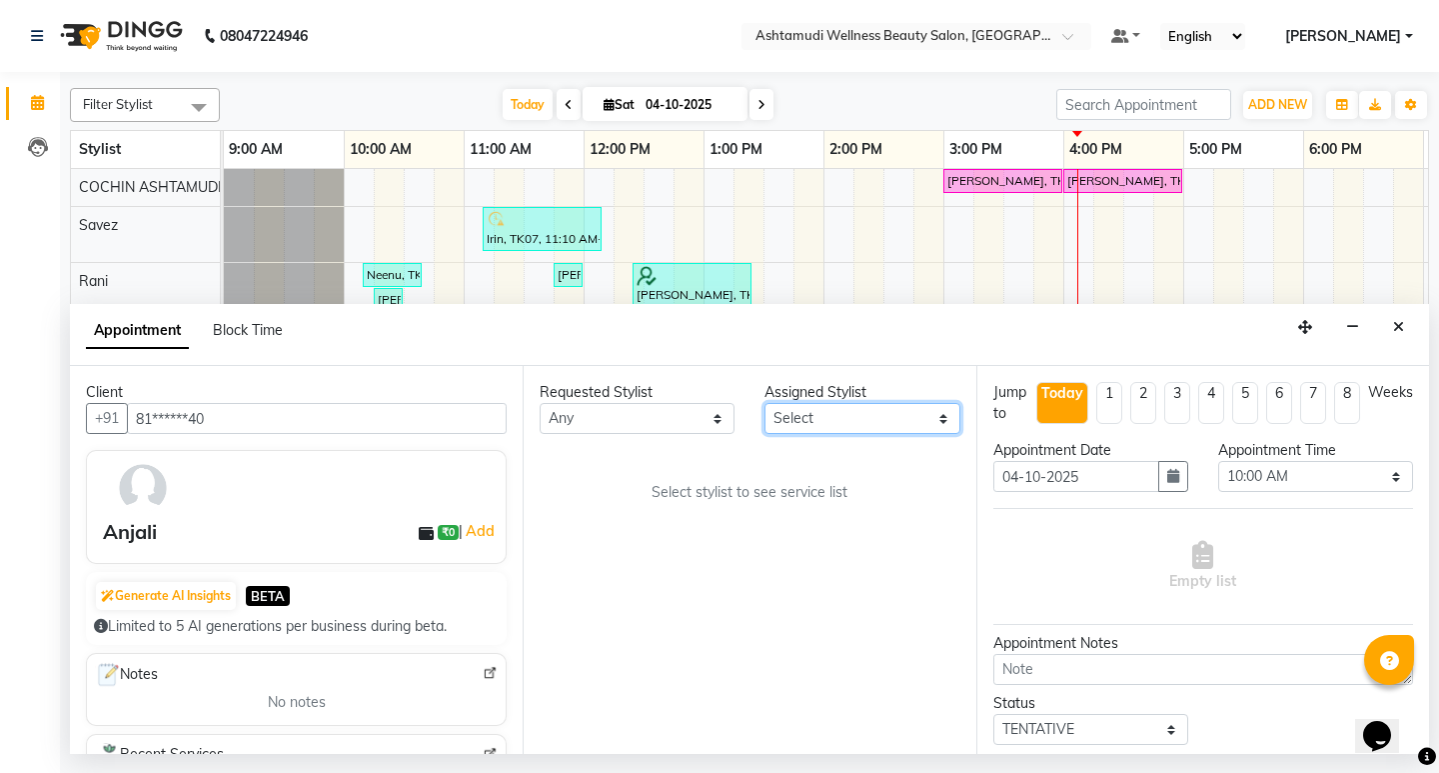
click at [882, 415] on select "Select [PERSON_NAME](URAJ) [PERSON_NAME] COCHIN ASHTAMUDI [DEMOGRAPHIC_DATA] Fo…" at bounding box center [862, 418] width 195 height 31
select select "27313"
click at [765, 403] on select "Select [PERSON_NAME](URAJ) [PERSON_NAME] COCHIN ASHTAMUDI [DEMOGRAPHIC_DATA] Fo…" at bounding box center [862, 418] width 195 height 31
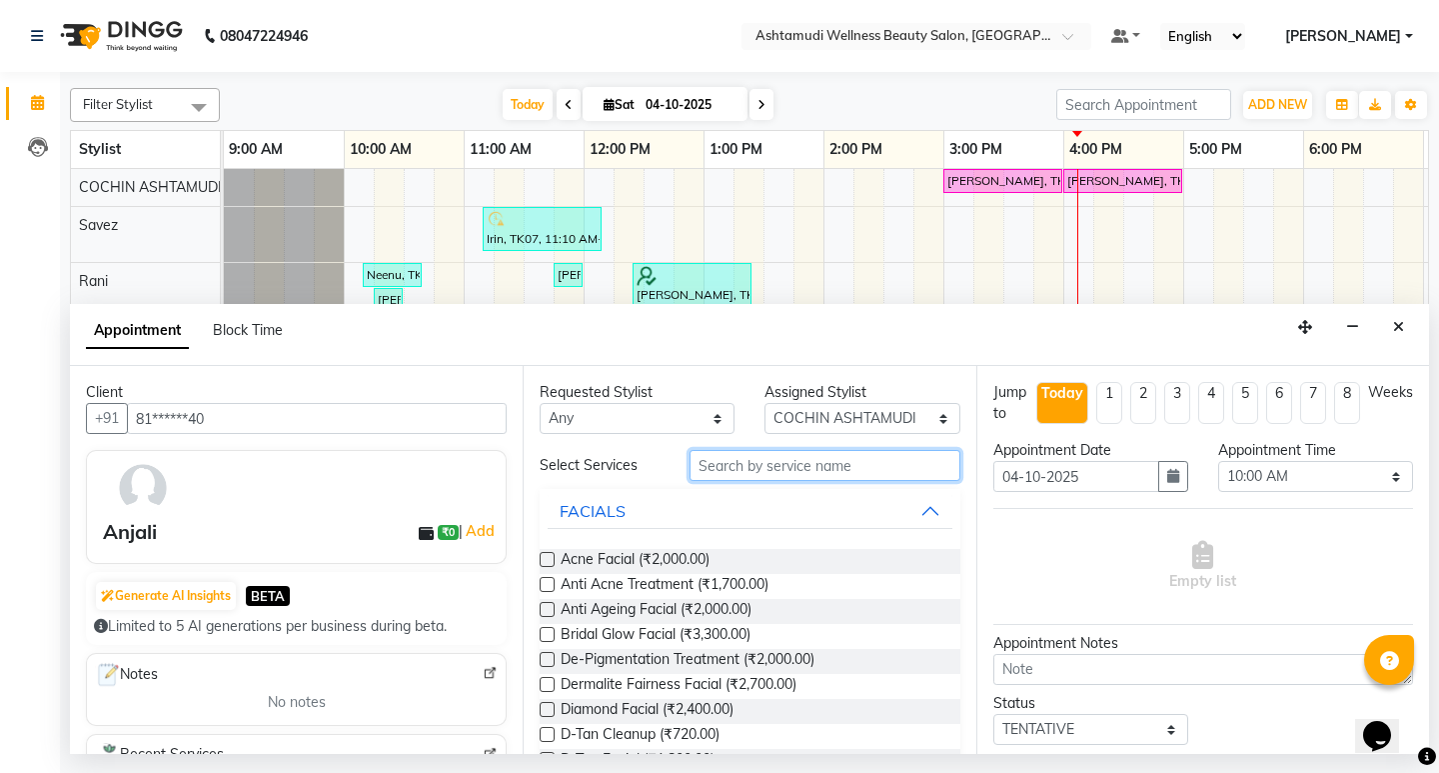
click at [731, 458] on input "text" at bounding box center [825, 465] width 270 height 31
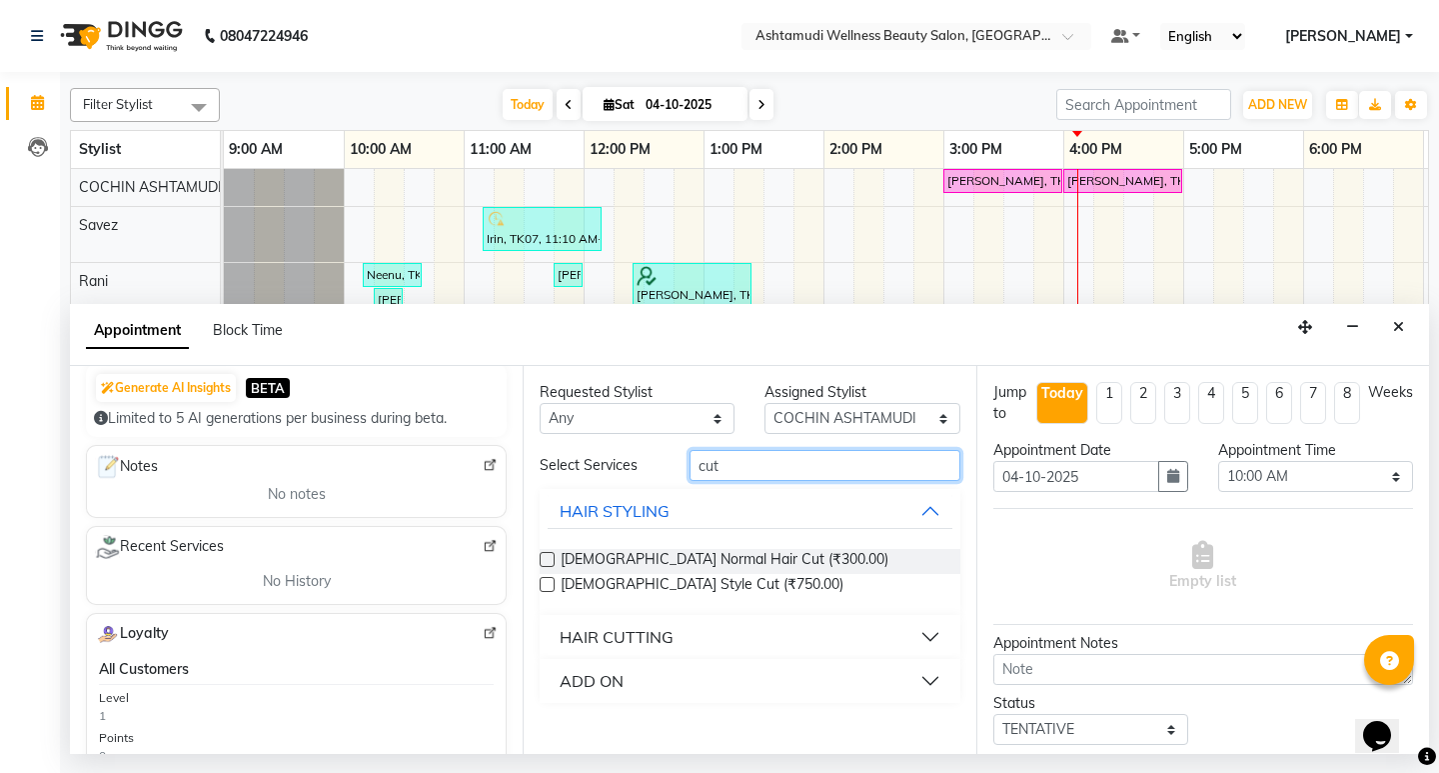
scroll to position [400, 0]
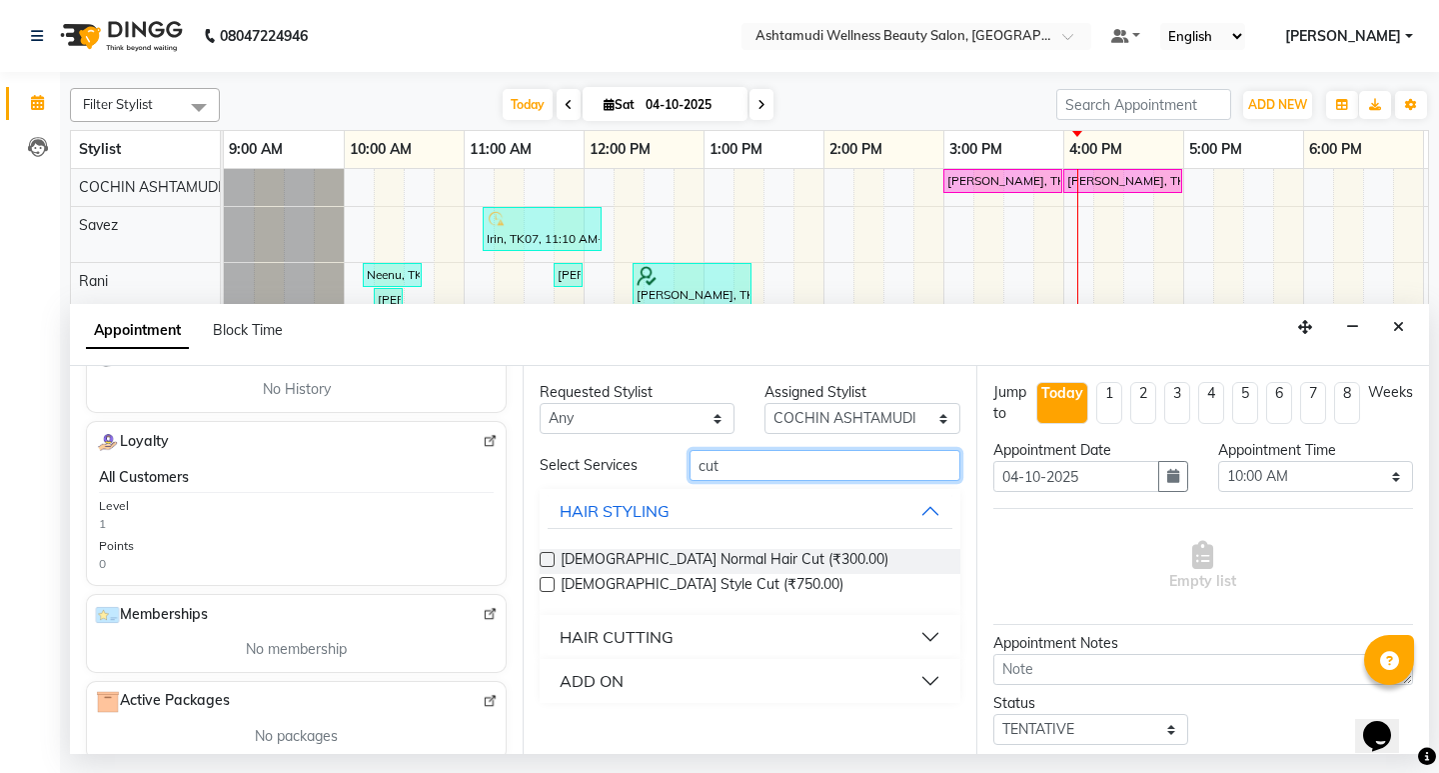
type input "cut"
click at [656, 626] on div "HAIR CUTTING" at bounding box center [617, 637] width 114 height 24
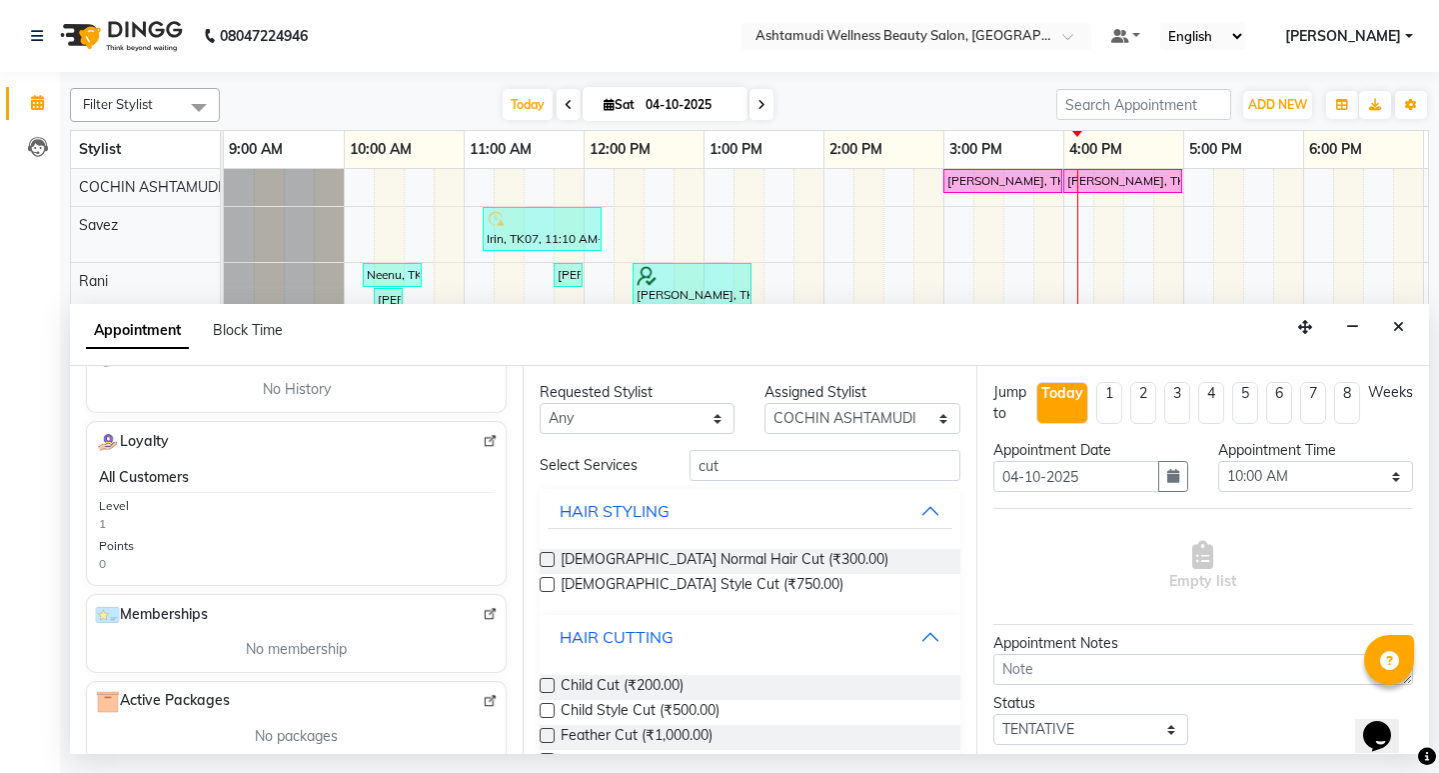
scroll to position [172, 0]
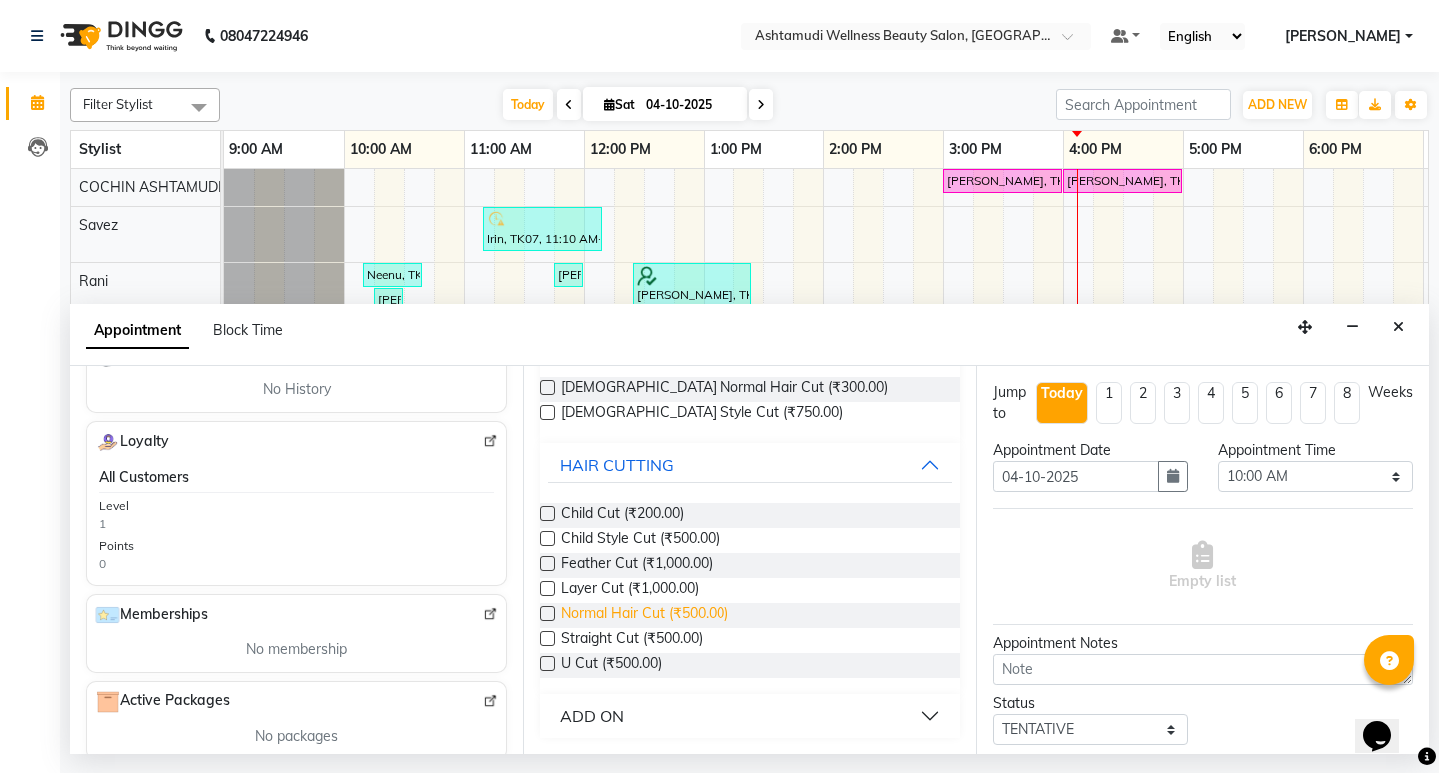
click at [604, 611] on span "Normal Hair Cut (₹500.00)" at bounding box center [645, 615] width 168 height 25
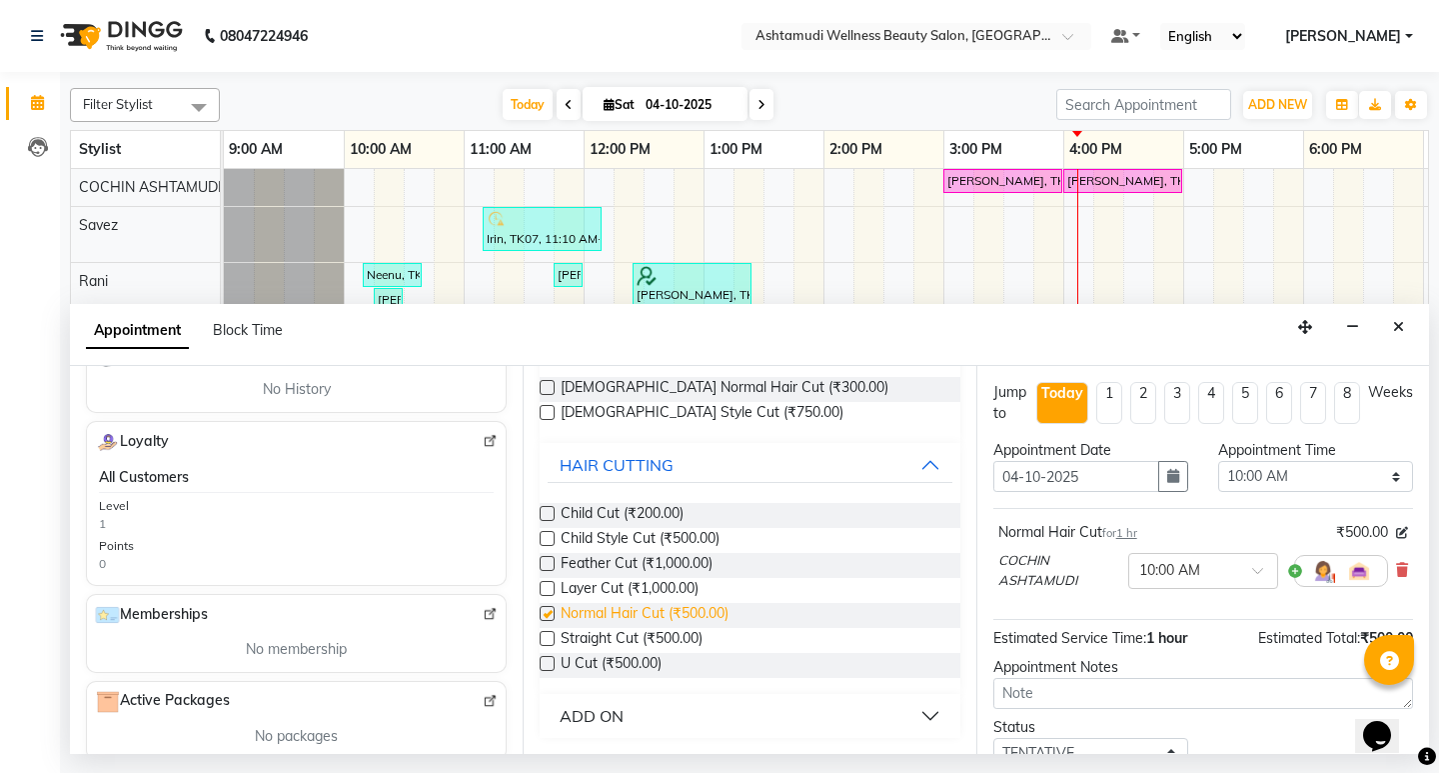
checkbox input "false"
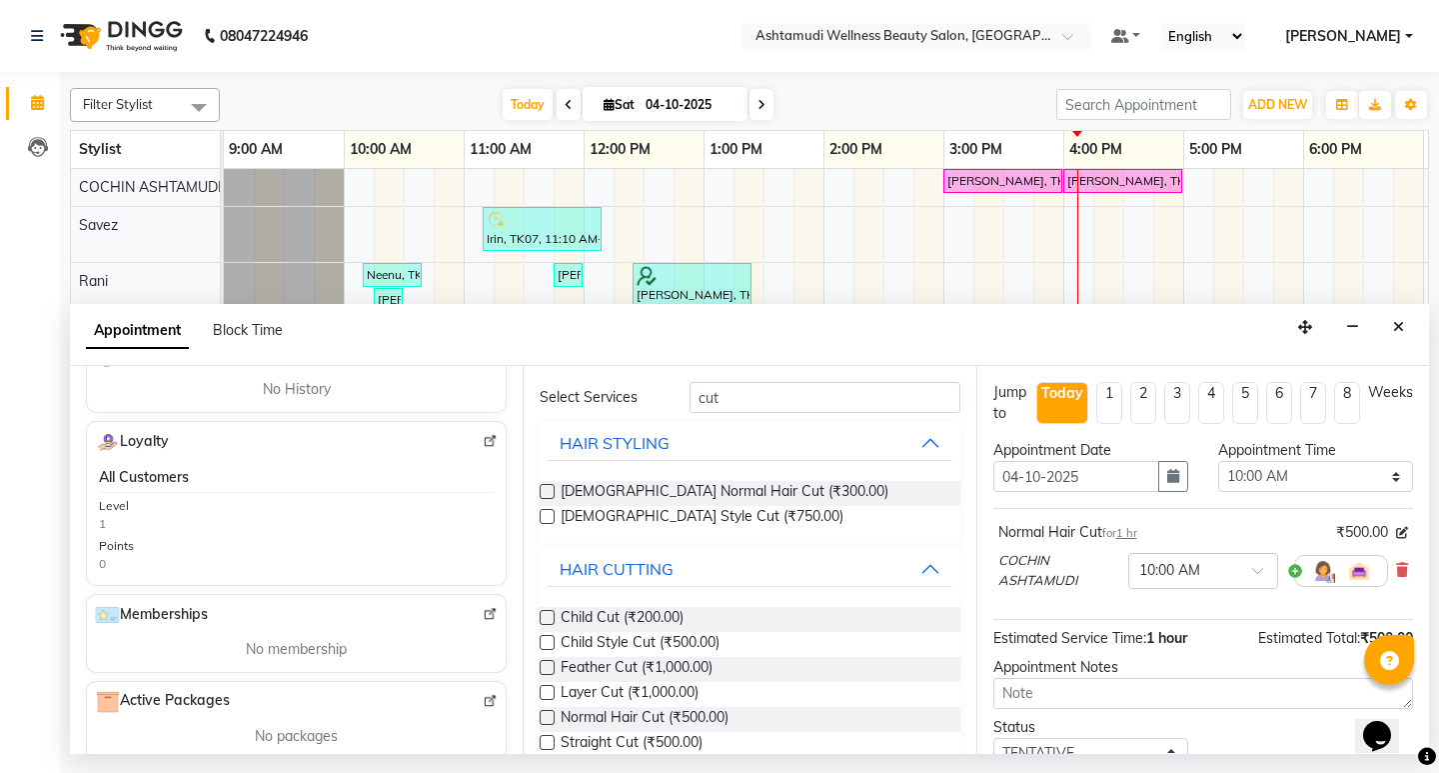
scroll to position [0, 0]
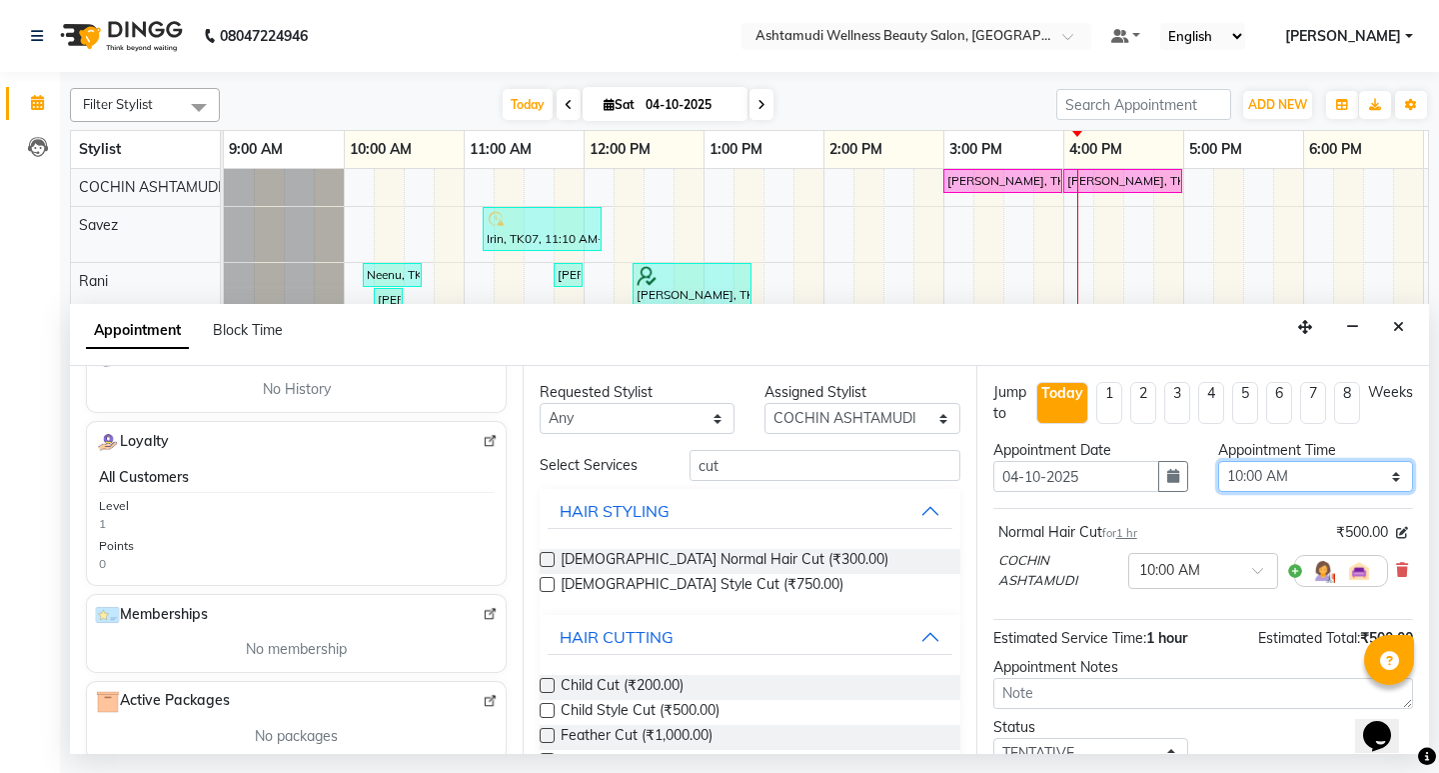
click at [1306, 477] on select "Select 10:00 AM 10:15 AM 10:30 AM 10:45 AM 11:00 AM 11:15 AM 11:30 AM 11:45 AM …" at bounding box center [1315, 476] width 195 height 31
click at [1115, 362] on div "Appointment Block Time" at bounding box center [749, 335] width 1359 height 62
click at [1321, 471] on select "Select 10:00 AM 10:15 AM 10:30 AM 10:45 AM 11:00 AM 11:15 AM 11:30 AM 11:45 AM …" at bounding box center [1315, 476] width 195 height 31
select select "1095"
click at [1218, 461] on select "Select 10:00 AM 10:15 AM 10:30 AM 10:45 AM 11:00 AM 11:15 AM 11:30 AM 11:45 AM …" at bounding box center [1315, 476] width 195 height 31
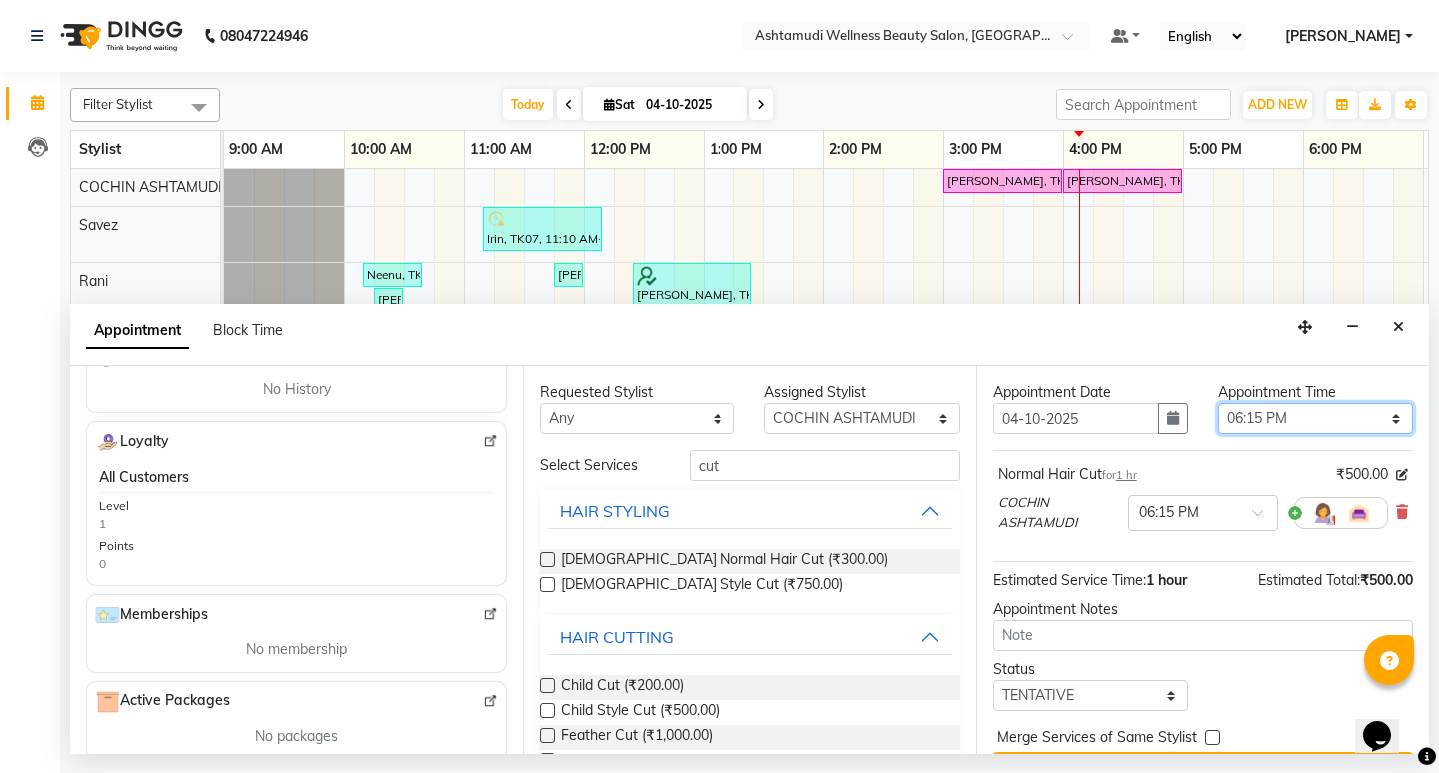
scroll to position [108, 0]
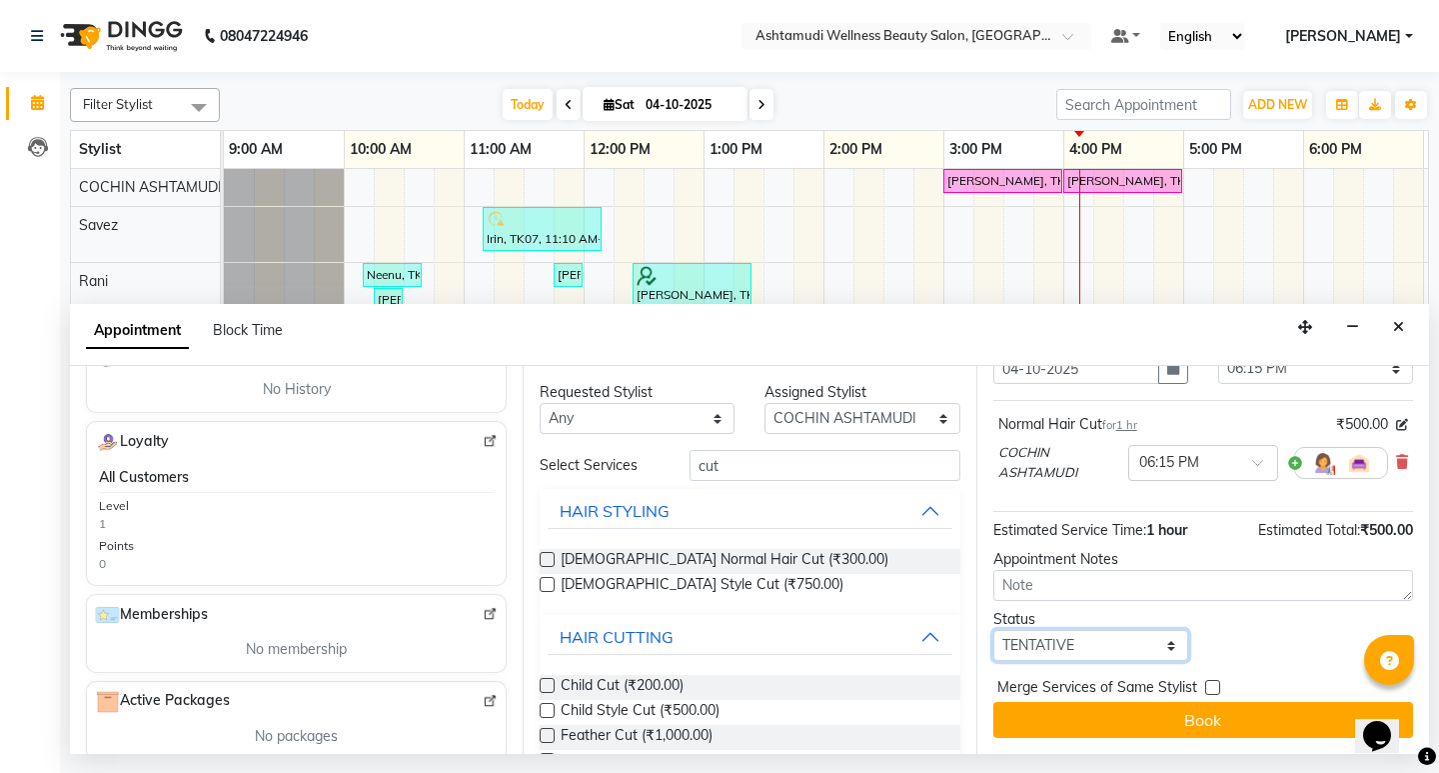
click at [1097, 643] on select "Select TENTATIVE CONFIRM CHECK-IN UPCOMING" at bounding box center [1090, 645] width 195 height 31
select select "confirm booking"
click at [993, 630] on select "Select TENTATIVE CONFIRM CHECK-IN UPCOMING" at bounding box center [1090, 645] width 195 height 31
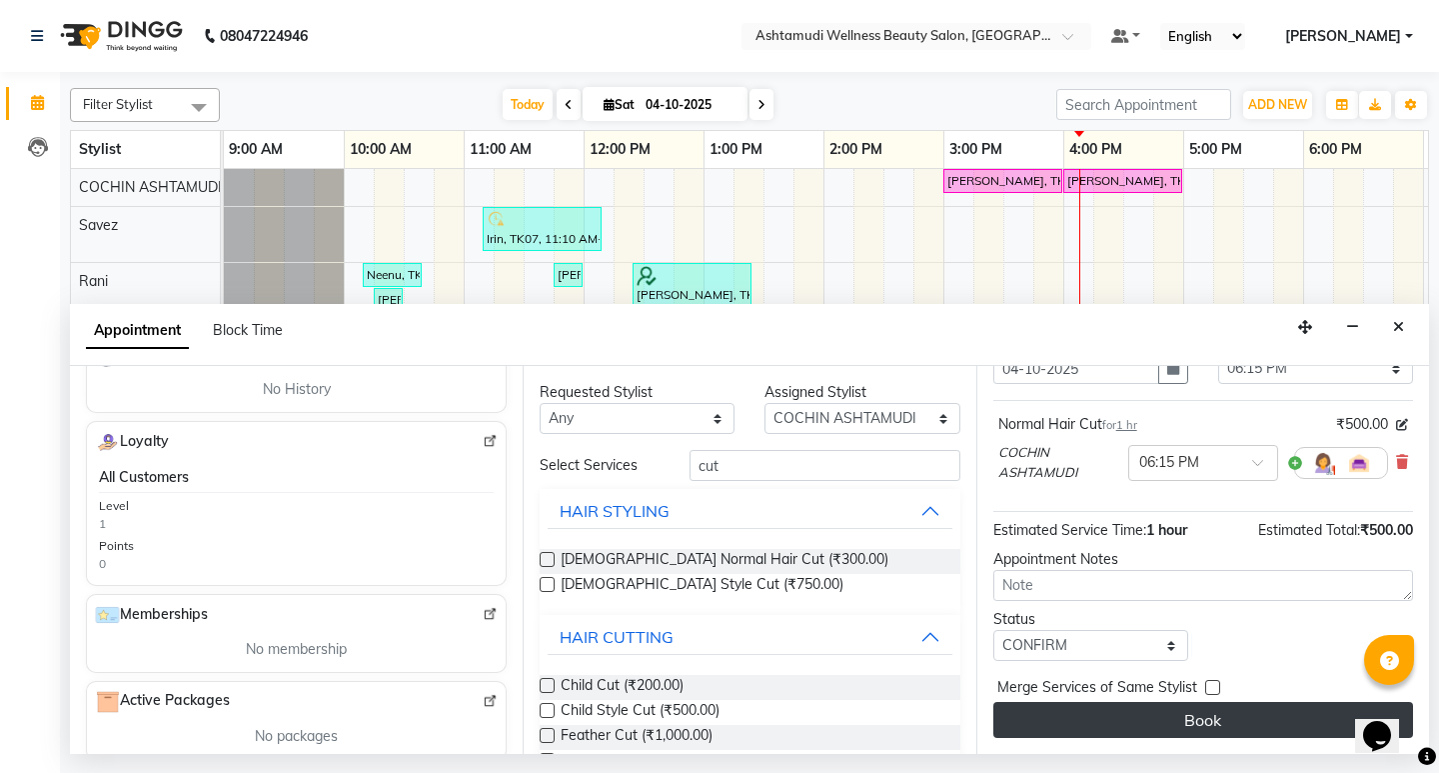
click at [1264, 733] on button "Book" at bounding box center [1203, 720] width 420 height 36
